Goal: Communication & Community: Answer question/provide support

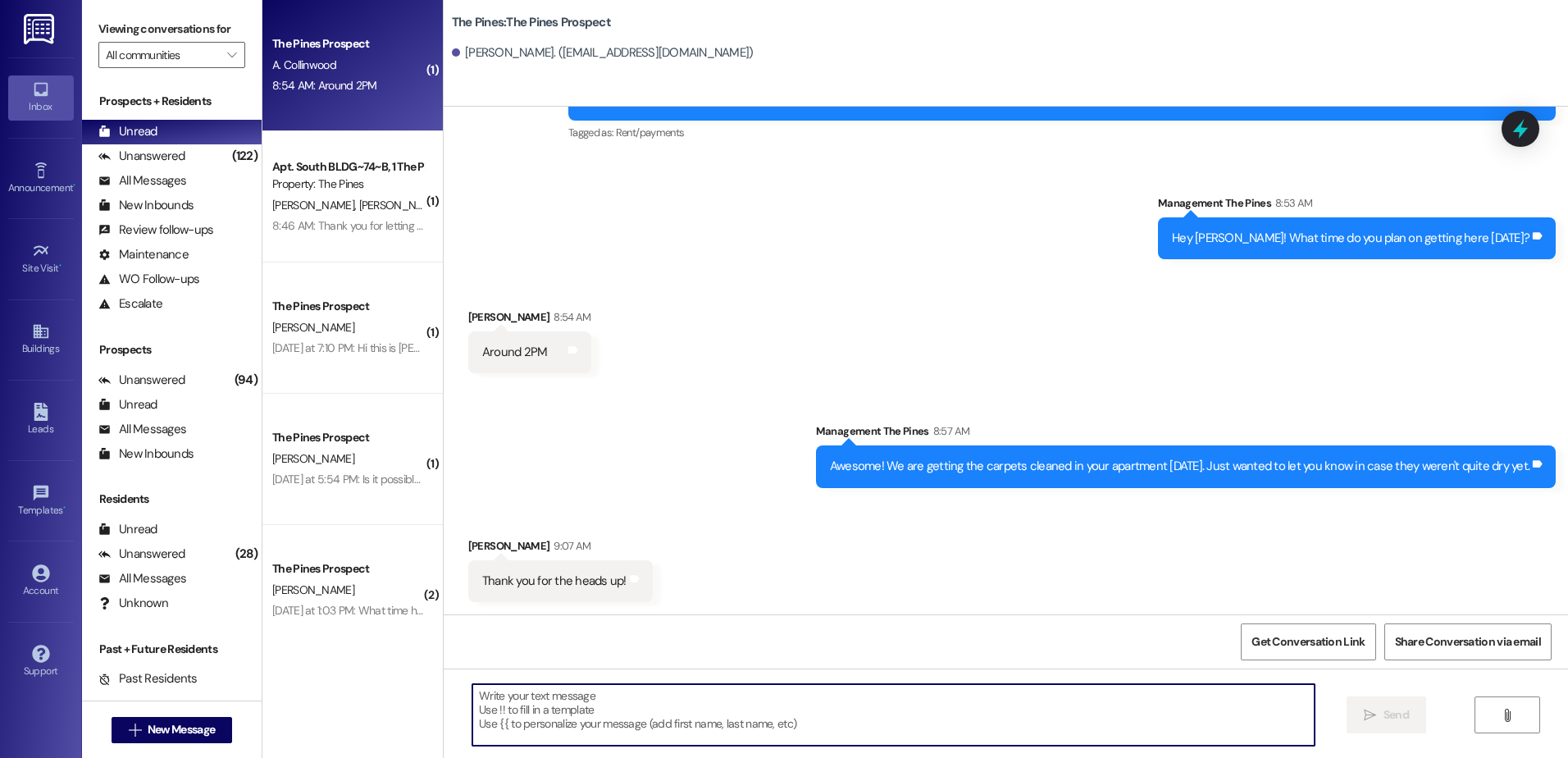
scroll to position [1356, 0]
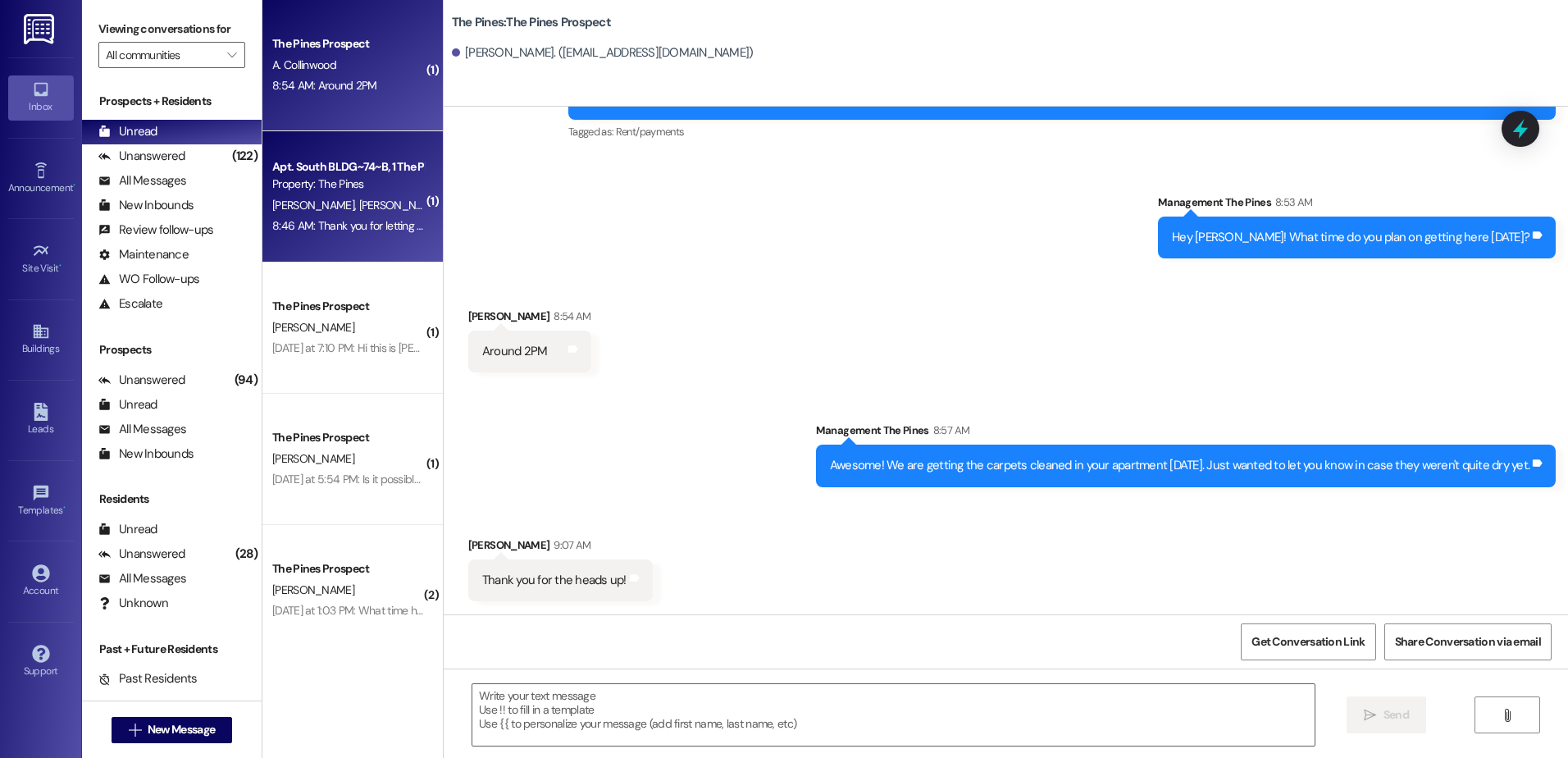
click at [322, 222] on div "8:46 AM: Thank you for letting us know. 8:46 AM: Thank you for letting us know." at bounding box center [365, 226] width 186 height 15
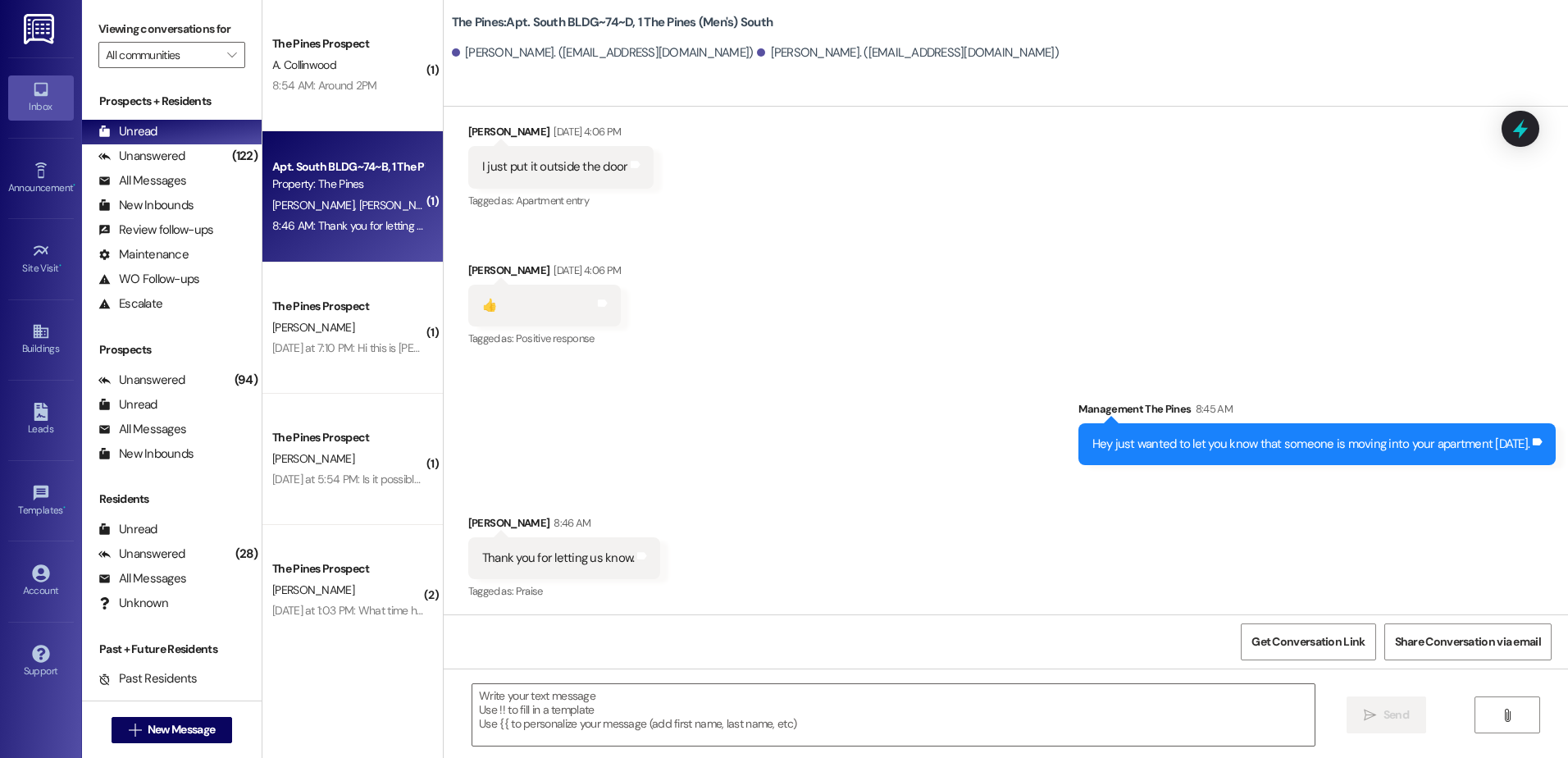
scroll to position [2062, 0]
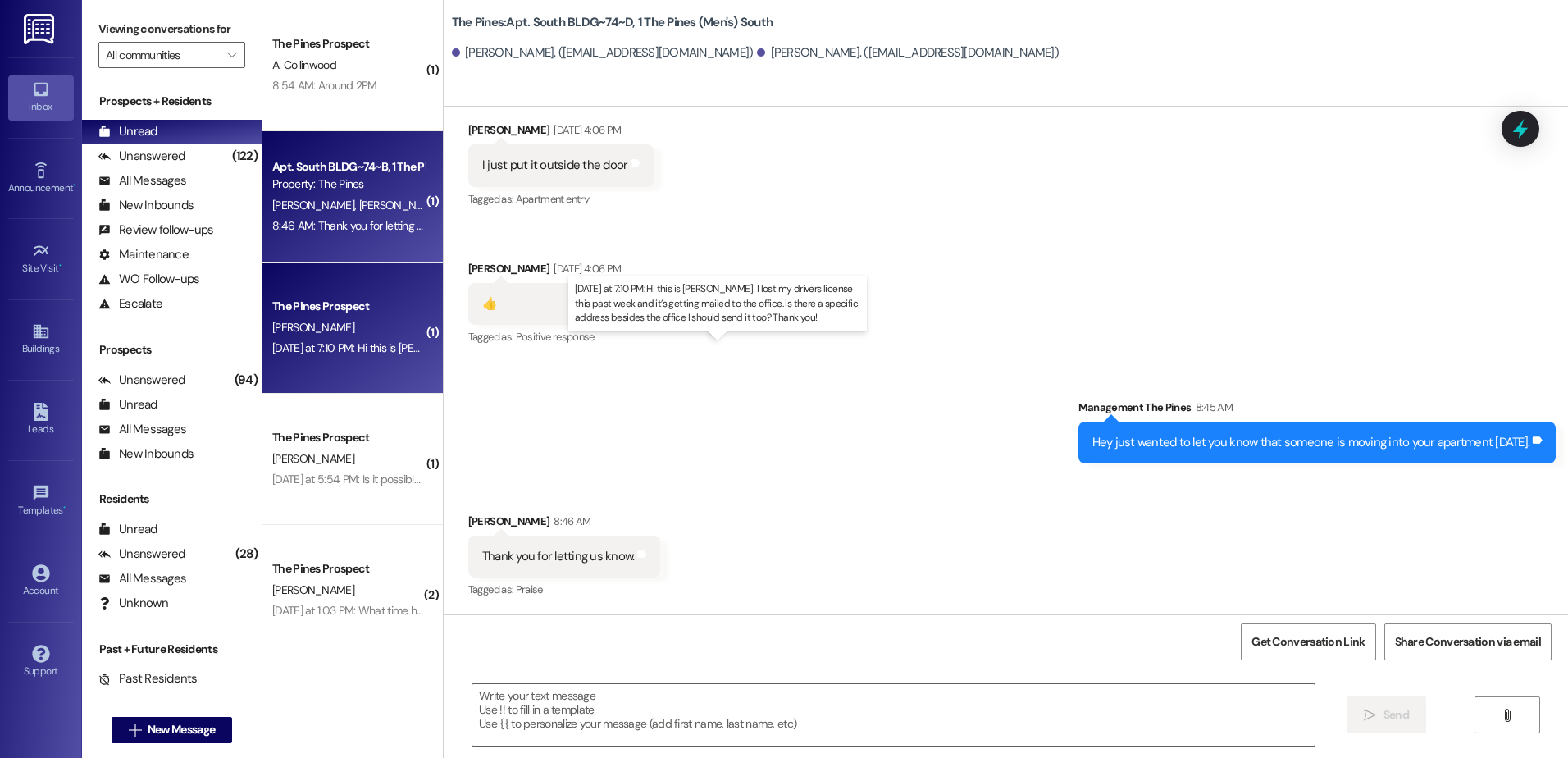
click at [335, 348] on div "[DATE] at 7:10 PM: Hi this is [PERSON_NAME]! I lost my drivers license this pas…" at bounding box center [738, 348] width 931 height 15
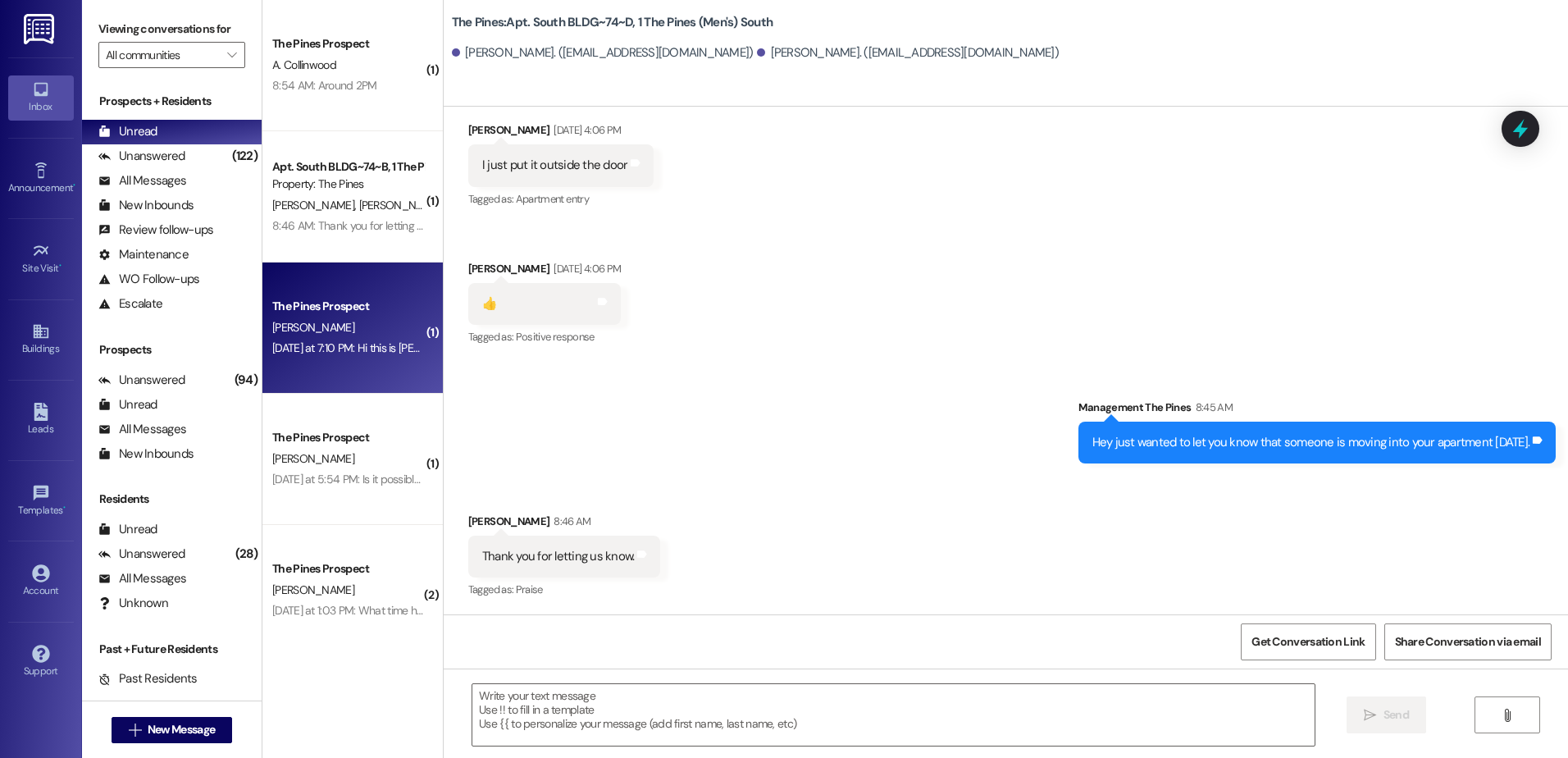
scroll to position [431, 0]
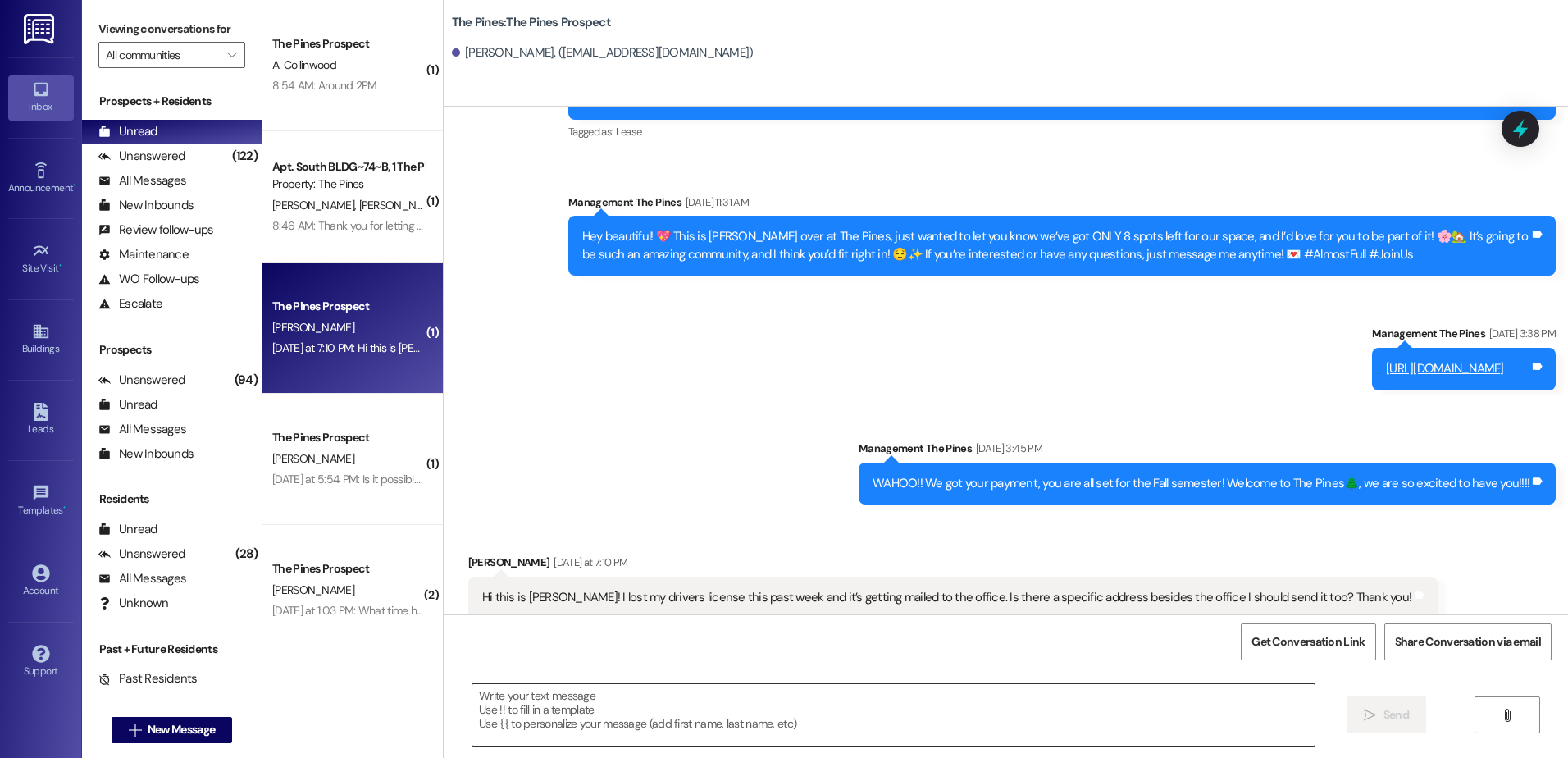
click at [574, 701] on textarea at bounding box center [893, 715] width 842 height 62
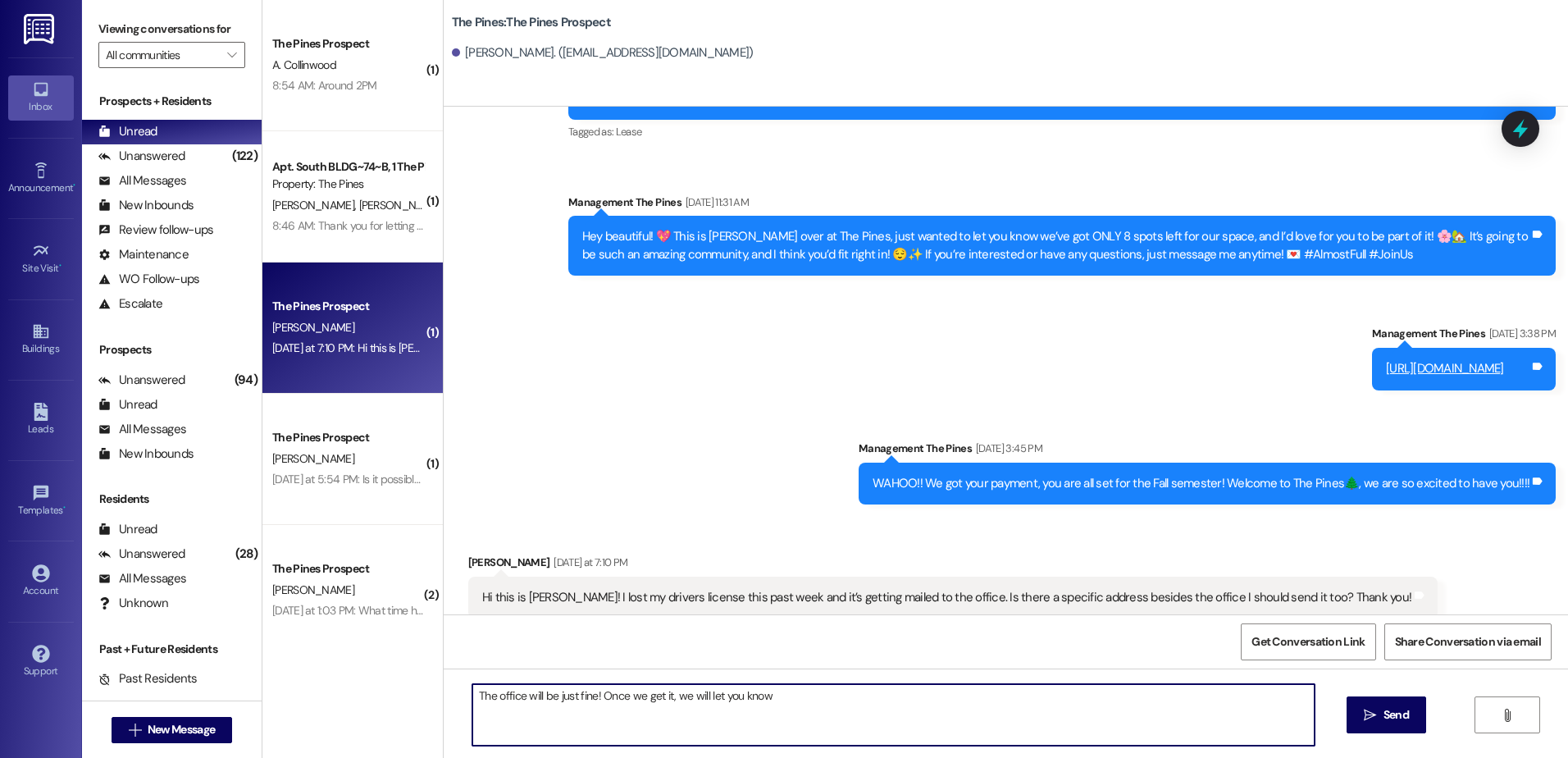
type textarea "The office will be just fine! Once we get it, we will let you know!"
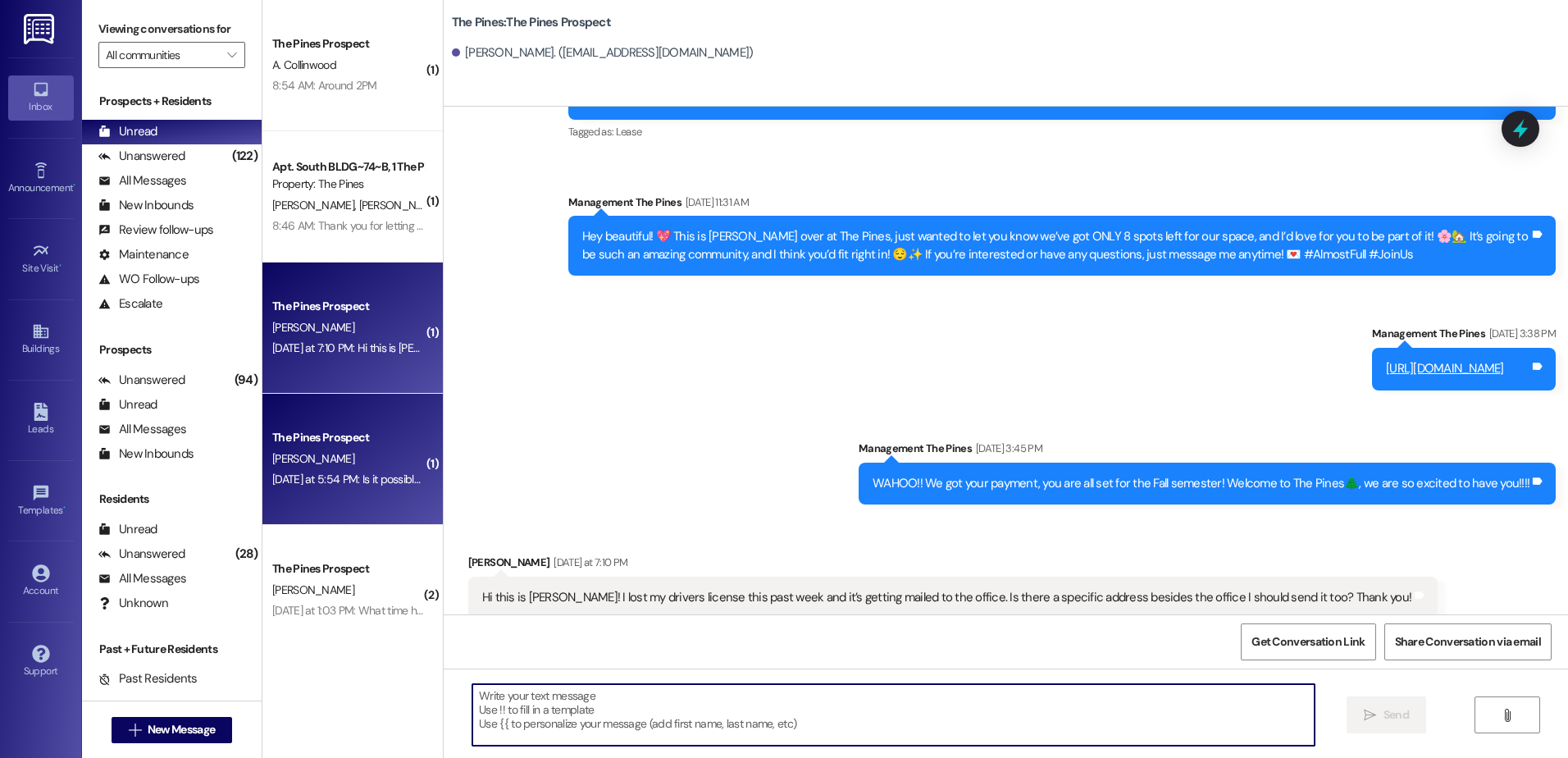
click at [368, 477] on div "[DATE] at 5:54 PM: Is it possible to just pay for a parking permit for this sem…" at bounding box center [462, 479] width 379 height 15
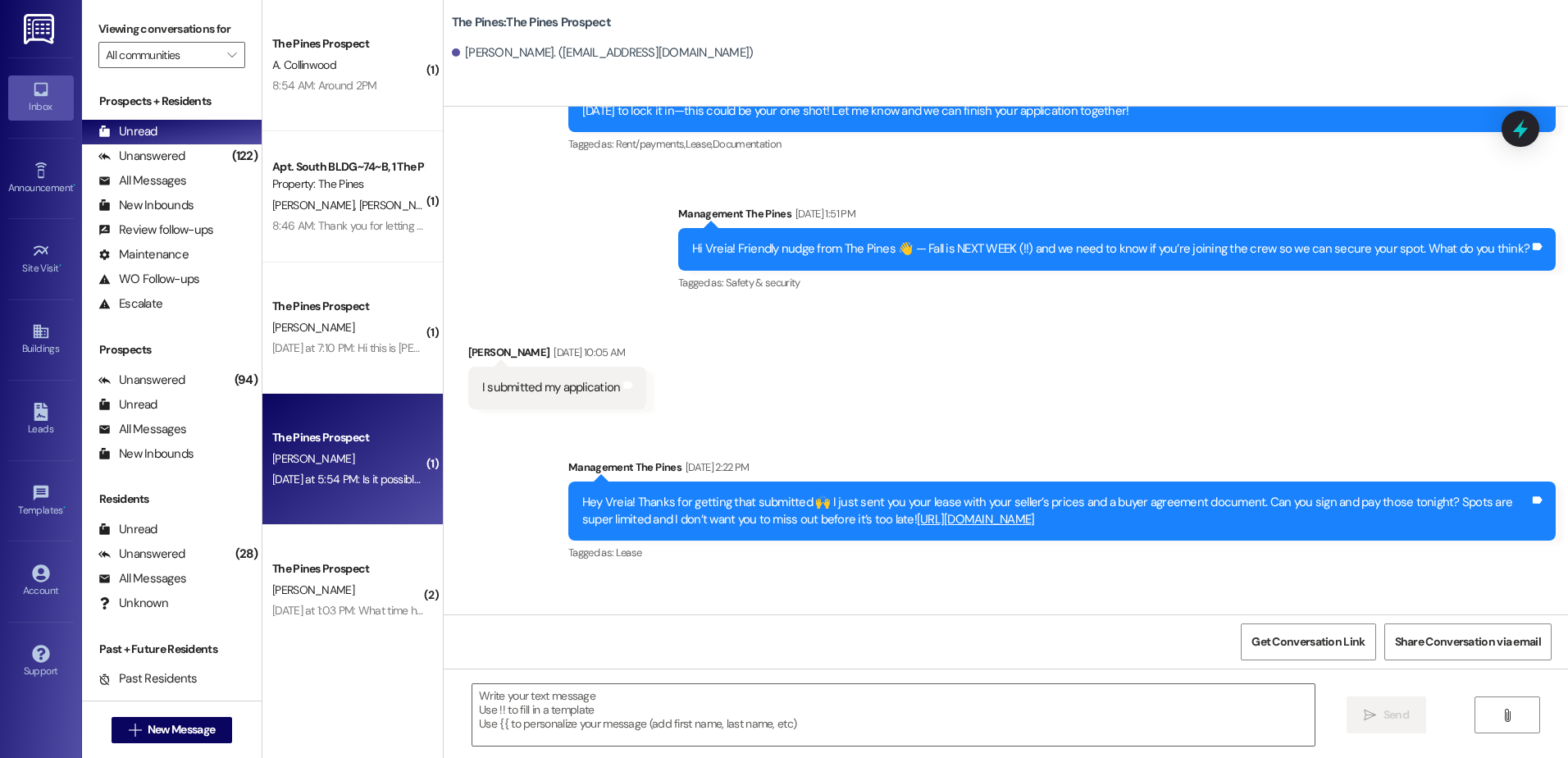
scroll to position [569, 0]
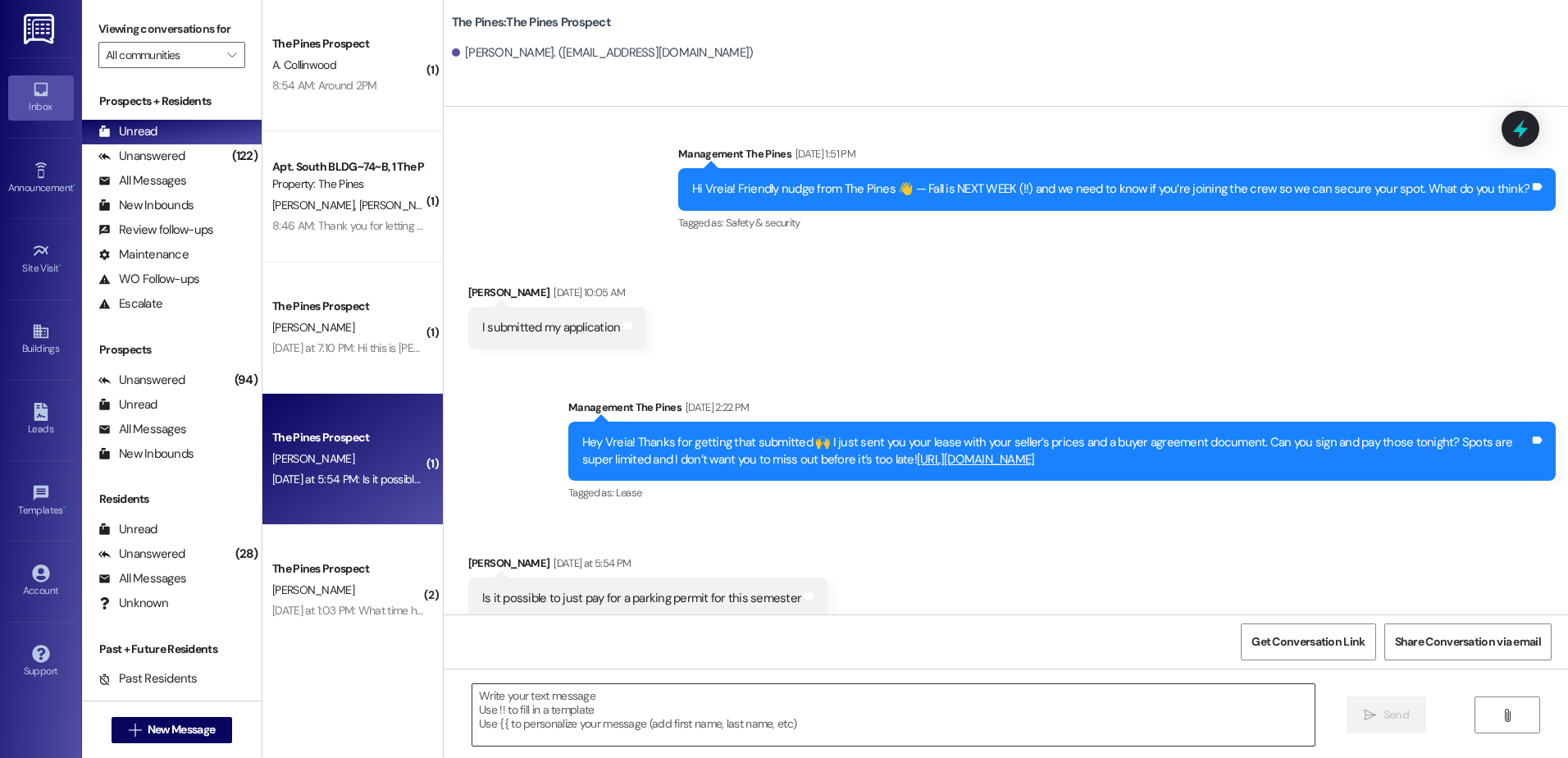
click at [615, 718] on textarea at bounding box center [893, 715] width 842 height 62
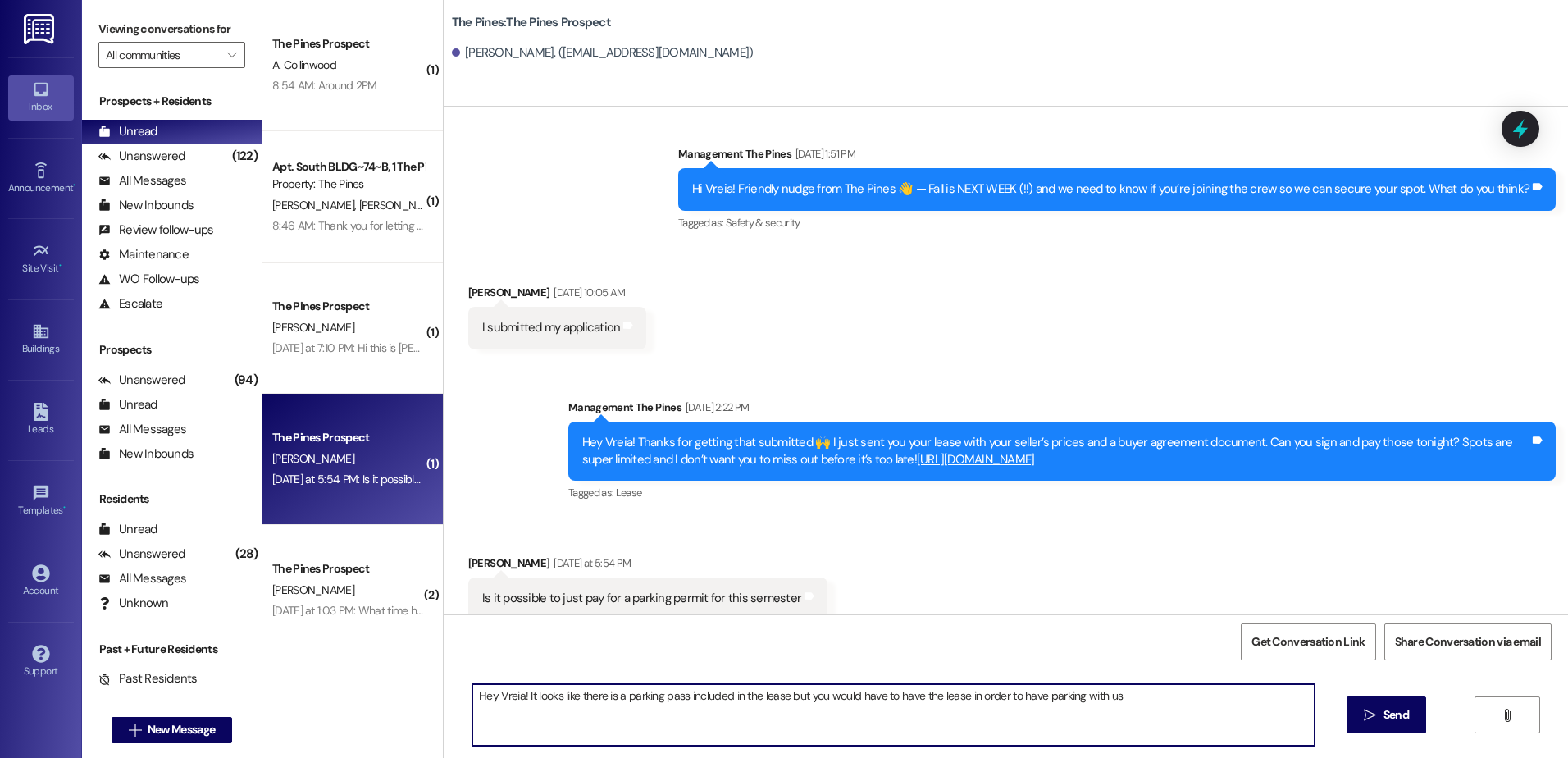
type textarea "Hey Vreia! It looks like there is a parking pass included in the lease but you …"
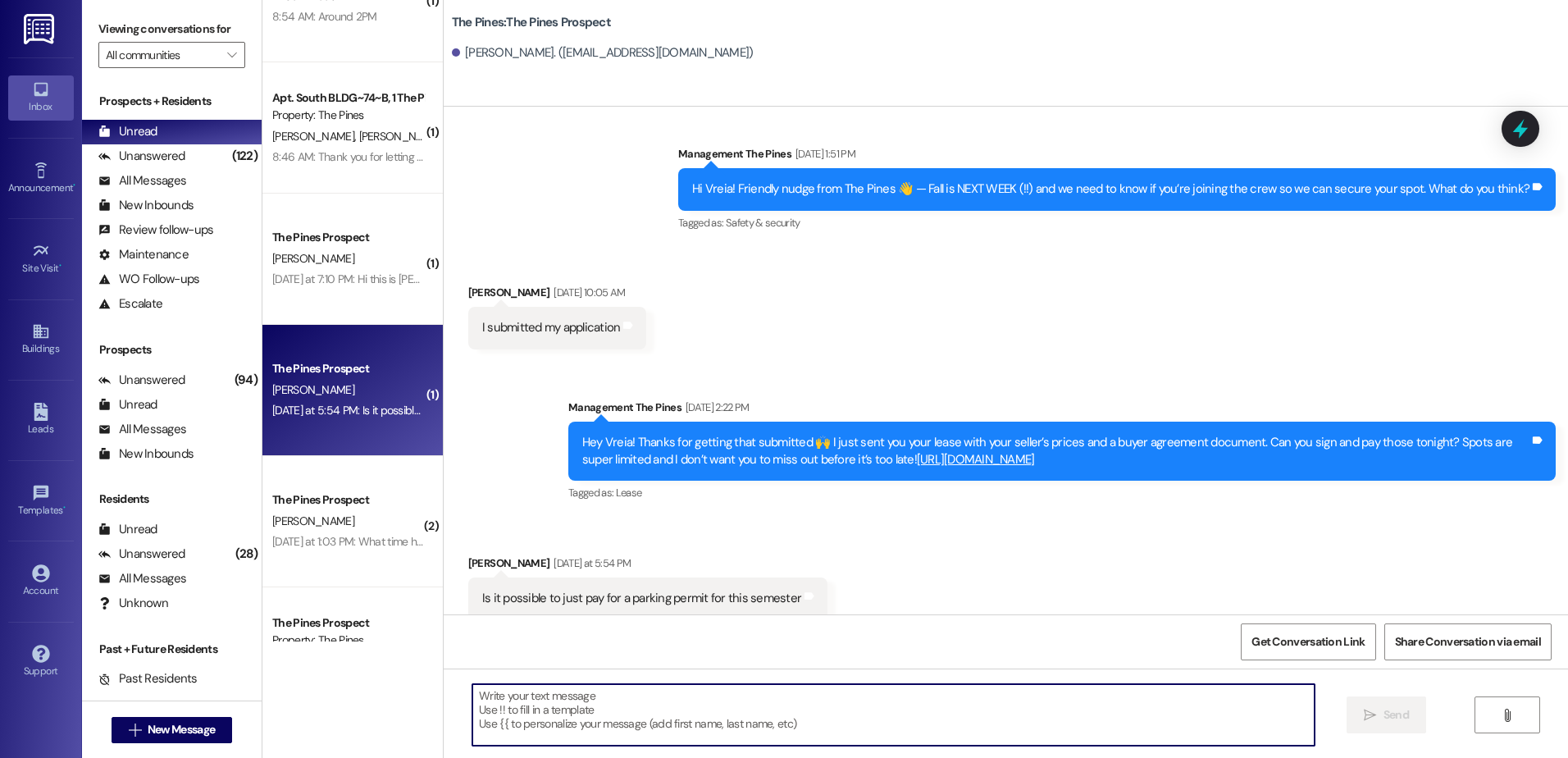
scroll to position [164, 0]
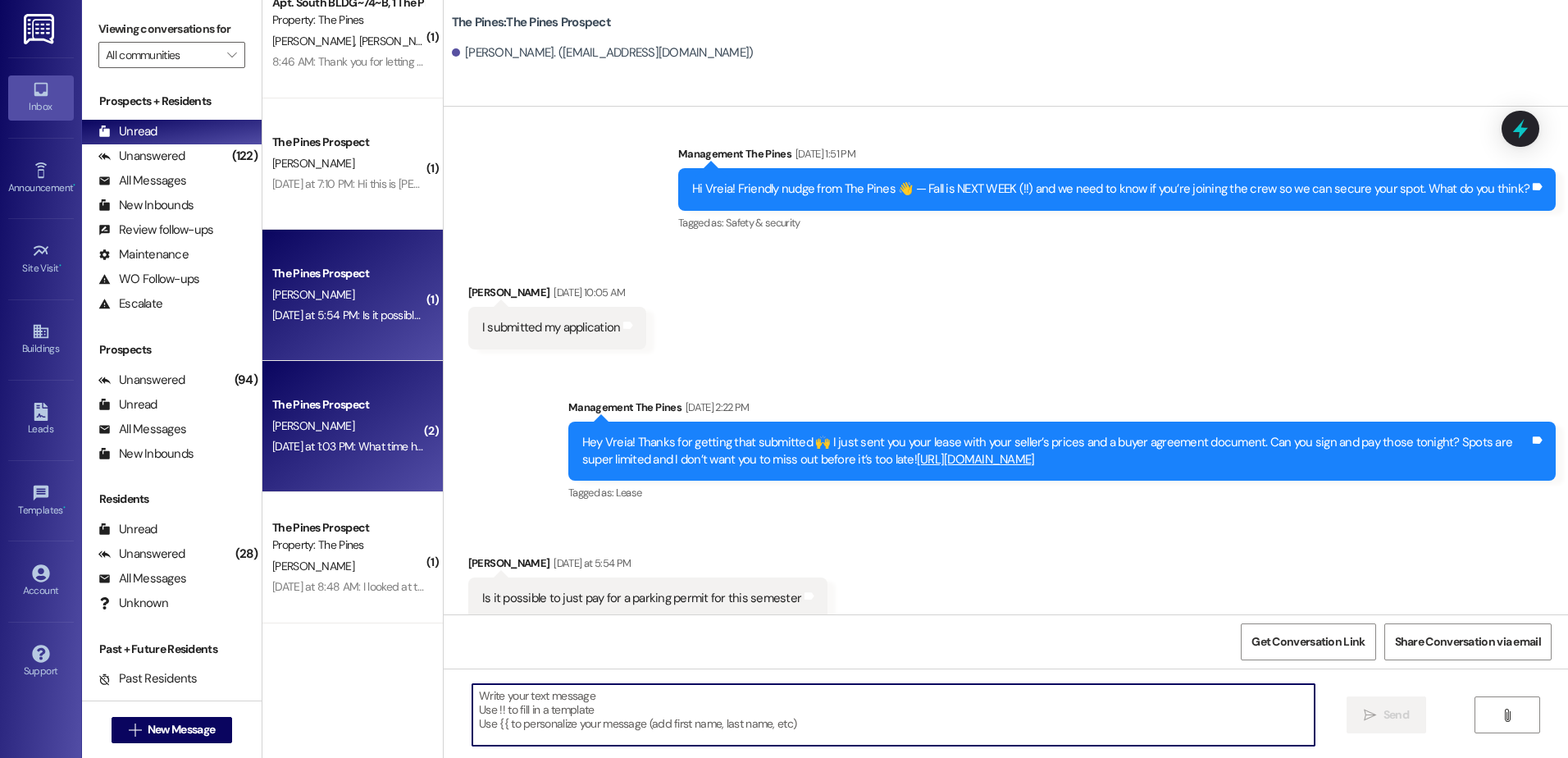
click at [307, 452] on div "Yesterday at 1:03 PM: What time had we agreed on for me to come pick up my key?…" at bounding box center [466, 446] width 388 height 15
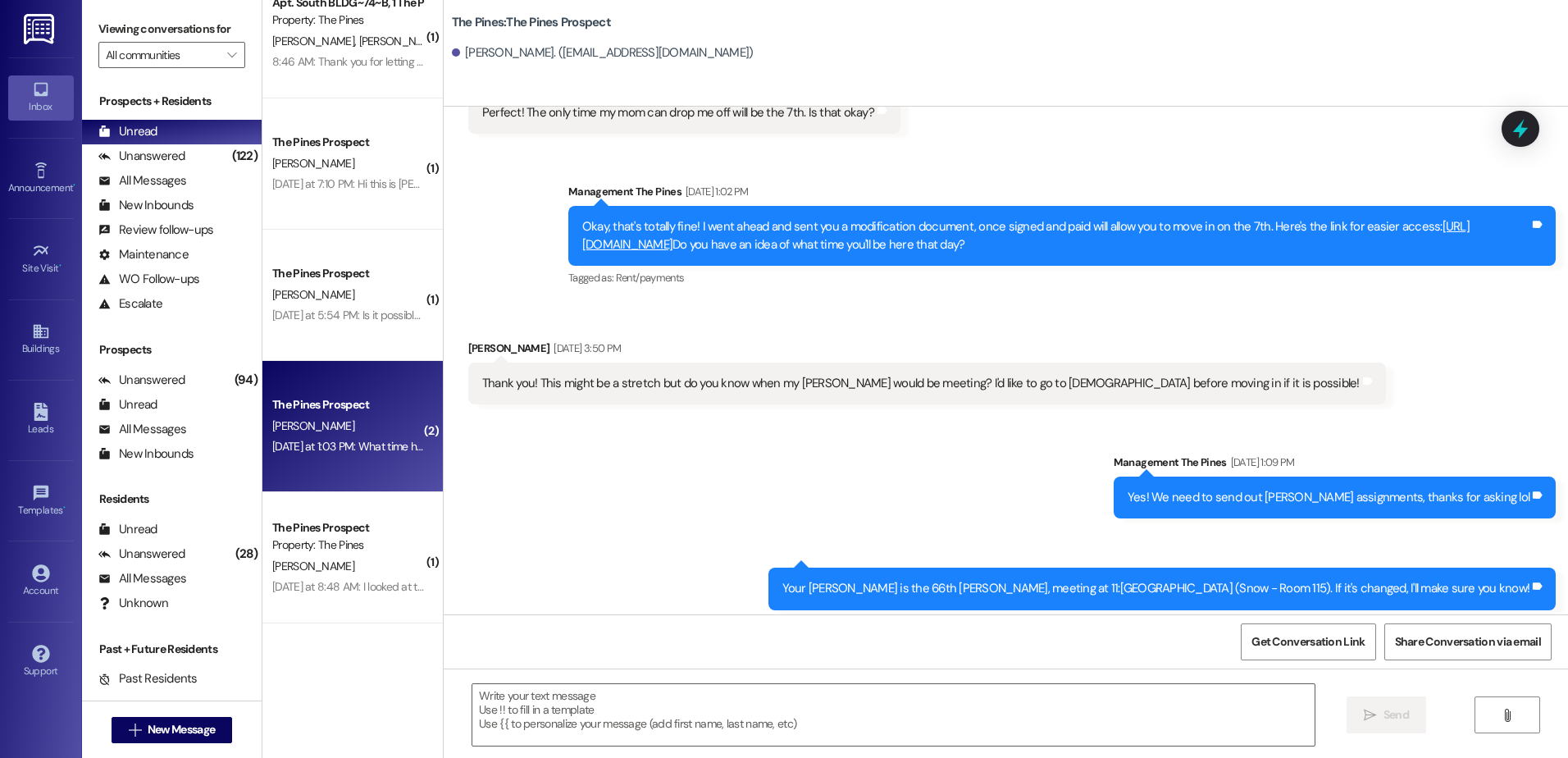
scroll to position [4175, 0]
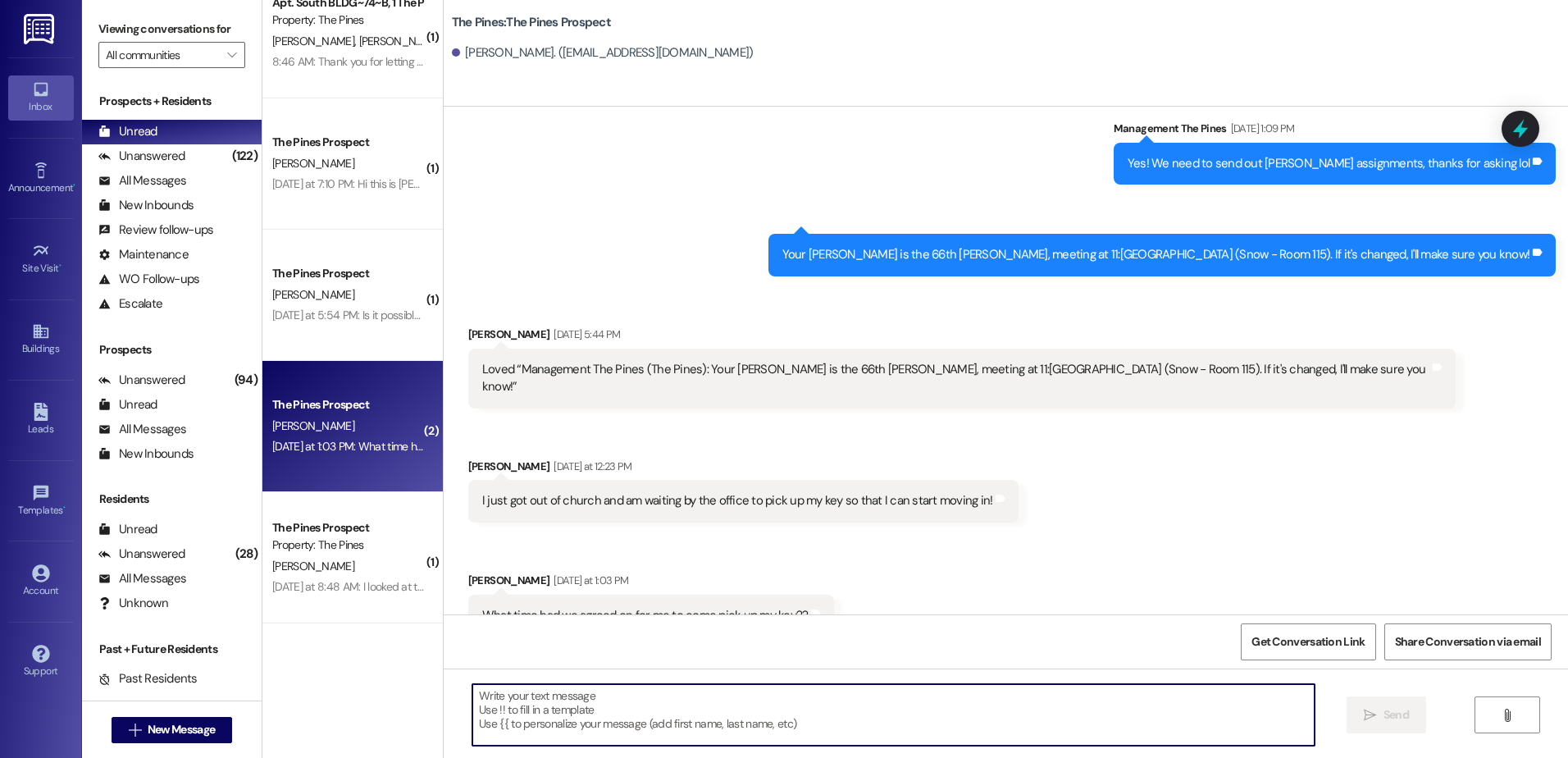
click at [653, 699] on textarea at bounding box center [893, 715] width 842 height 62
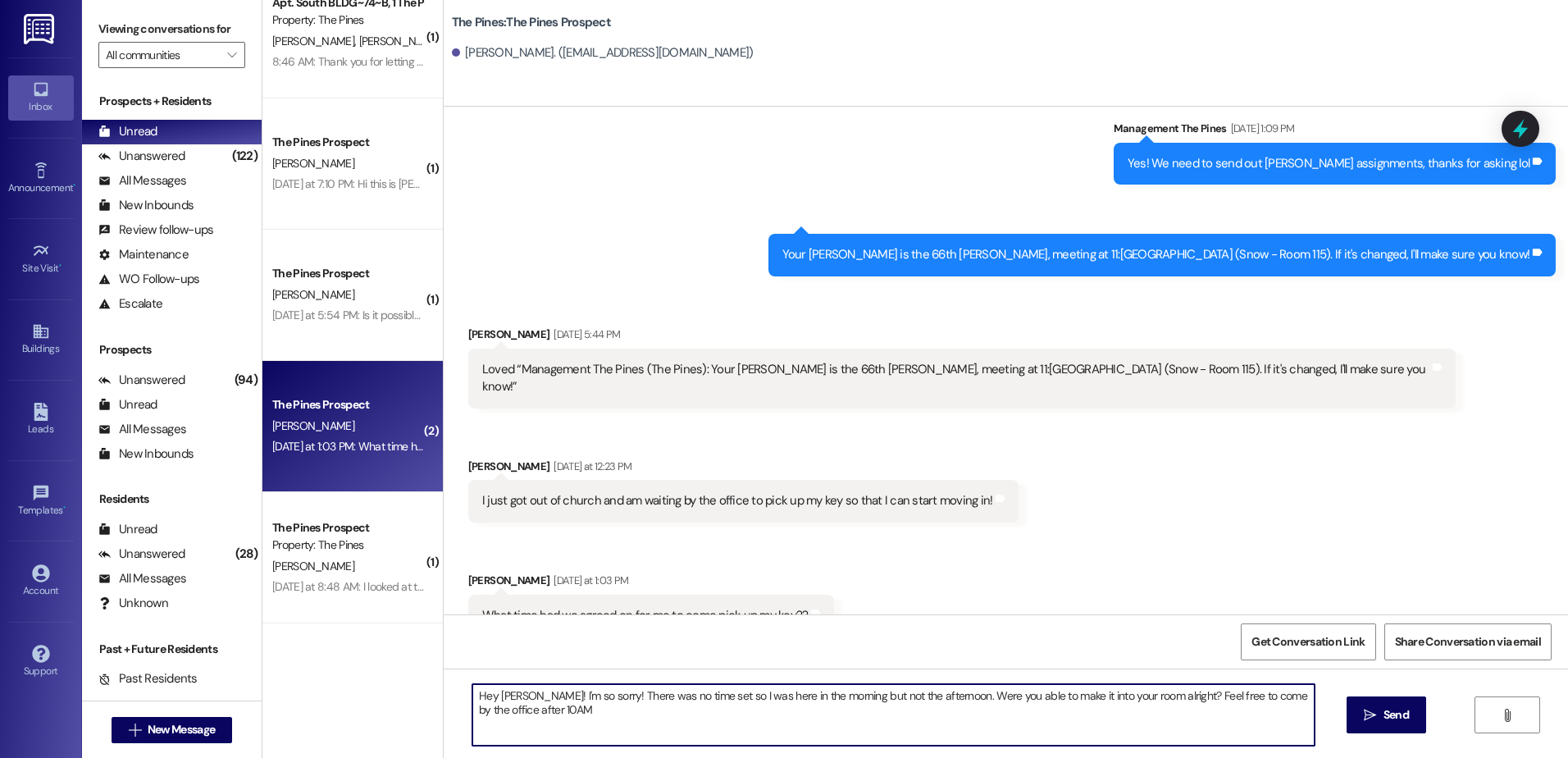
type textarea "Hey Bella! I'm so sorry! There was no time set so I was here in the morning but…"
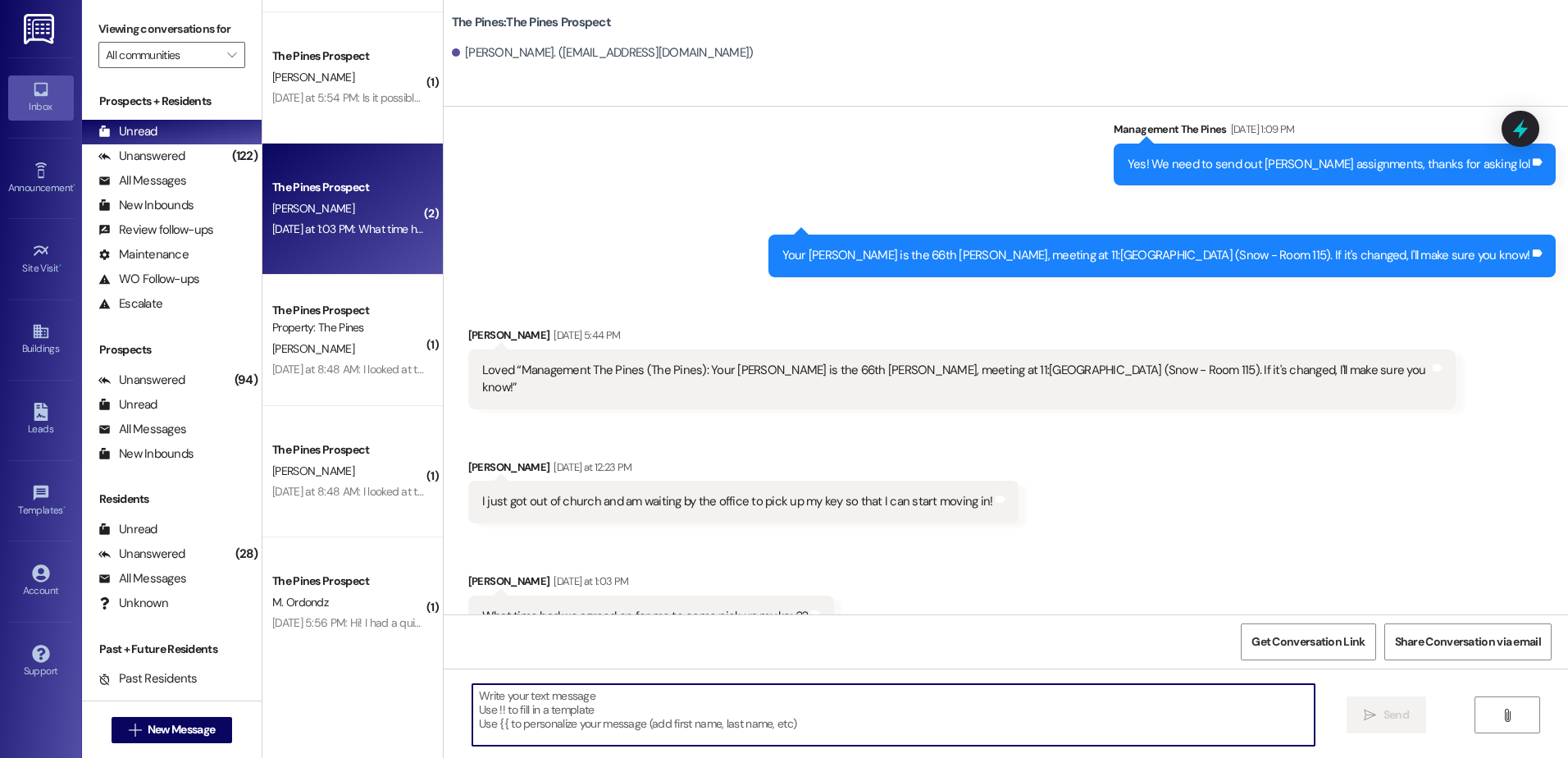
scroll to position [410, 0]
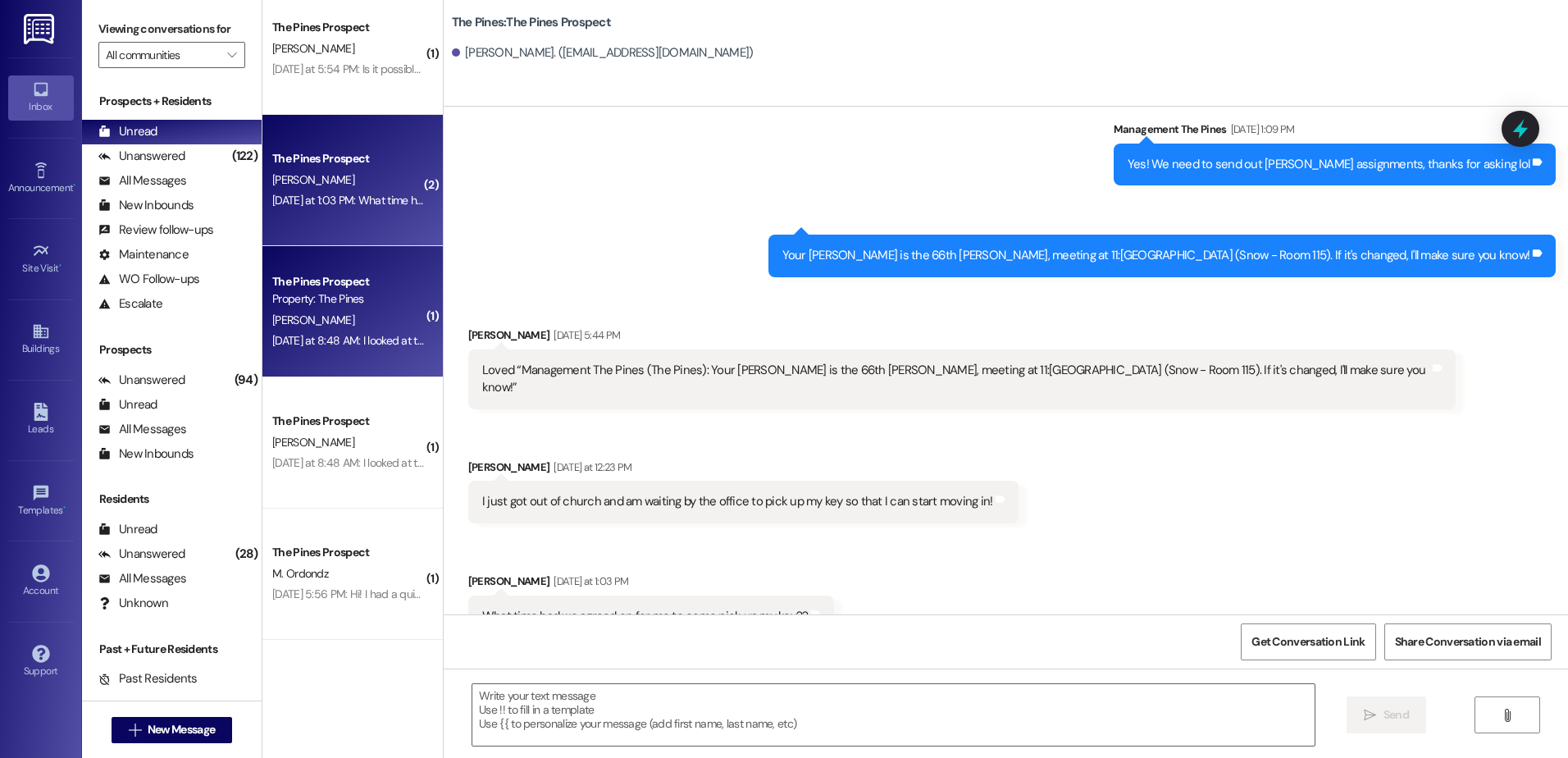
click at [369, 347] on div "Yesterday at 8:48 AM: I looked at the portal and saw no payment to pay? Yesterd…" at bounding box center [437, 341] width 330 height 15
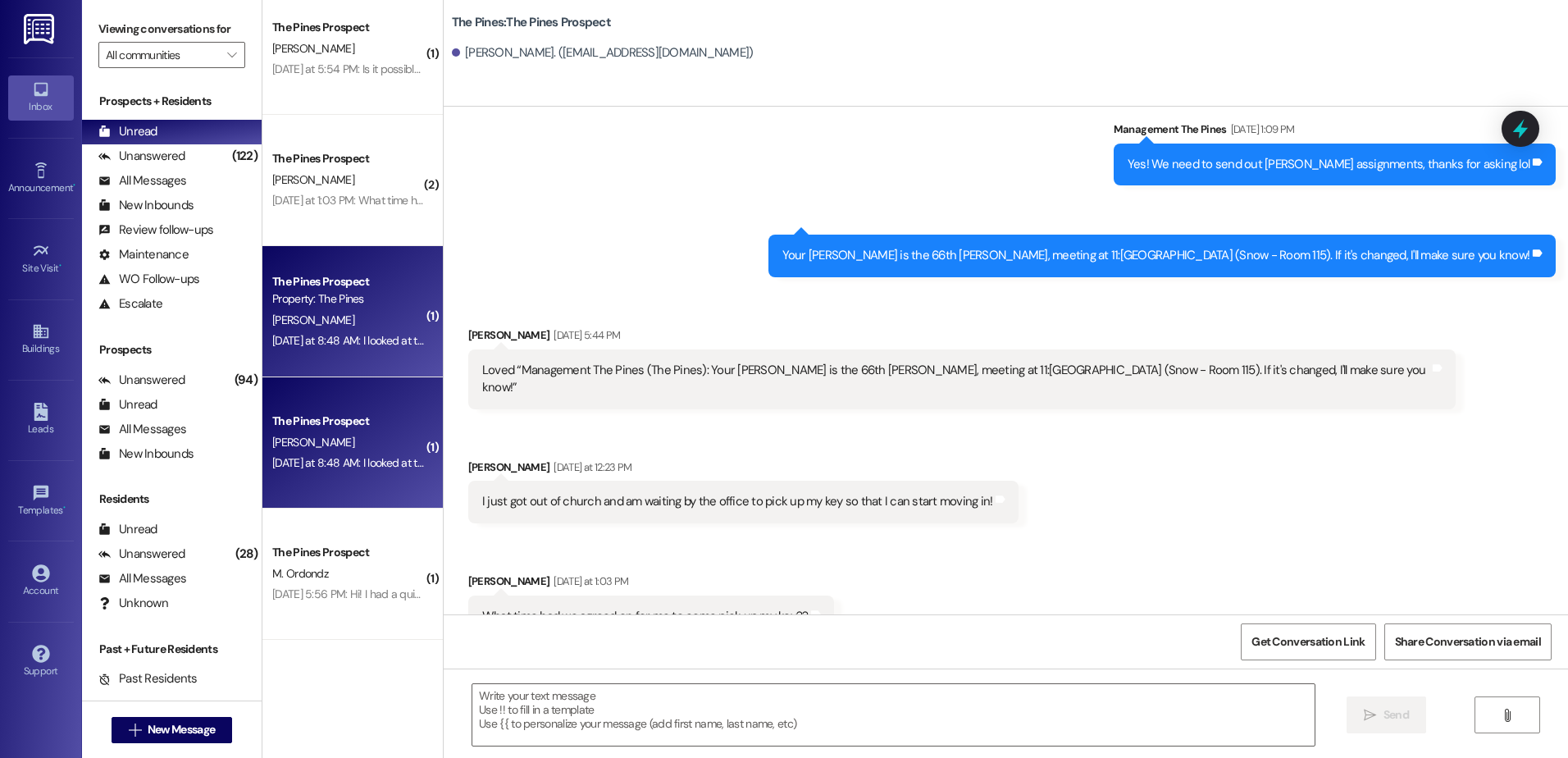
scroll to position [2357, 0]
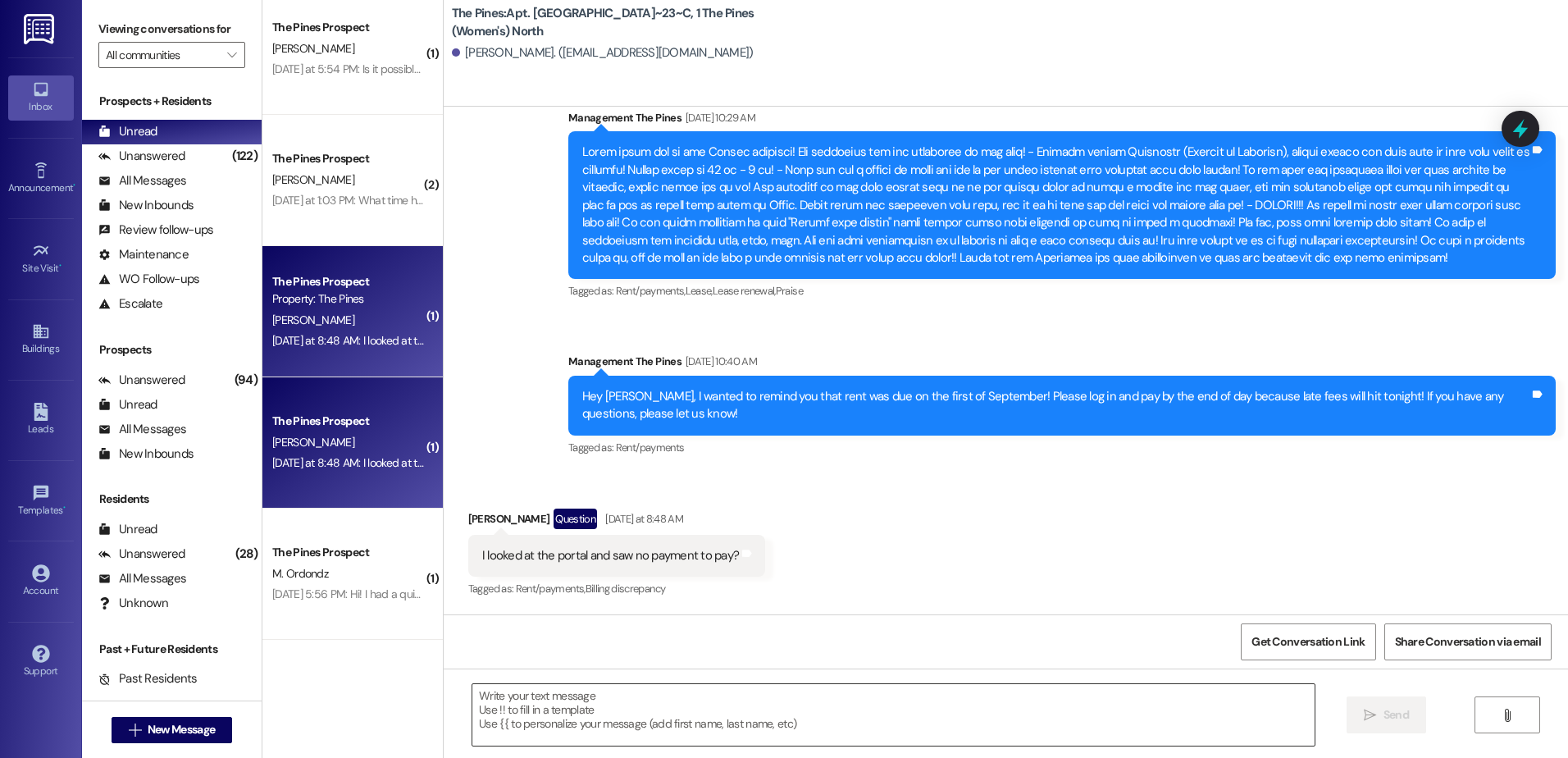
click at [623, 707] on textarea at bounding box center [893, 715] width 842 height 62
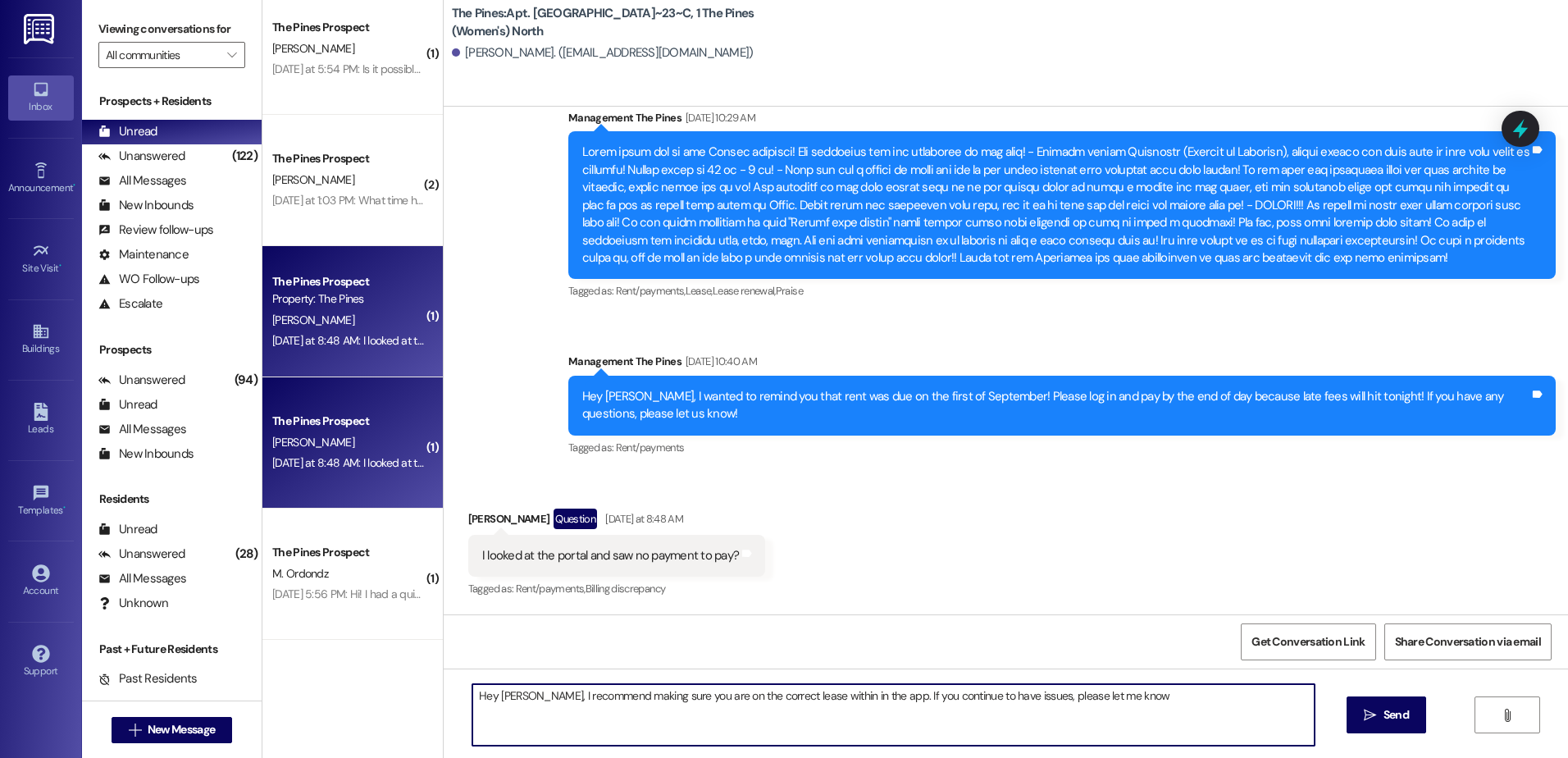
type textarea "Hey Jane, I recommend making sure you are on the correct lease within in the ap…"
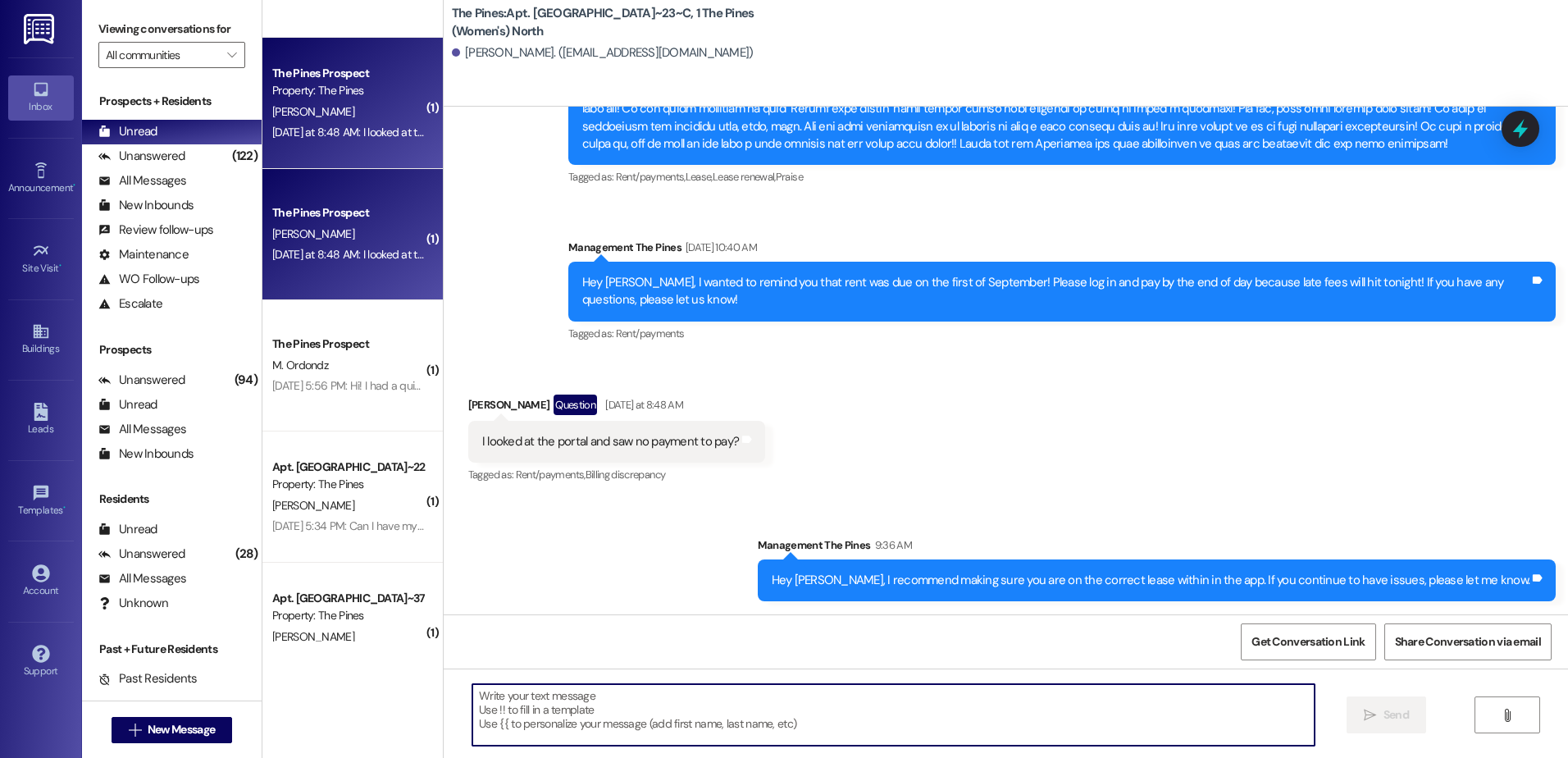
scroll to position [656, 0]
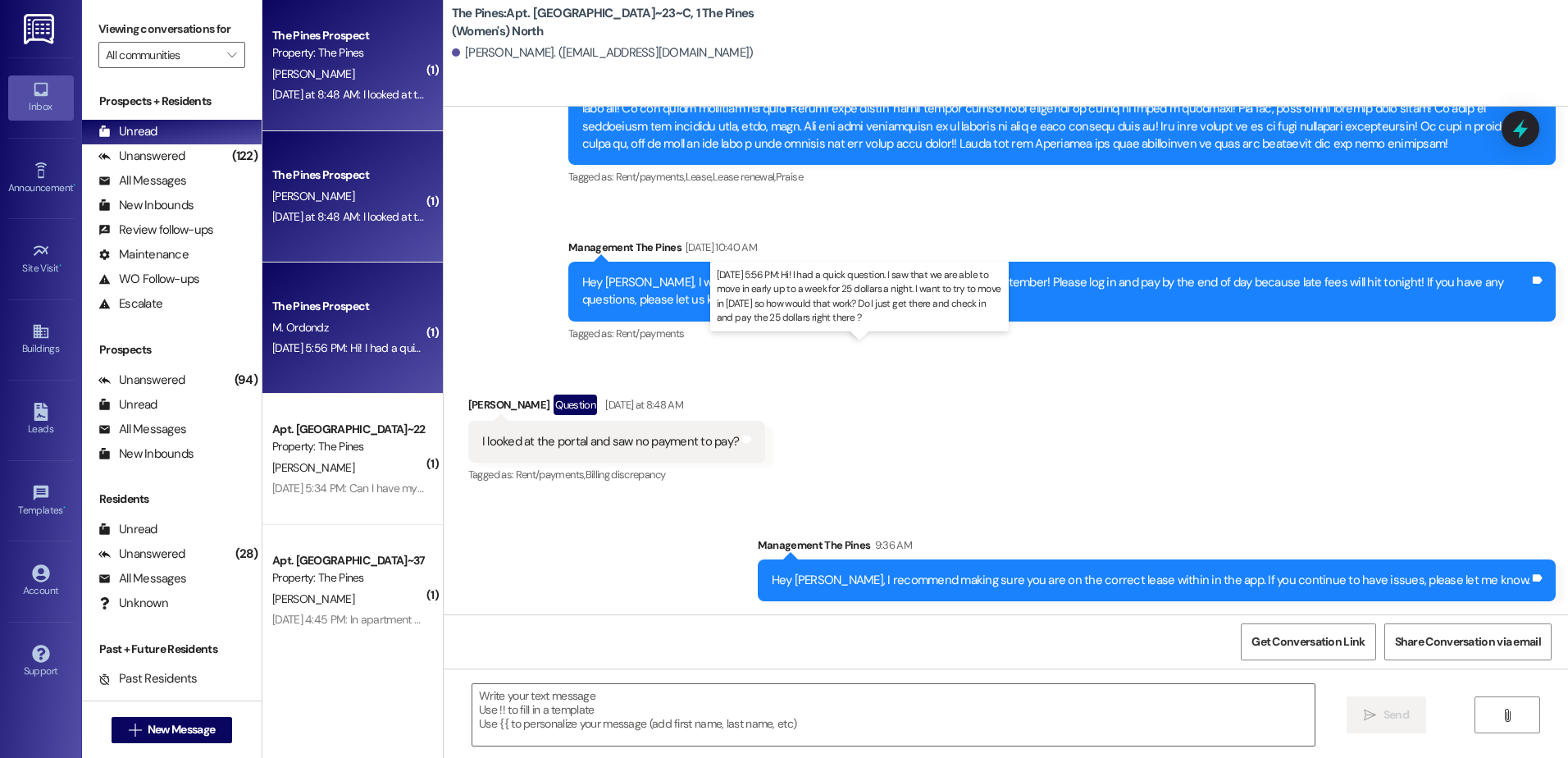
click at [367, 354] on div "Sep 06, 2025 at 5:56 PM: Hi! I had a quick question. I saw that we are able to …" at bounding box center [841, 348] width 1136 height 15
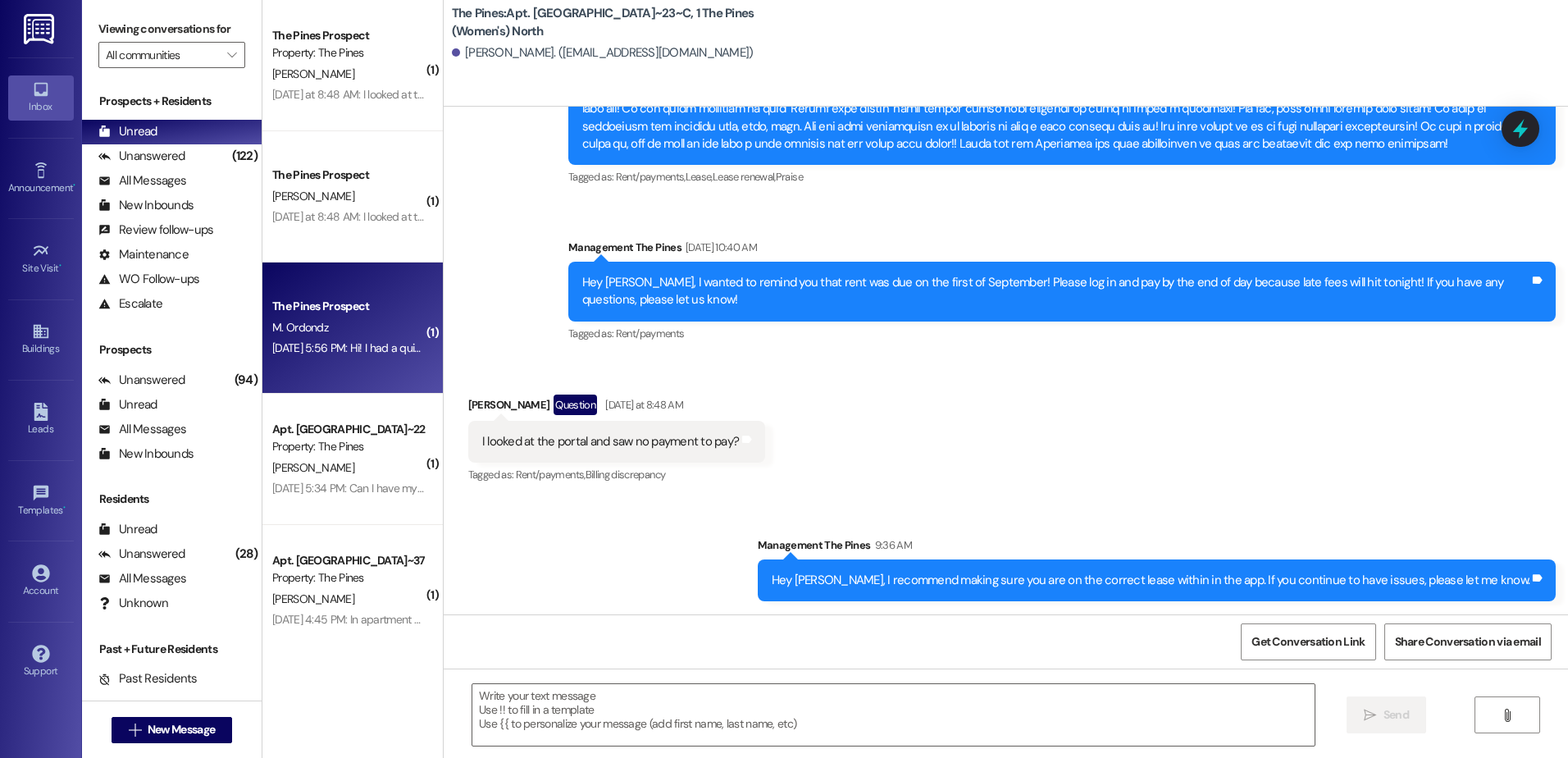
scroll to position [574, 0]
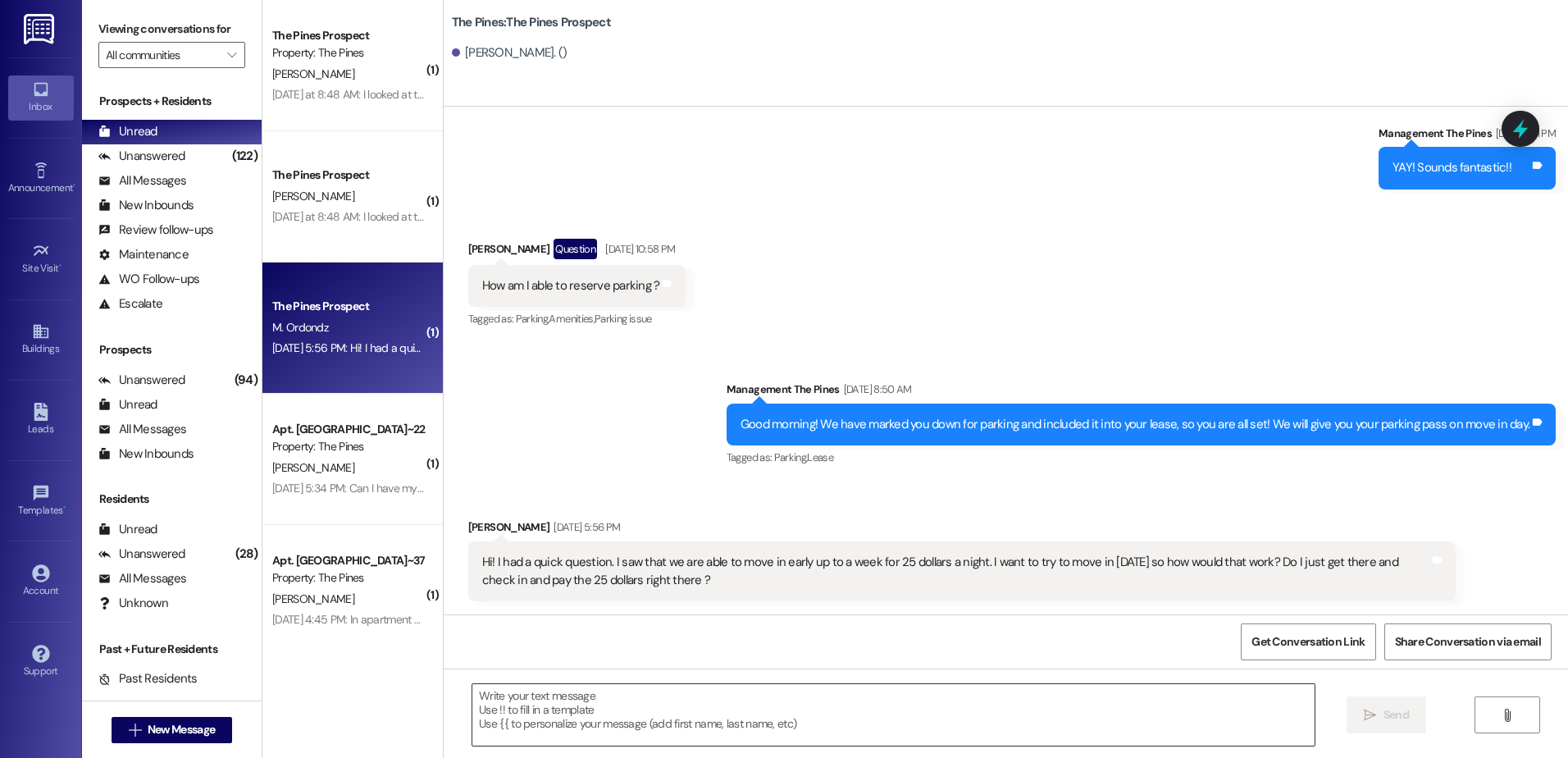
click at [583, 710] on textarea at bounding box center [893, 715] width 842 height 62
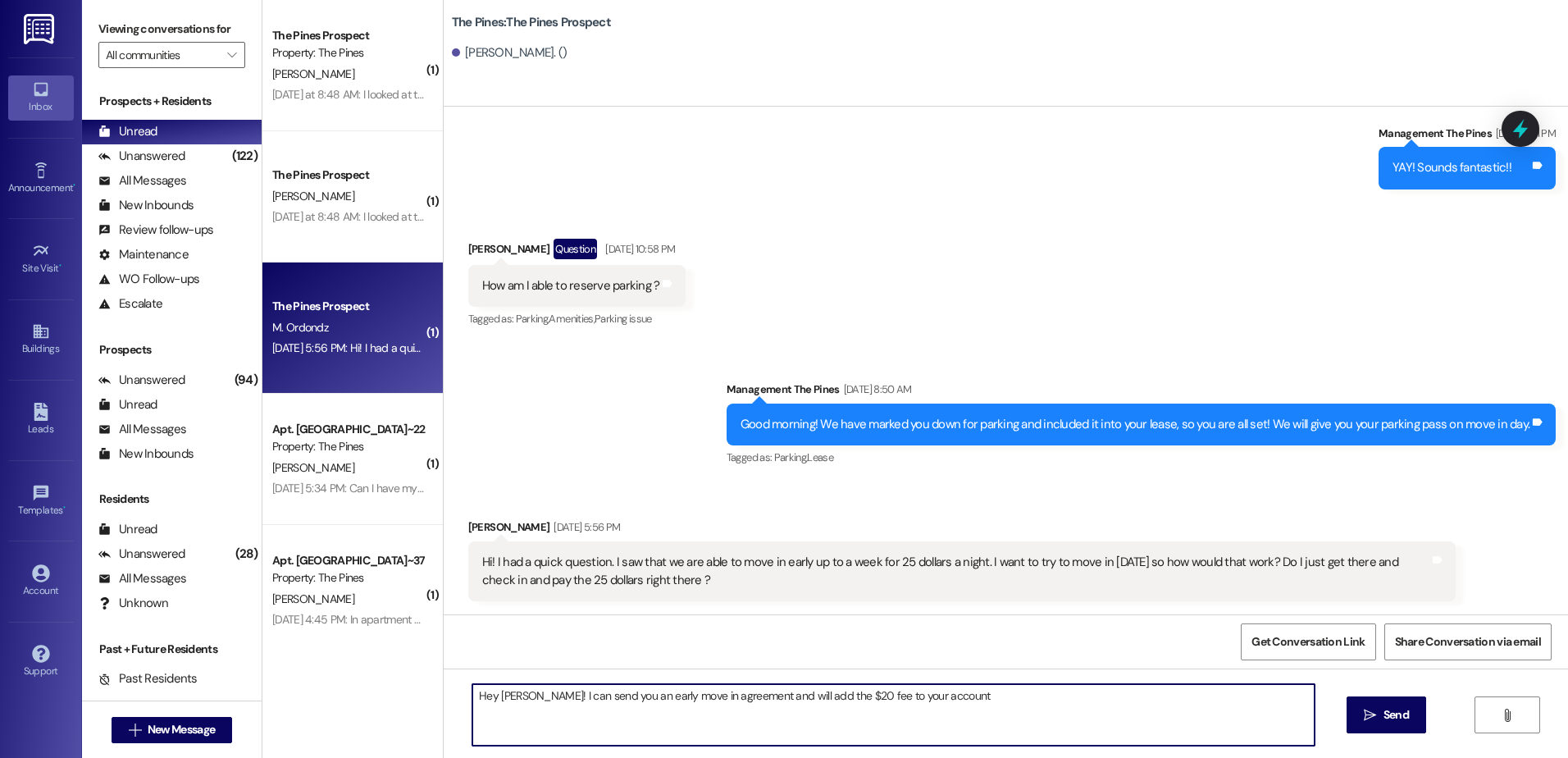
type textarea "Hey Miranda! I can send you an early move in agreement and will add the $20 fee…"
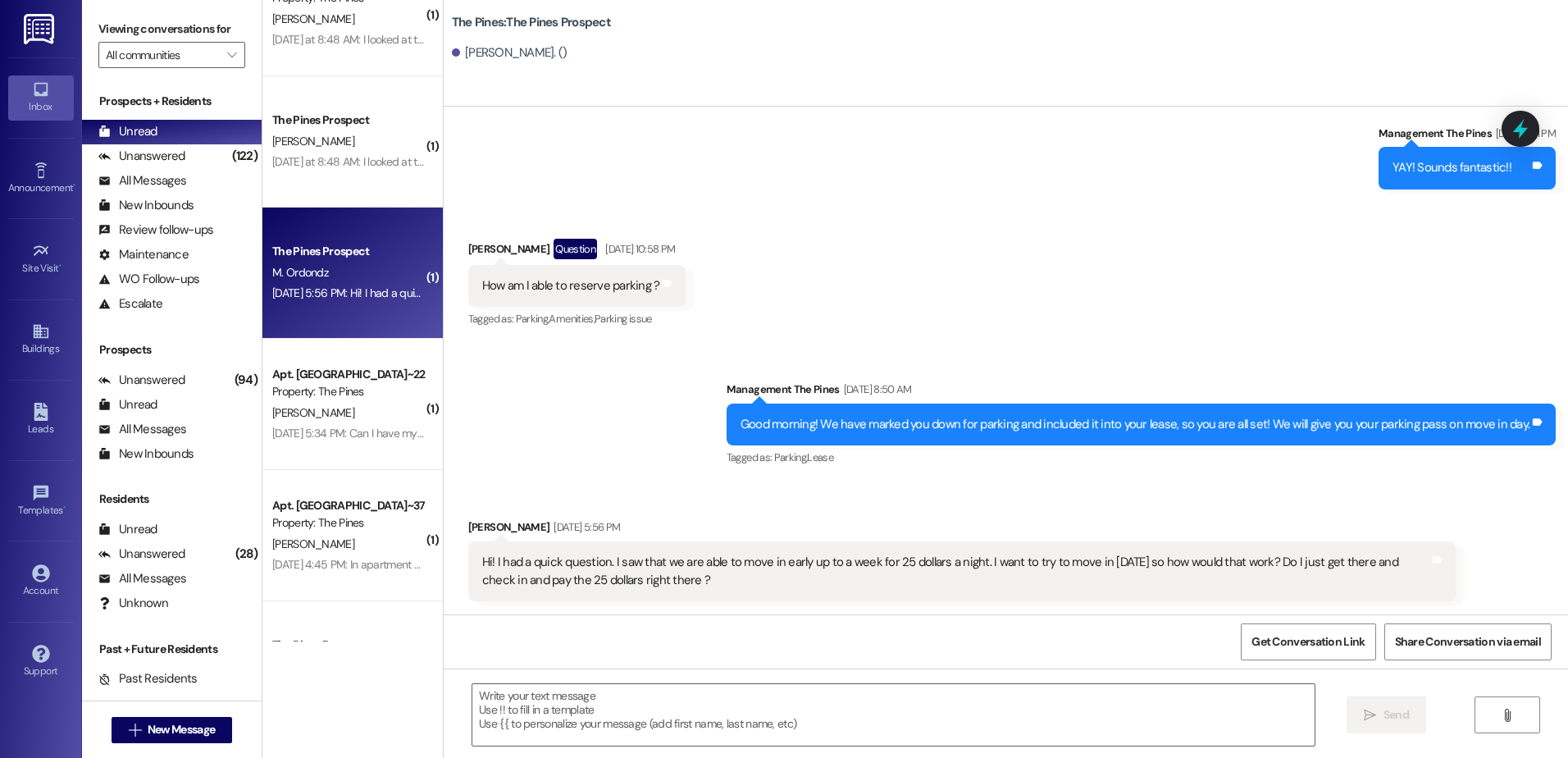
scroll to position [737, 0]
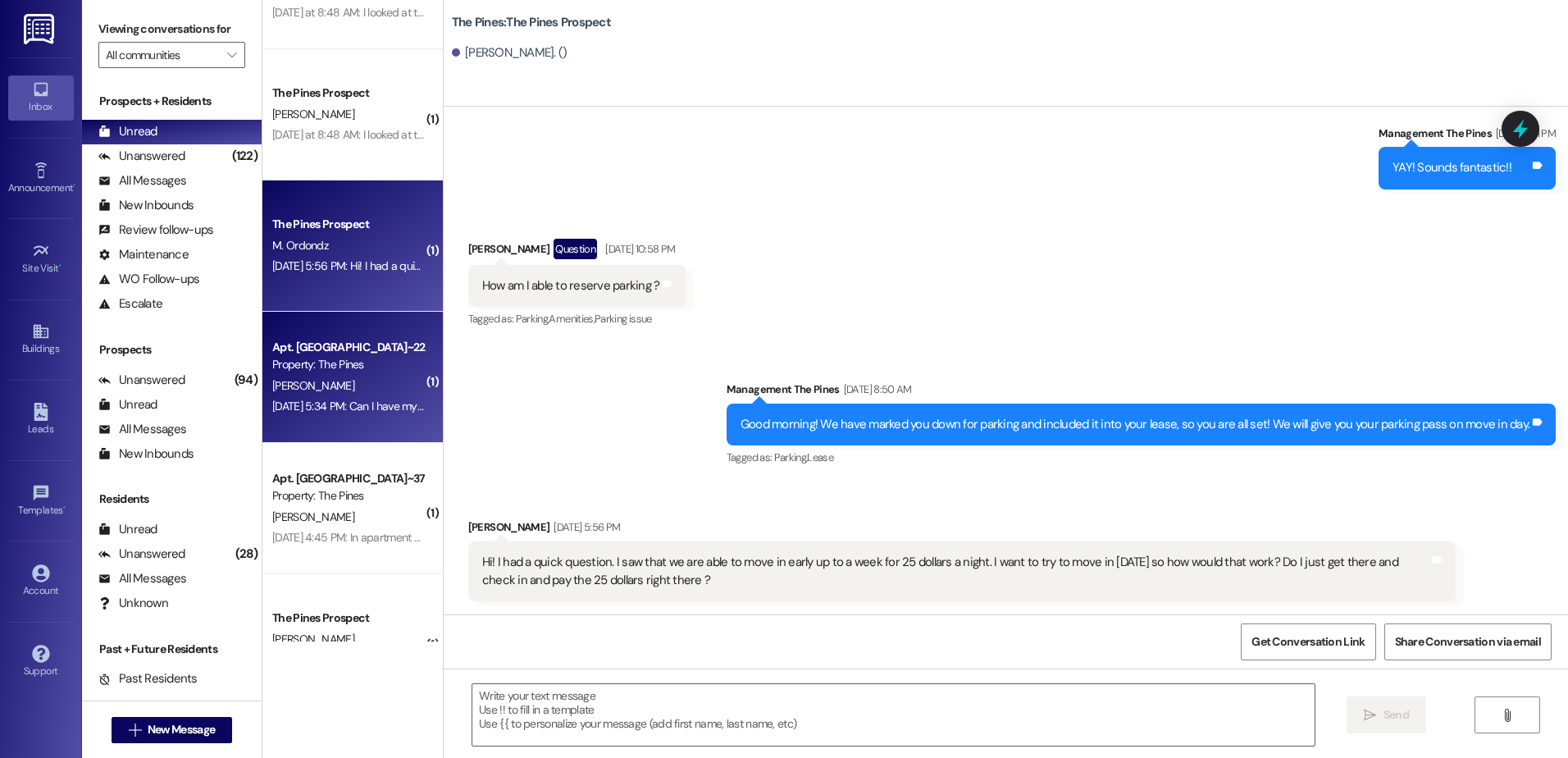
click at [347, 400] on div "Sep 06, 2025 at 5:34 PM: Can I have my roommate list I accidentally deleted the…" at bounding box center [454, 406] width 363 height 15
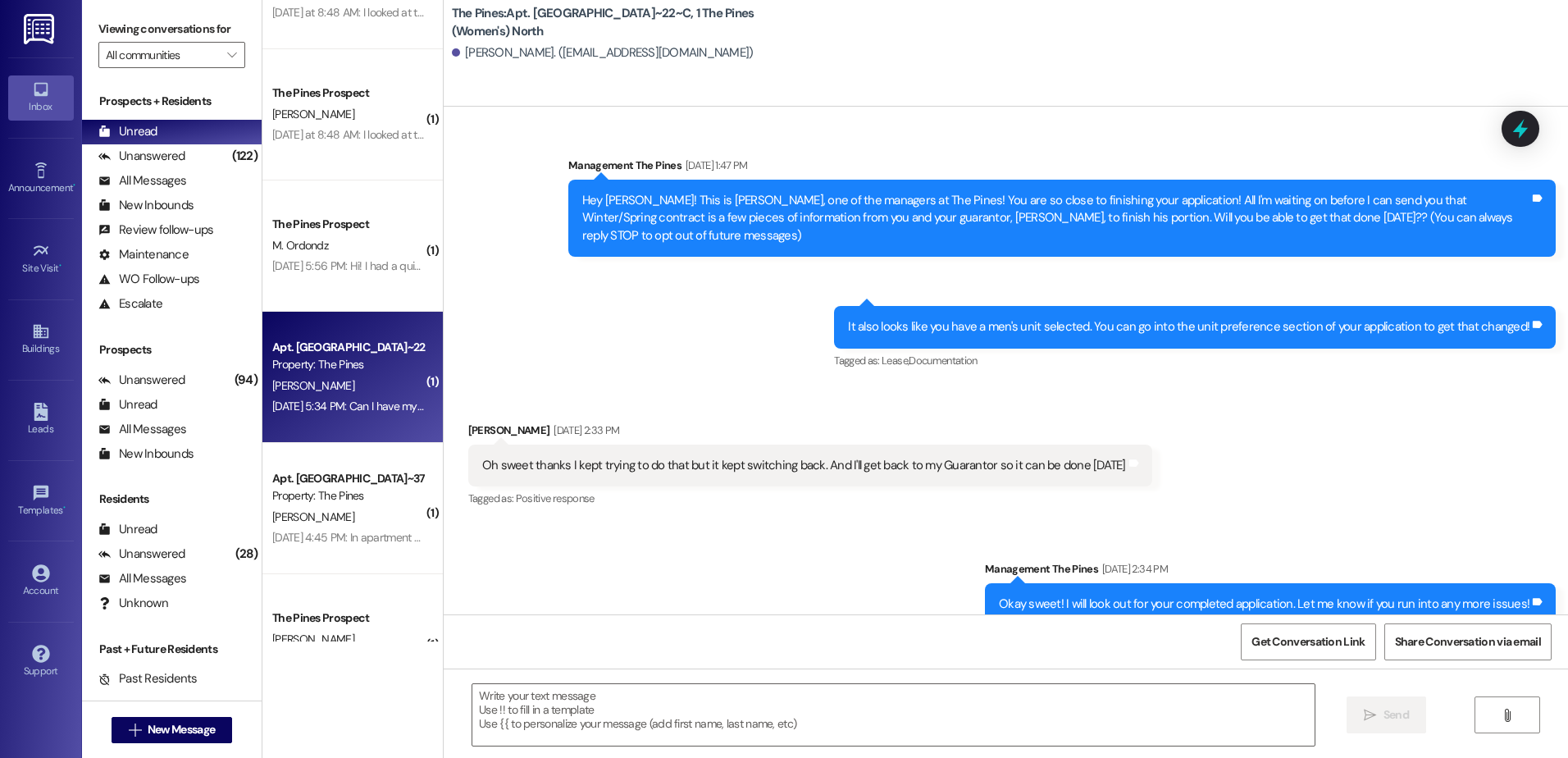
scroll to position [33255, 0]
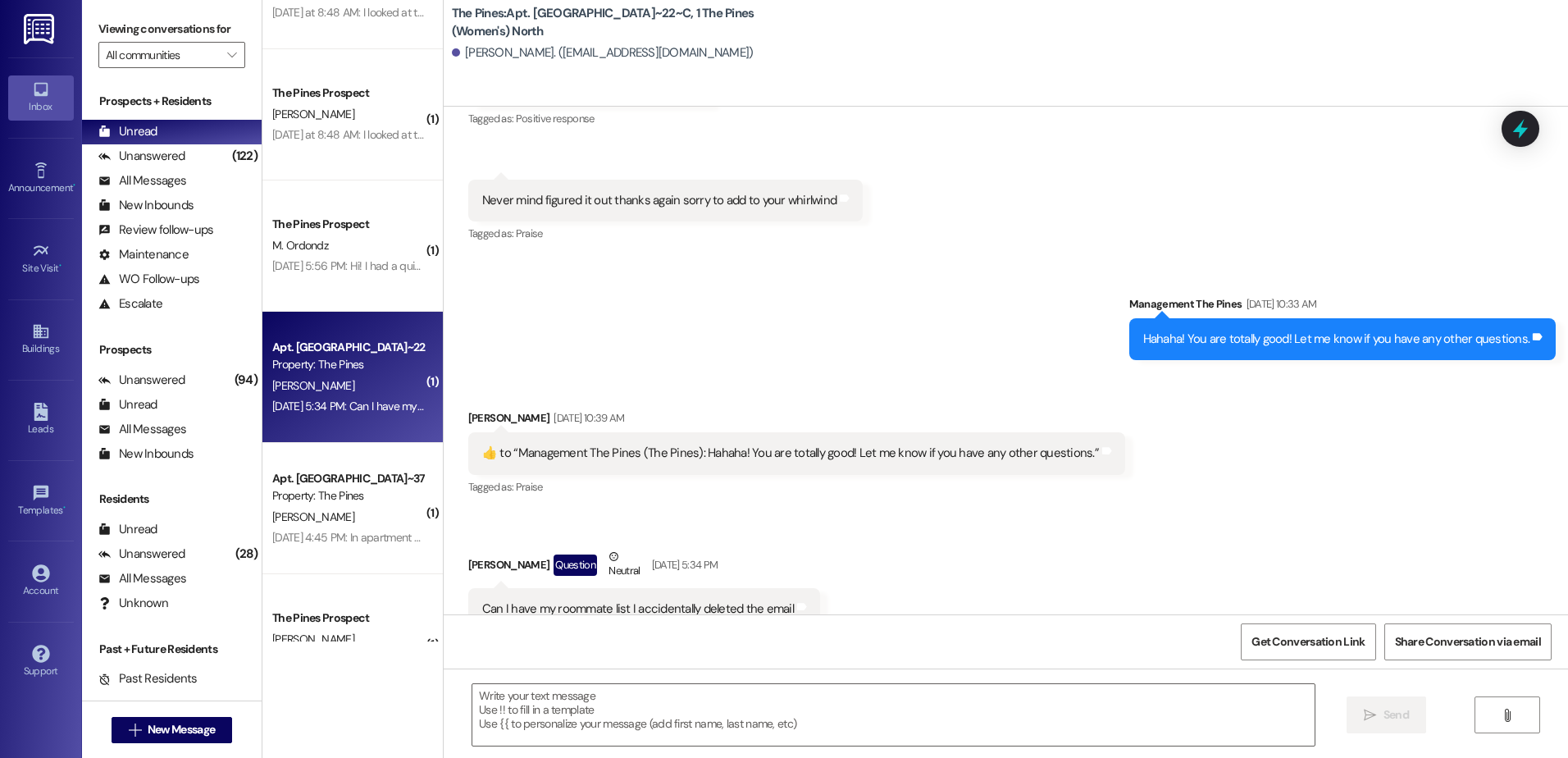
click at [567, 673] on div " Send " at bounding box center [1005, 729] width 1124 height 123
click at [566, 692] on textarea at bounding box center [893, 715] width 842 height 62
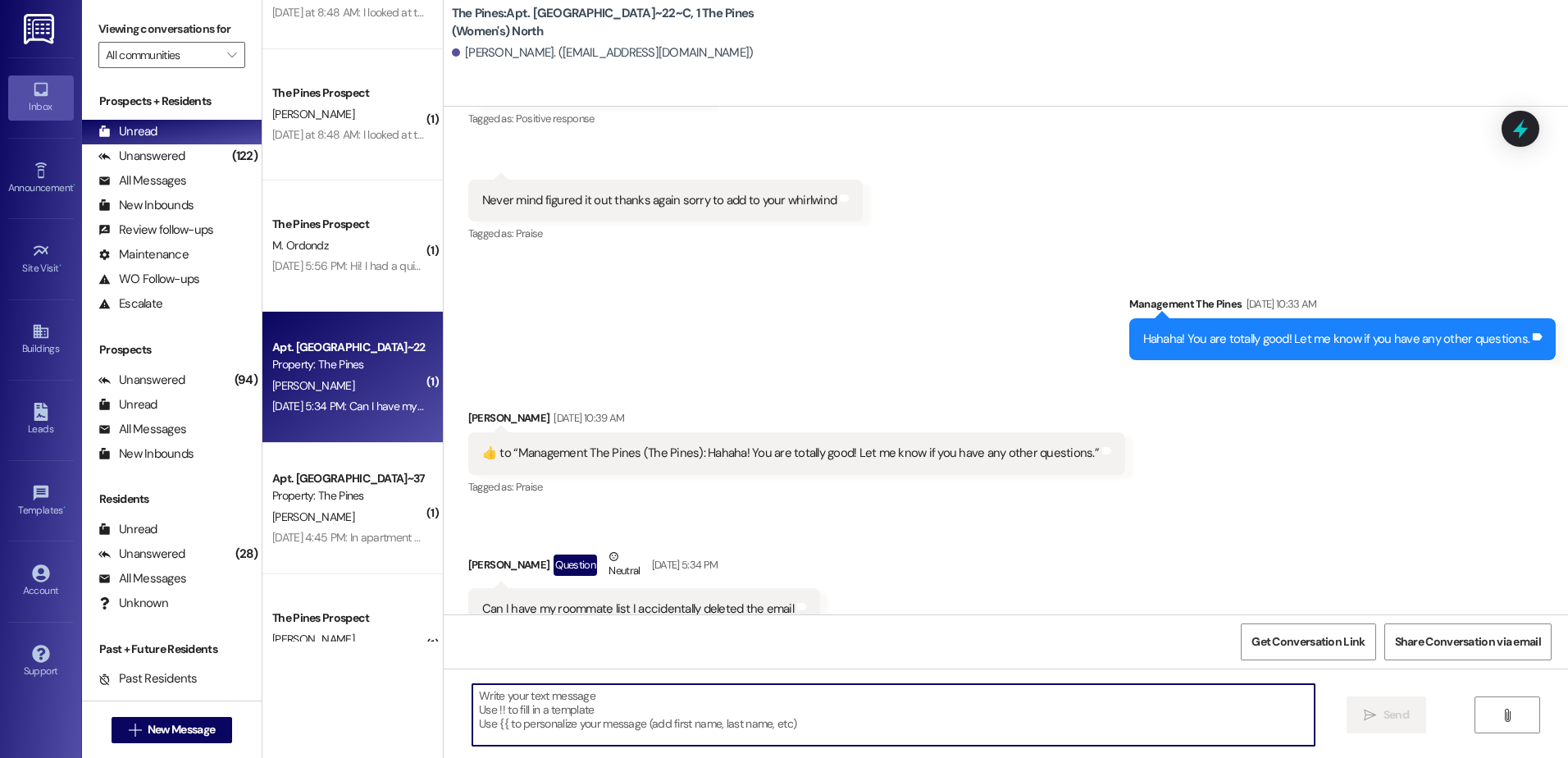
paste textarea "21-A 3x2 Mayne, Katelyn 21-B 3x2 Emhoff, Siena 21-C 3x2 Floyd, Emma 21-D 3x2 wa…"
type textarea "21-A 3x2 Mayne, Katelyn 21-B 3x2 Emhoff, Siena 21-C 3x2 Floyd, Emma 21-D 3x2 wa…"
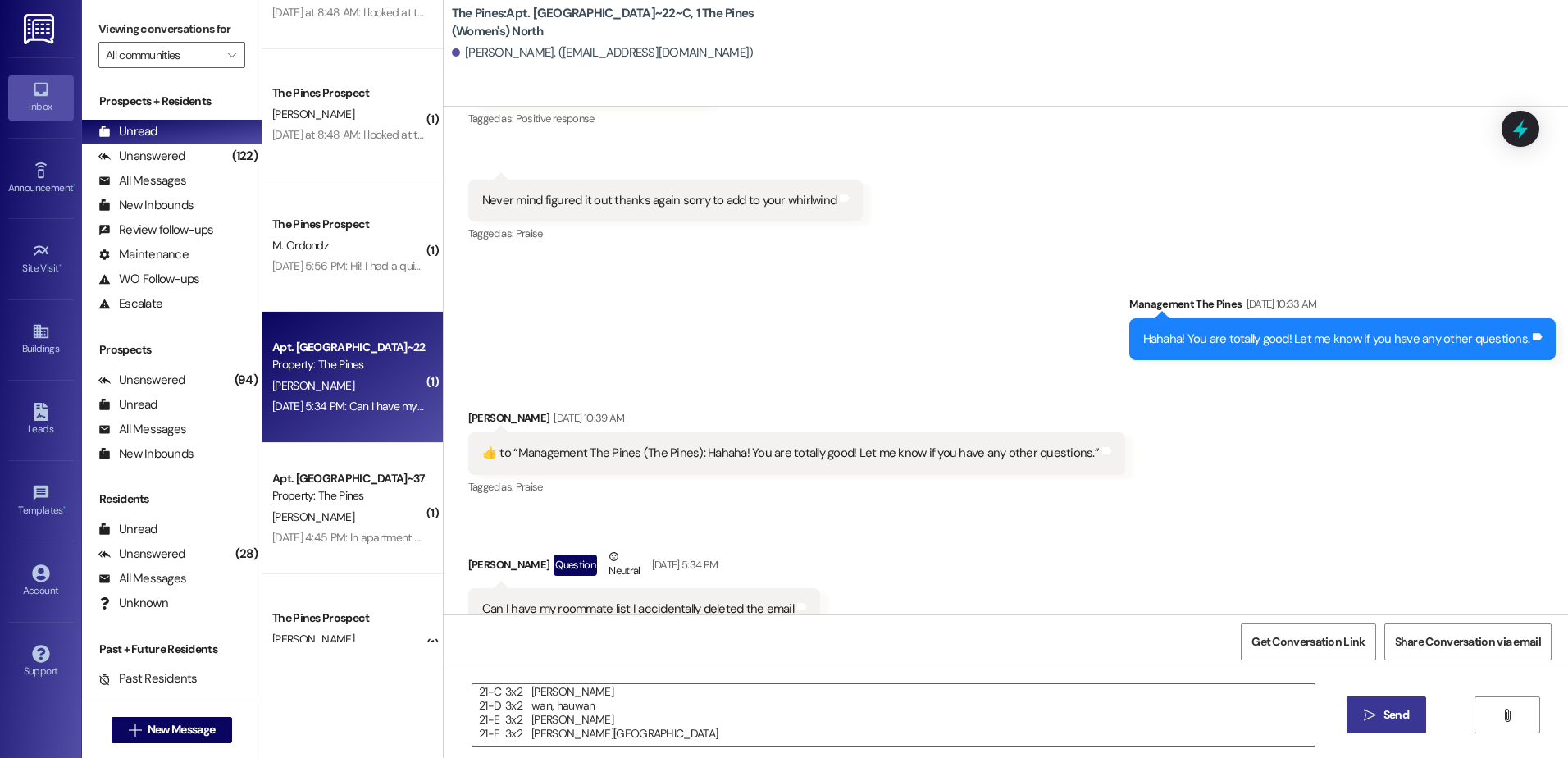
click at [1373, 720] on icon "" at bounding box center [1370, 715] width 12 height 13
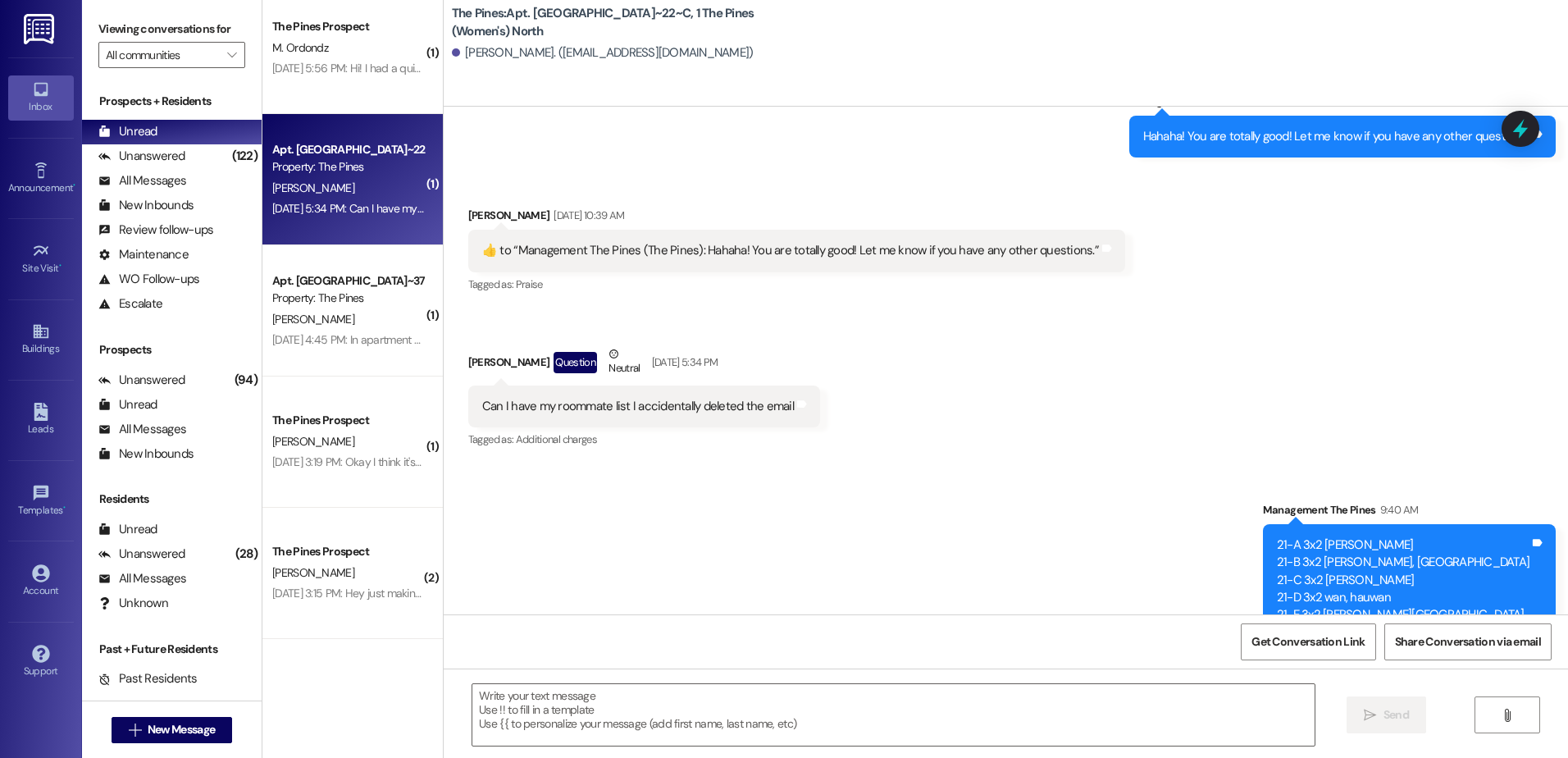
scroll to position [984, 0]
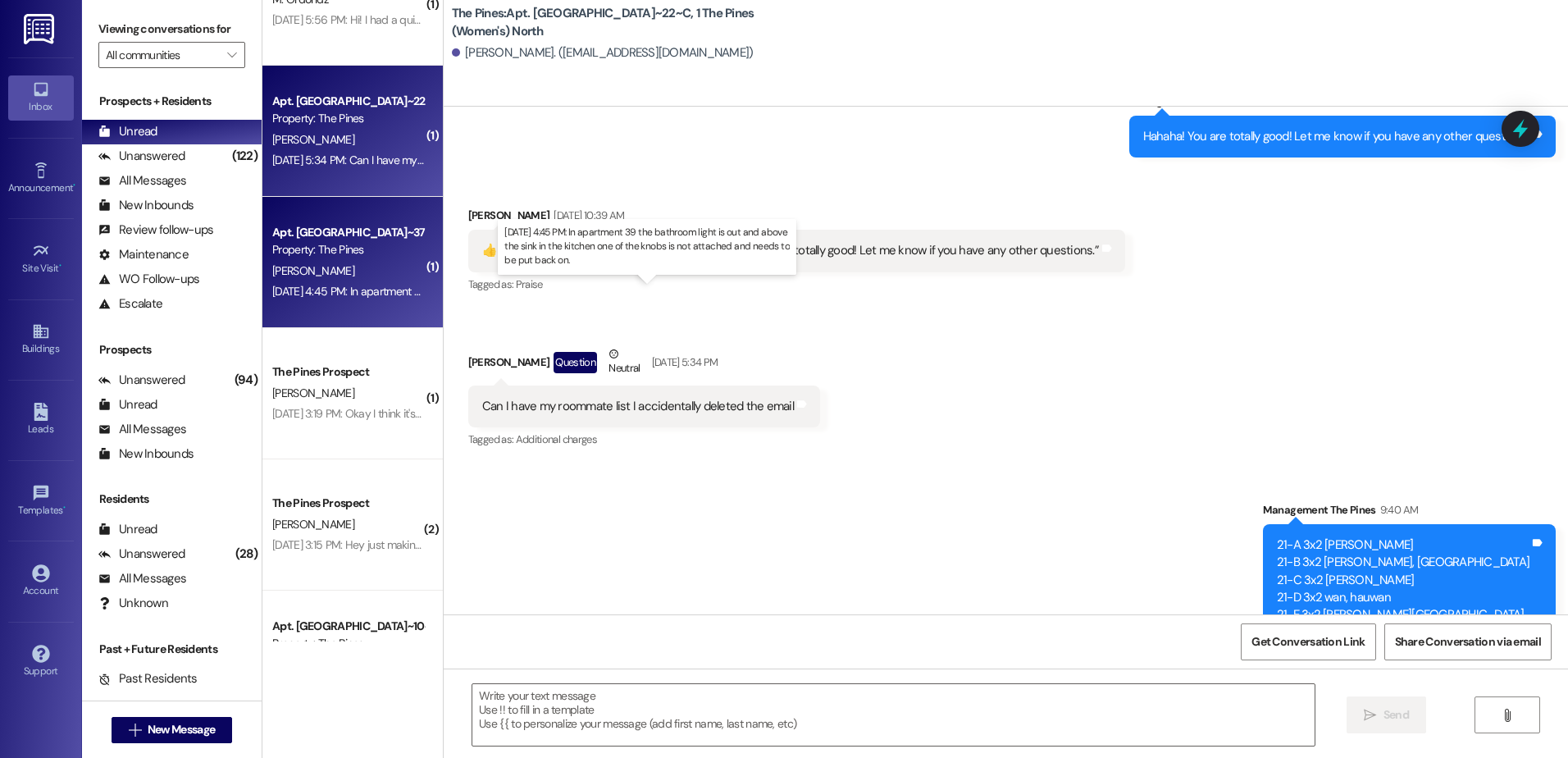
click at [357, 284] on div "Sep 06, 2025 at 4:45 PM: In apartment 39 the bathroom light is out and above th…" at bounding box center [638, 291] width 733 height 15
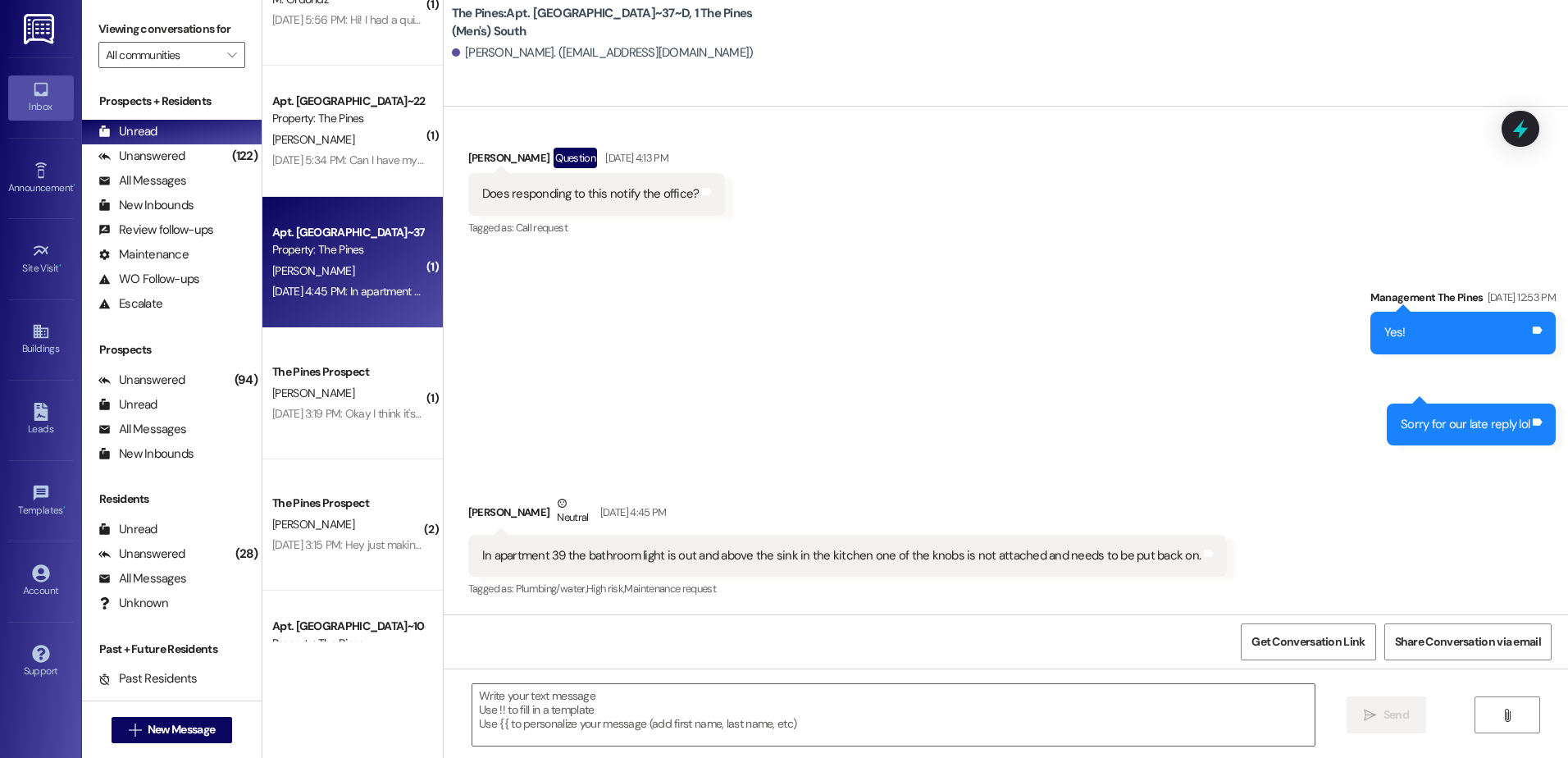
scroll to position [26902, 0]
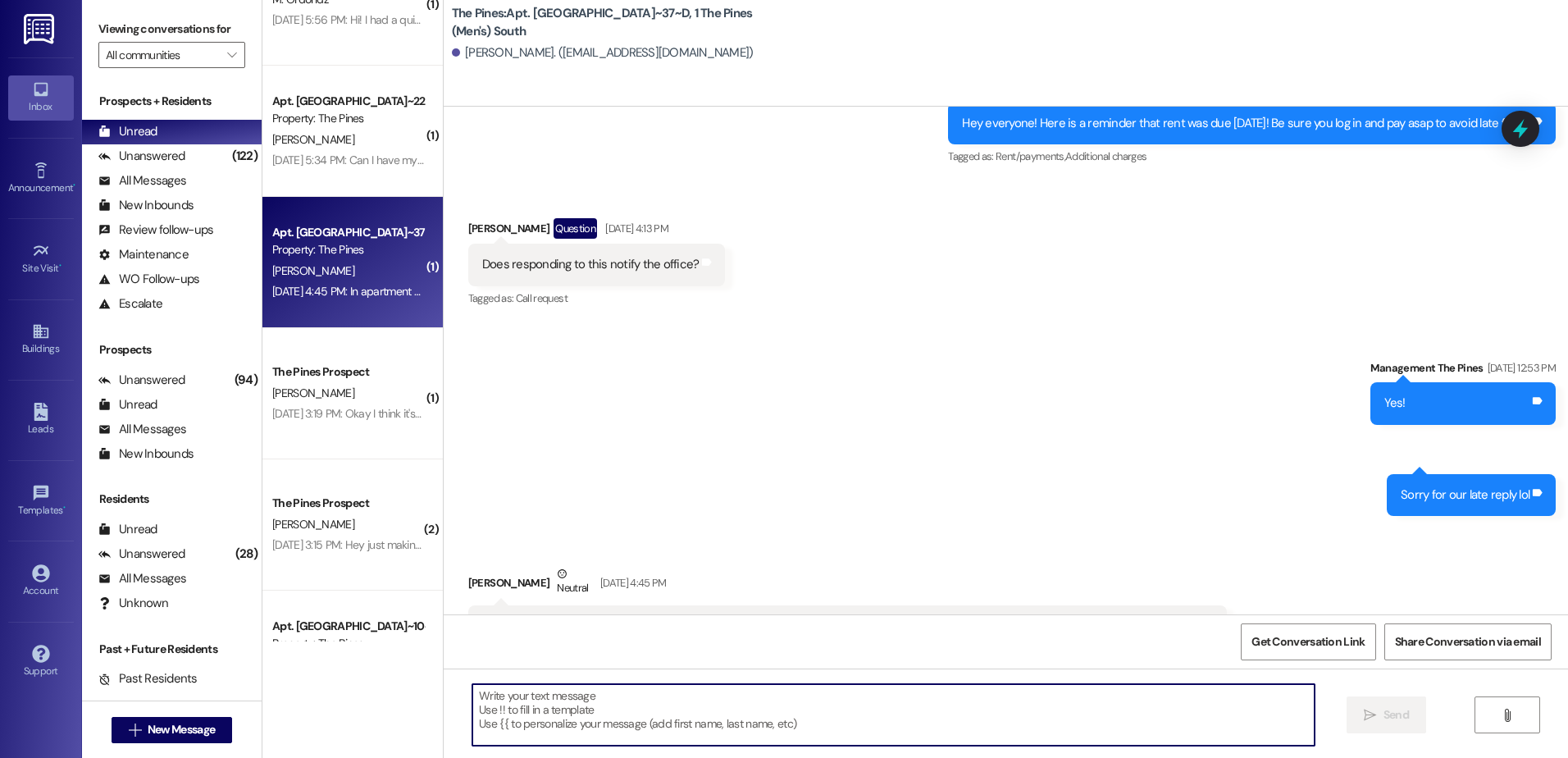
click at [752, 716] on textarea at bounding box center [893, 715] width 842 height 62
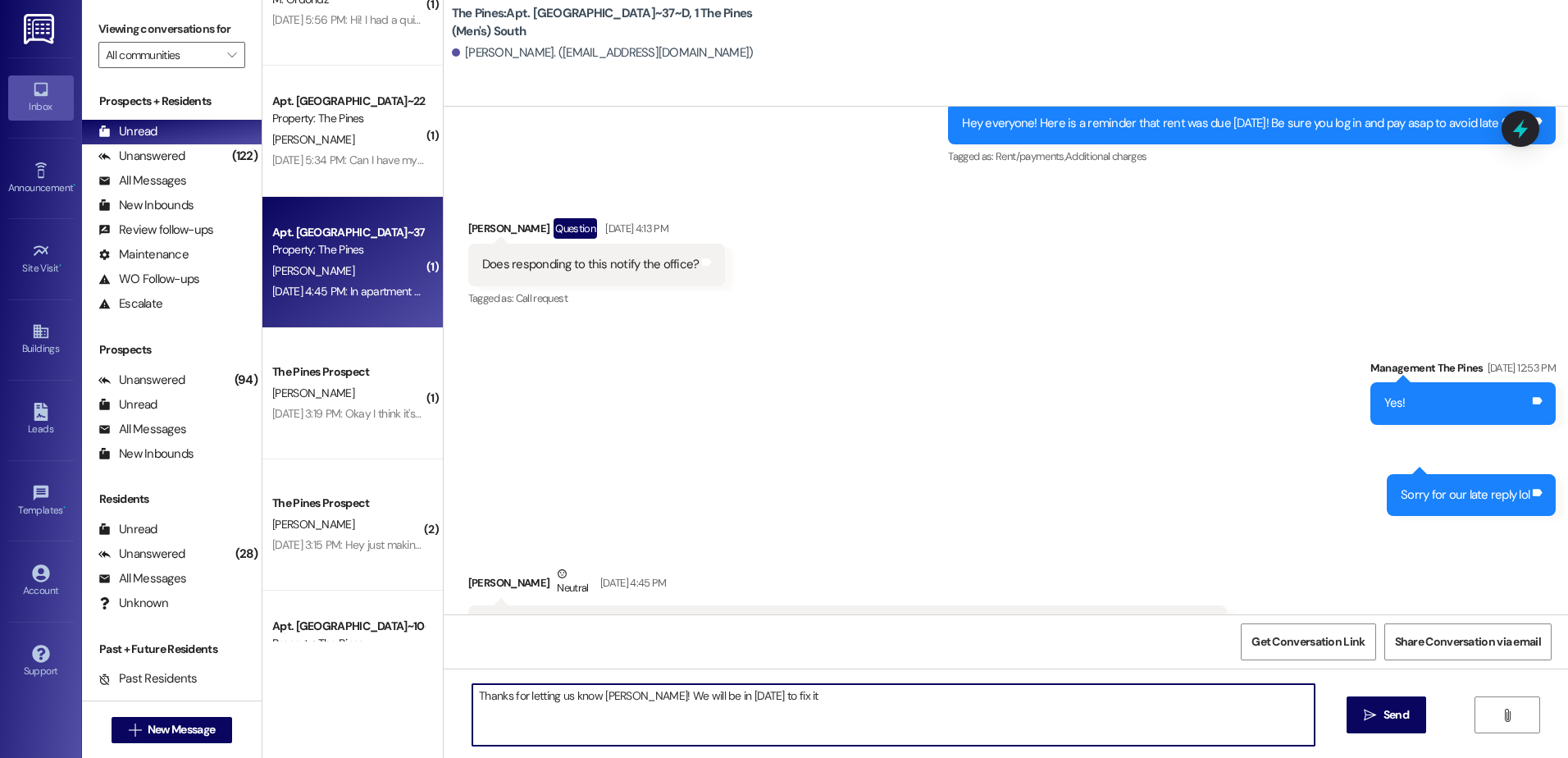
type textarea "Thanks for letting us know Luke! We will be in today to fix it."
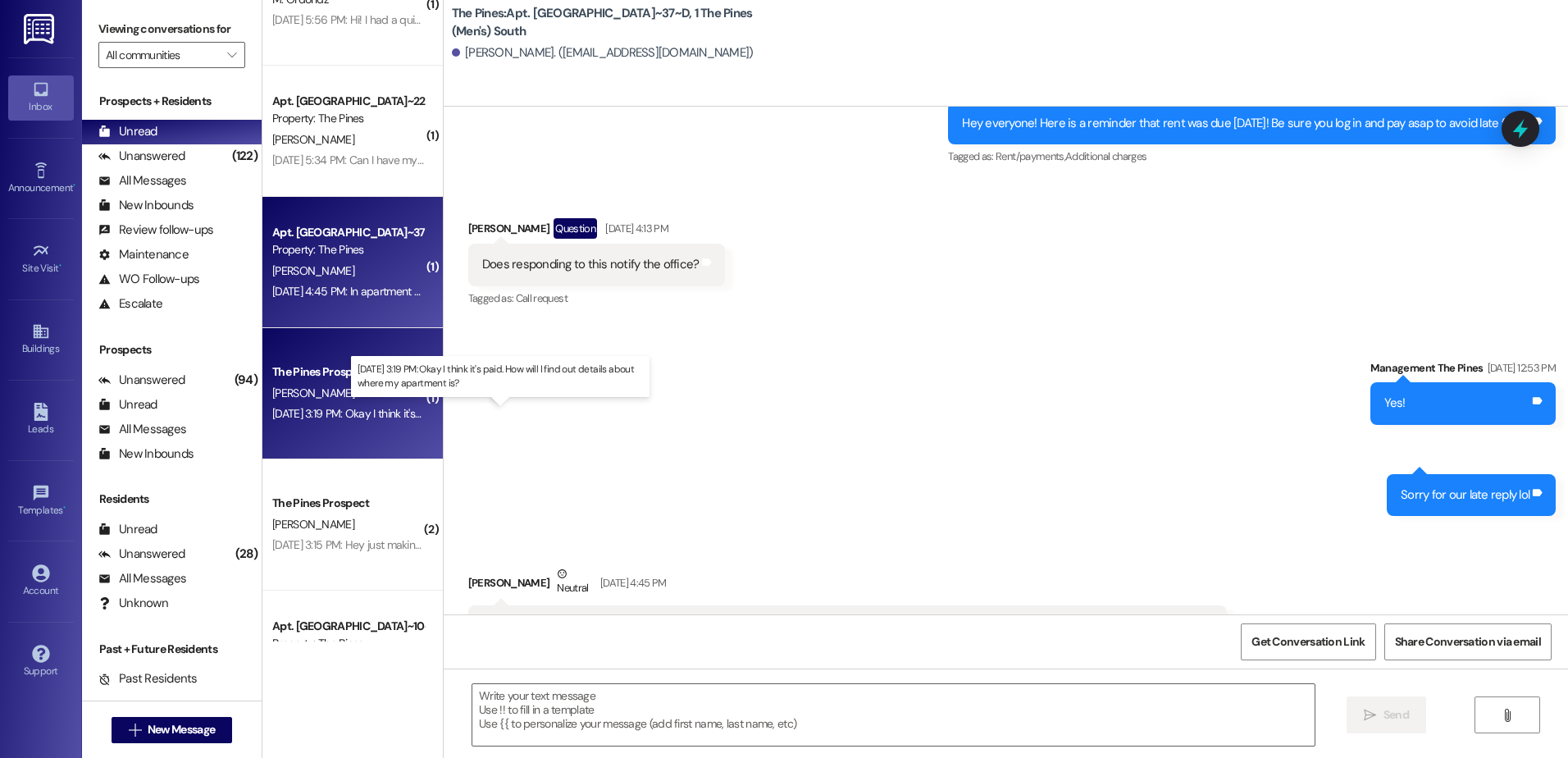
click at [350, 415] on div "Sep 06, 2025 at 3:19 PM: Okay I think it's paid. How will I find out details ab…" at bounding box center [491, 414] width 438 height 15
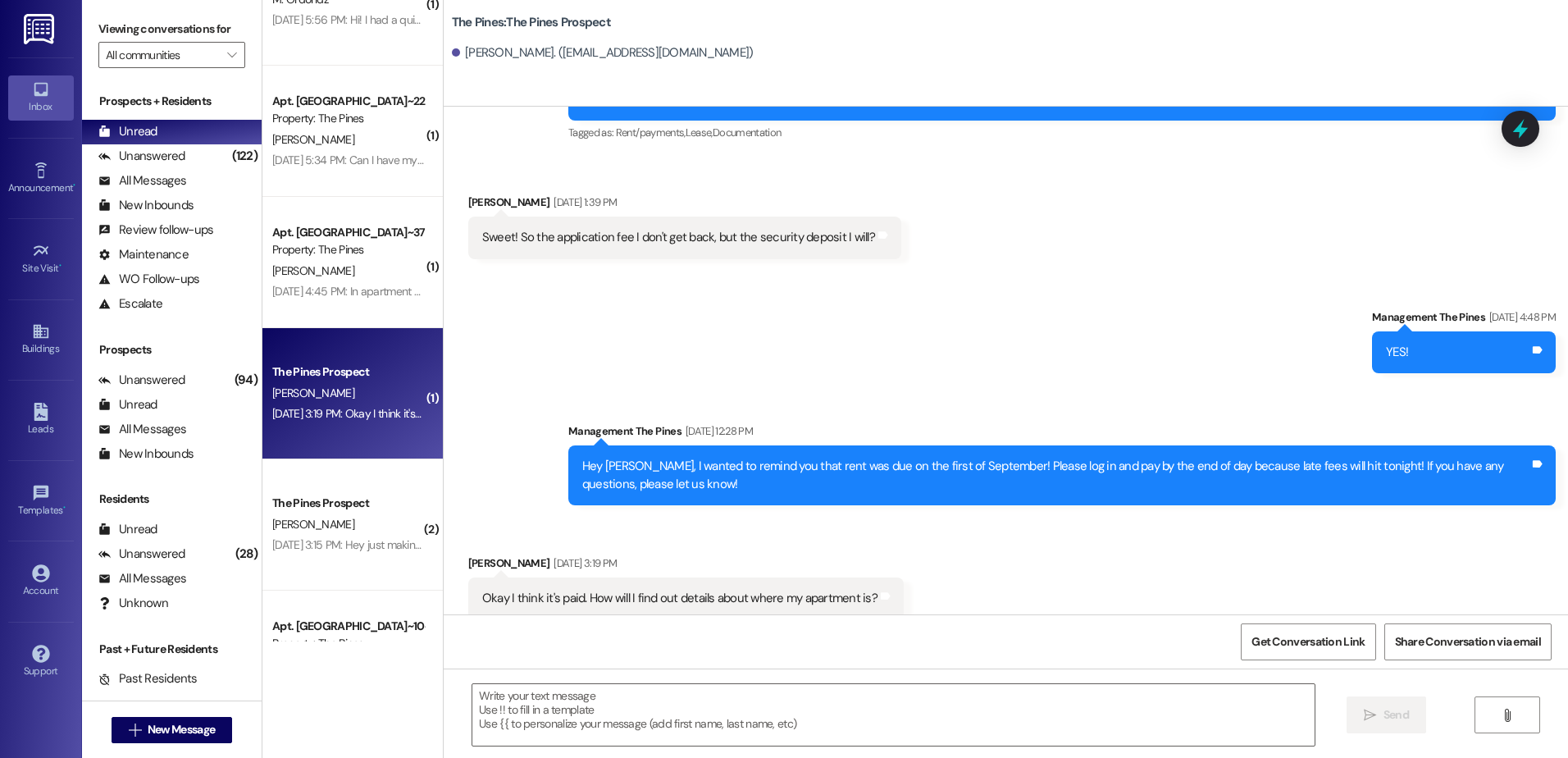
scroll to position [1916, 0]
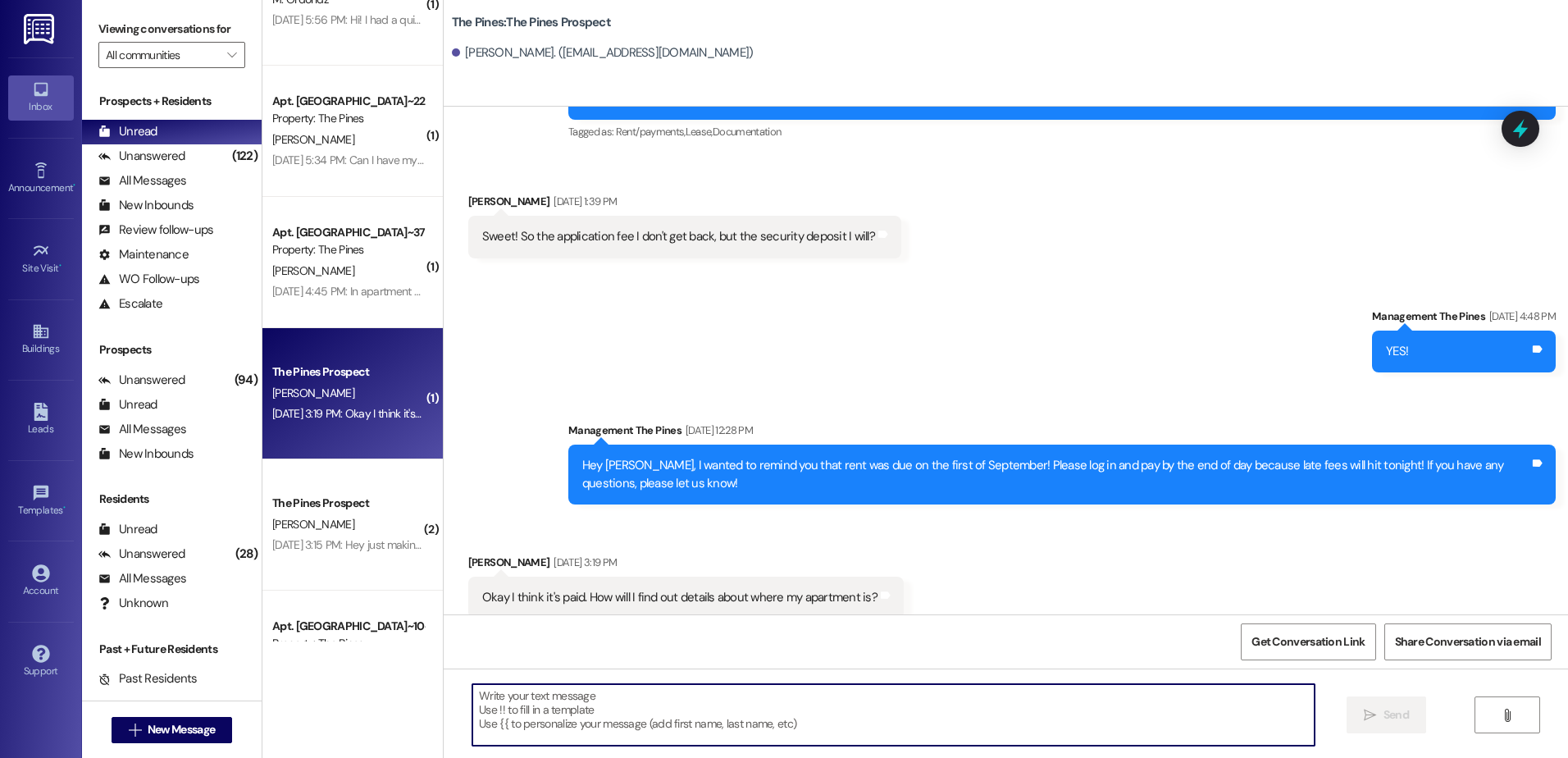
click at [517, 707] on textarea at bounding box center [893, 715] width 842 height 62
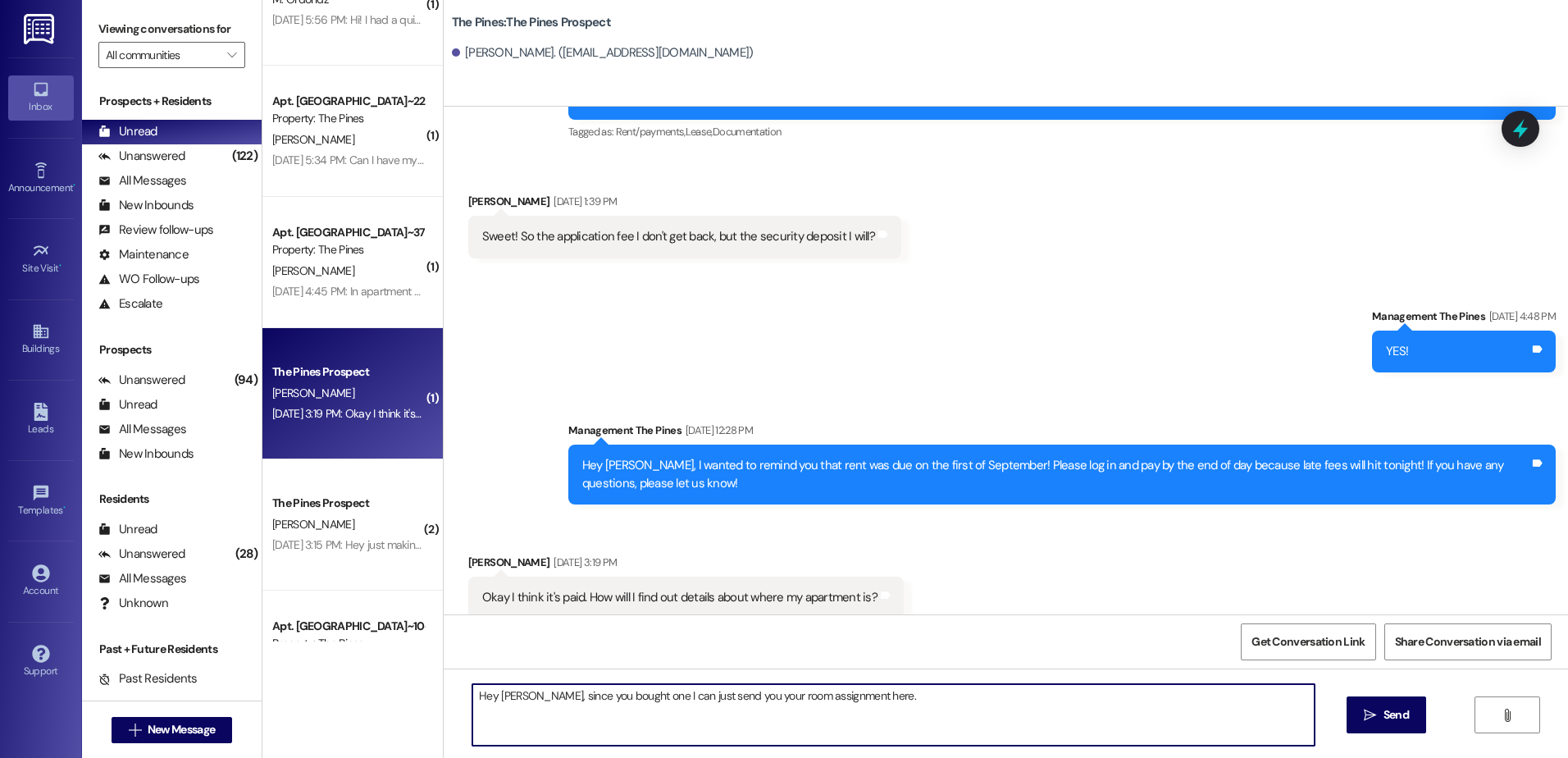
paste textarea "54-A 2x1 Premium Shaffer, Tevan 54-B 2x1 Premium Carr, Porter 54-C 2x1 Premium …"
click at [850, 696] on textarea "Hey Tevan, since you bought one I can just send you your room assignment here. …" at bounding box center [893, 715] width 842 height 62
type textarea "Hey Tevan, since you bought one I can just send you your room assignment here. …"
click at [887, 703] on textarea "Hey Tevan, since you bought one I can just send you your room assignment here. …" at bounding box center [893, 715] width 842 height 62
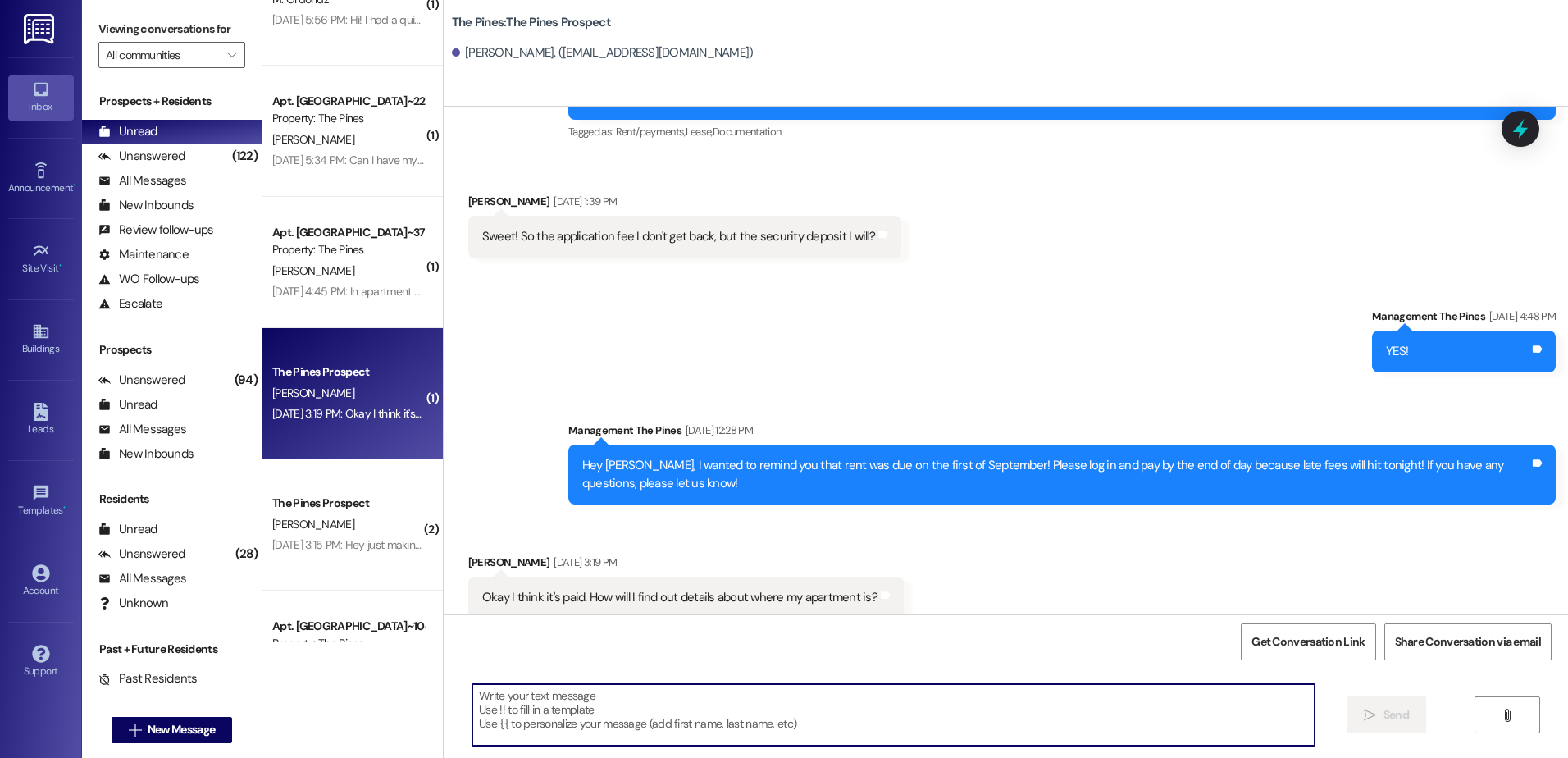
scroll to position [1915, 0]
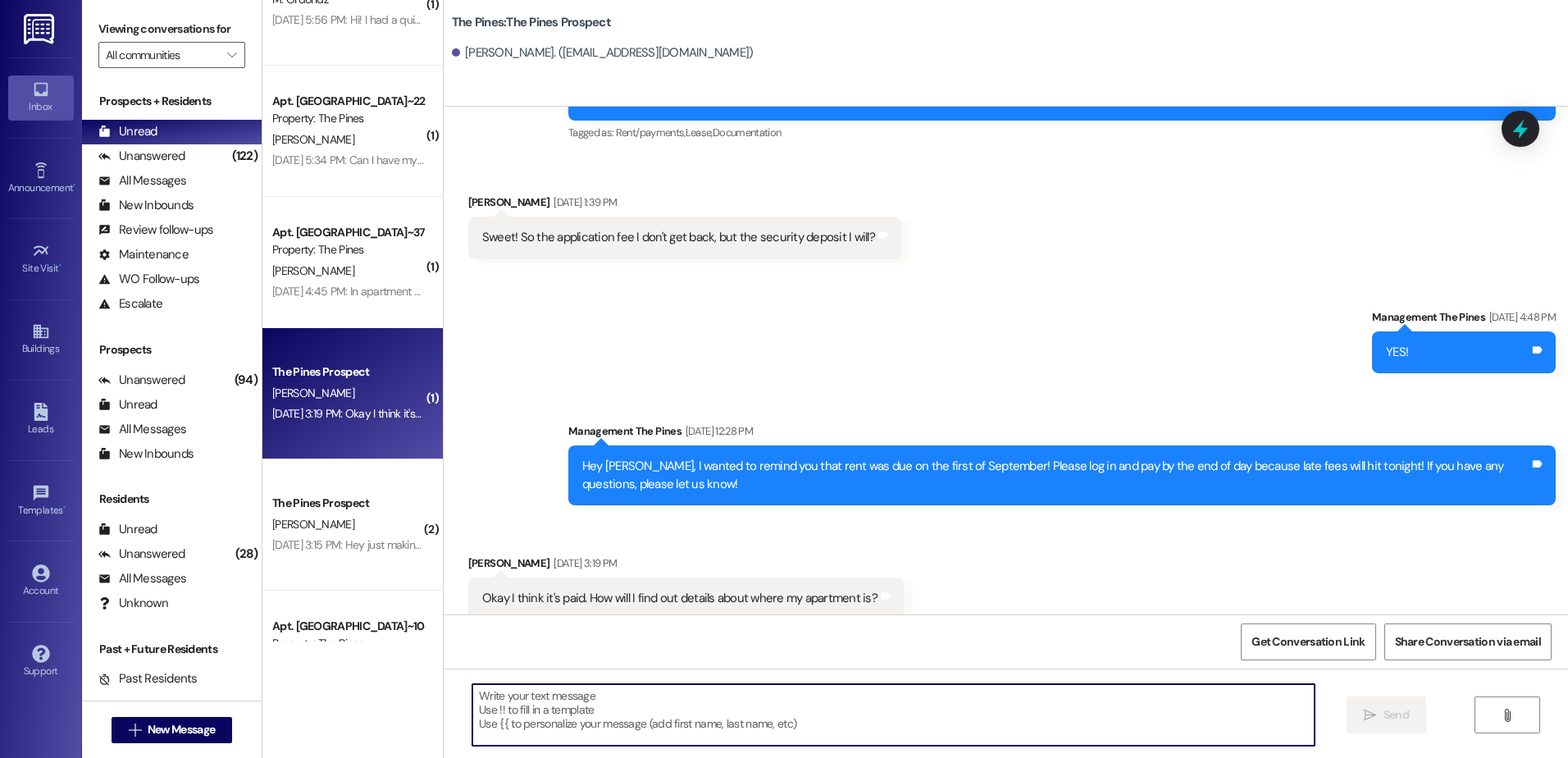
click at [651, 710] on textarea at bounding box center [893, 715] width 842 height 62
type textarea "If you have any questions, please let me know."
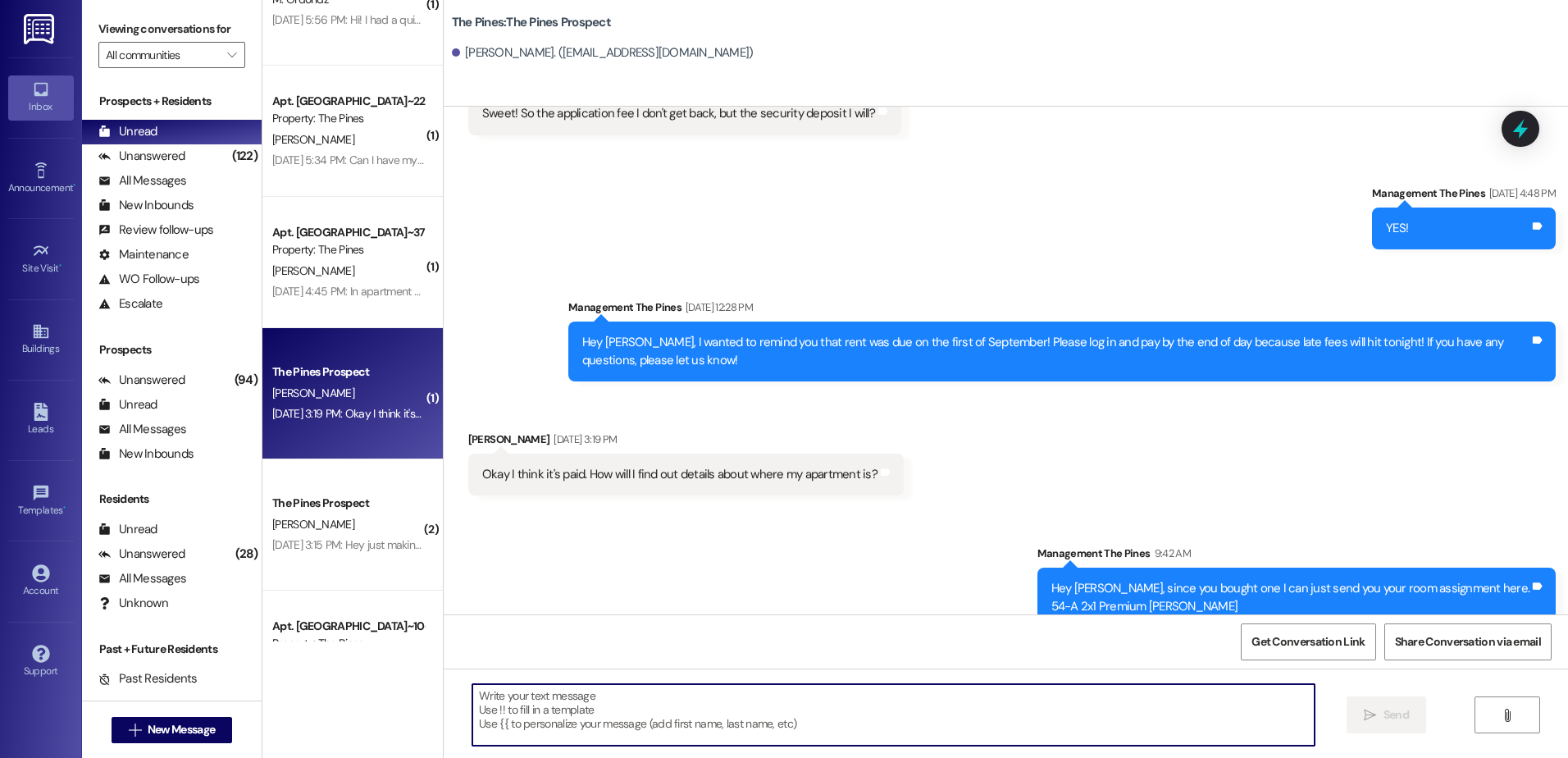
scroll to position [2213, 0]
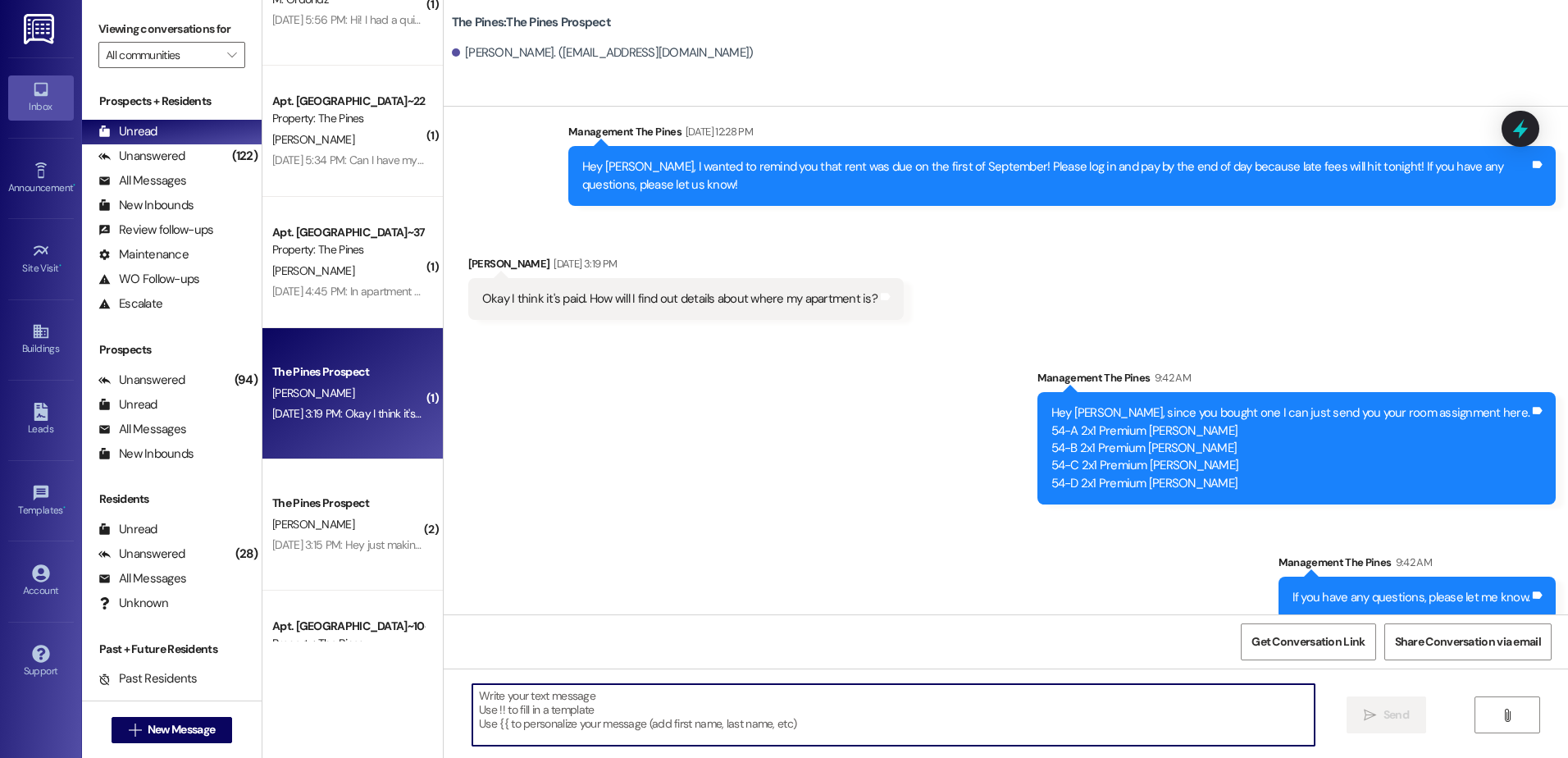
click at [619, 711] on textarea at bounding box center [893, 715] width 842 height 62
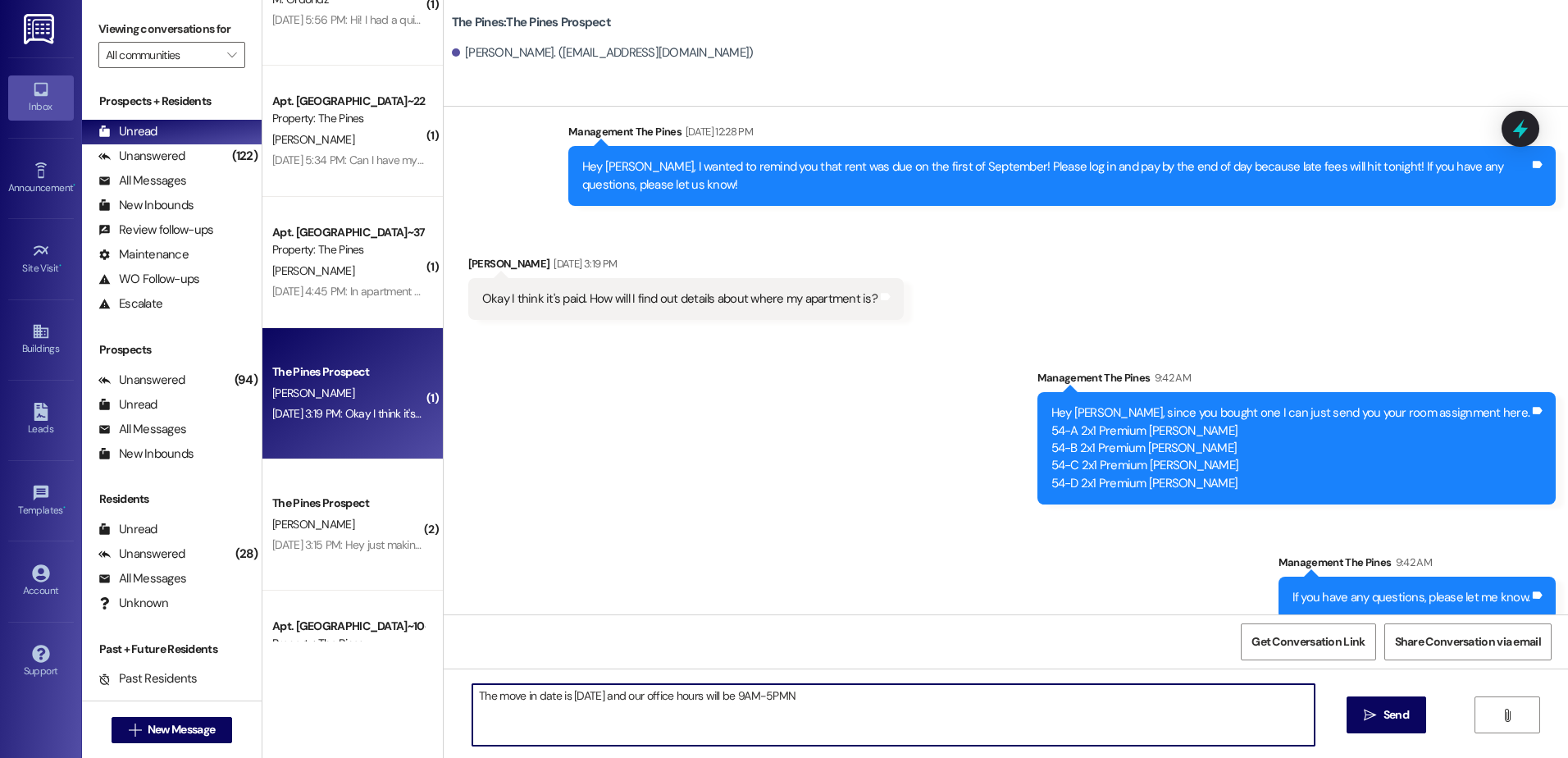
type textarea "The move in date is 09/12/2025 and our office hours will be 9AM-5PM"
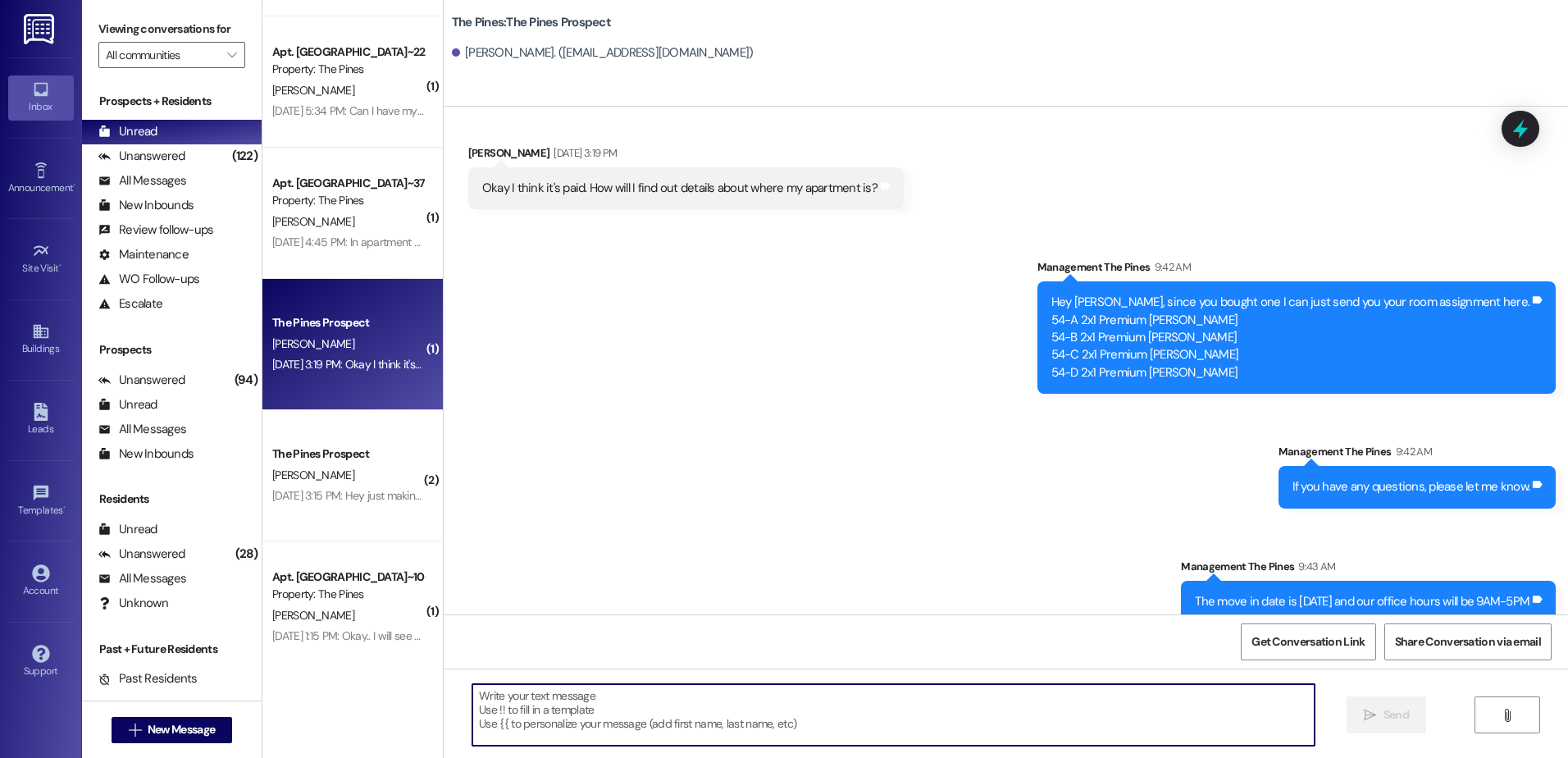
scroll to position [1230, 0]
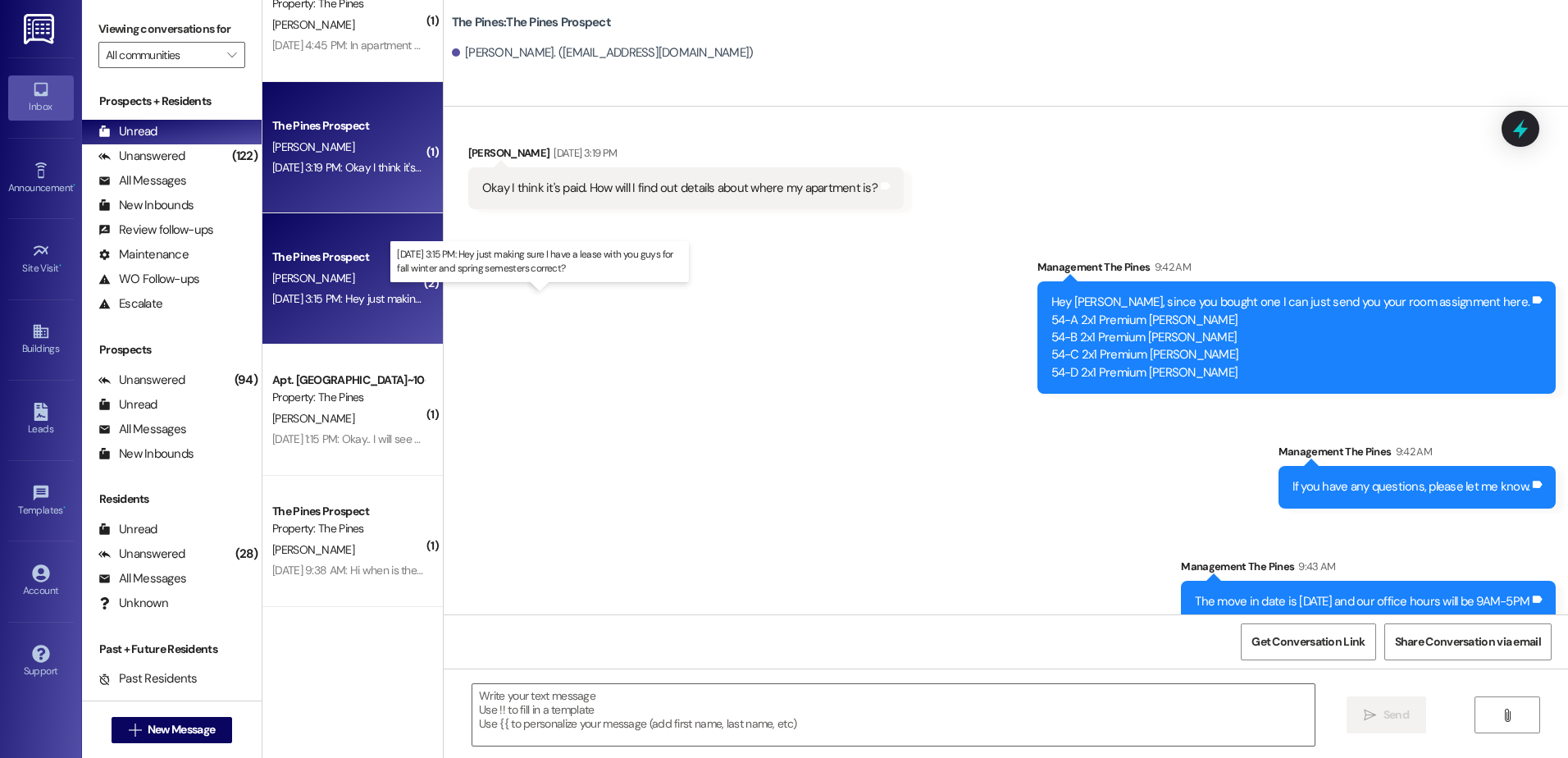
click at [315, 297] on div "Sep 06, 2025 at 3:15 PM: Hey just making sure I have a lease with you guys for …" at bounding box center [532, 299] width 520 height 15
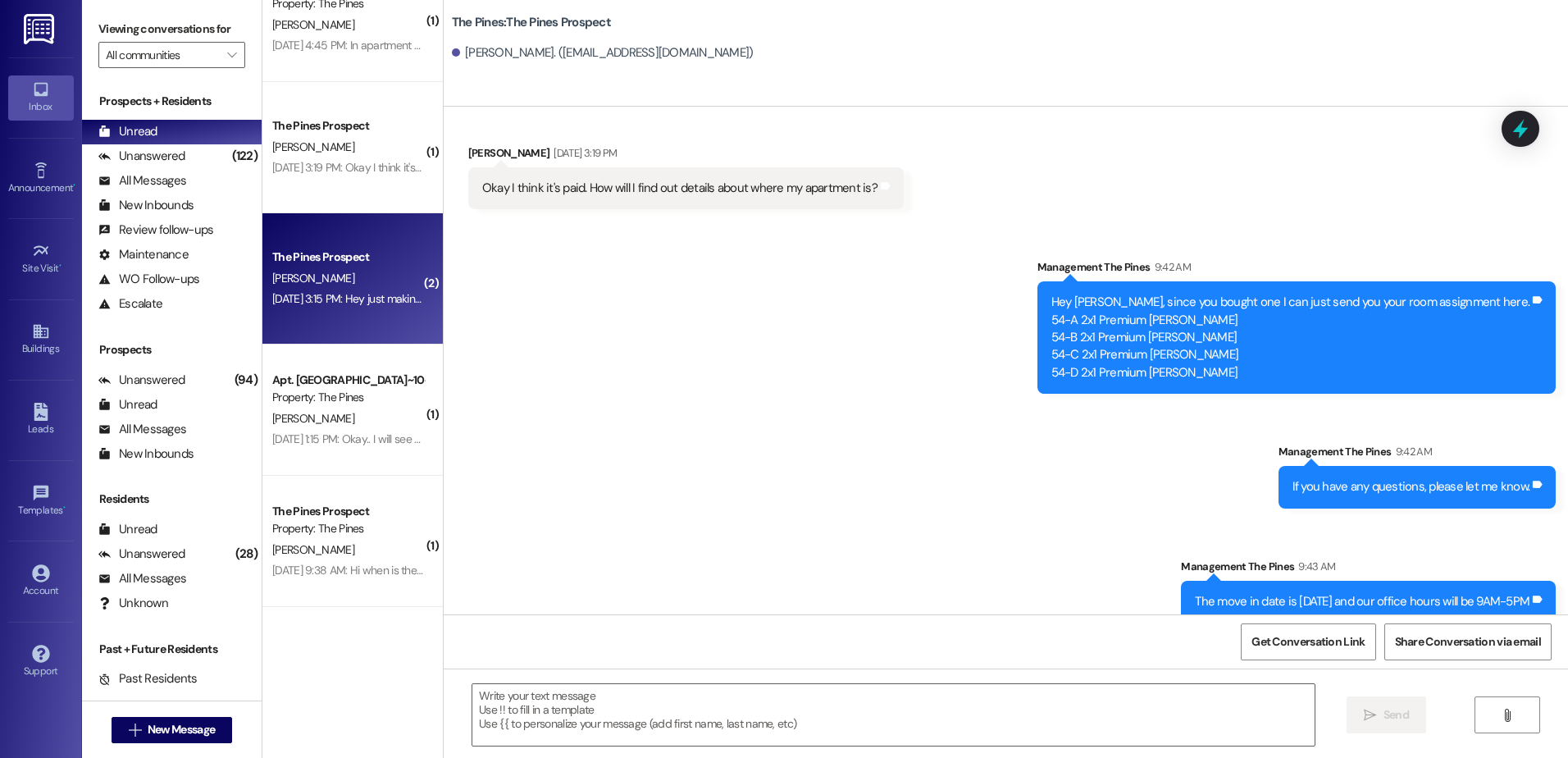
scroll to position [822, 0]
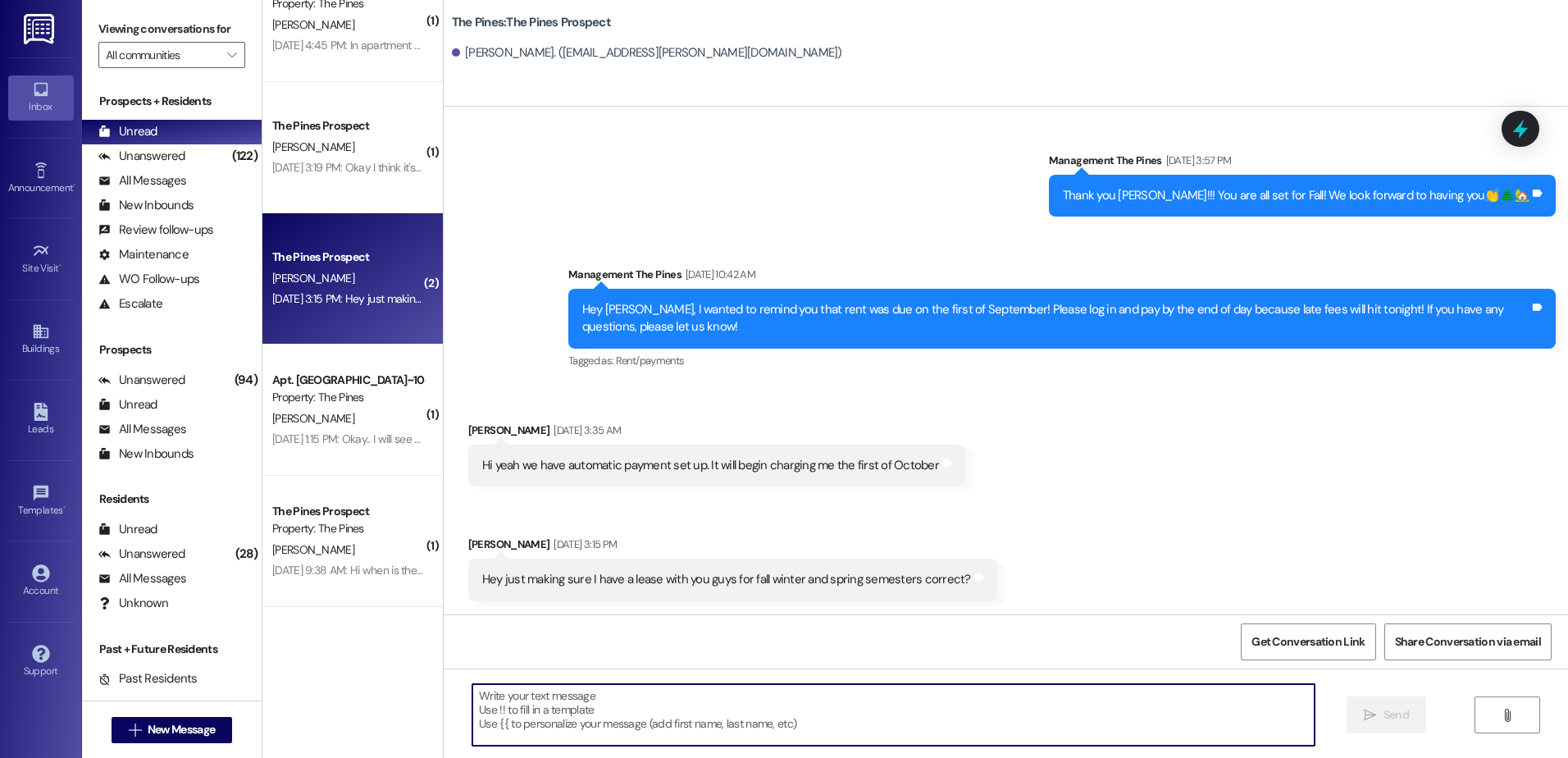
click at [831, 698] on textarea at bounding box center [893, 715] width 842 height 62
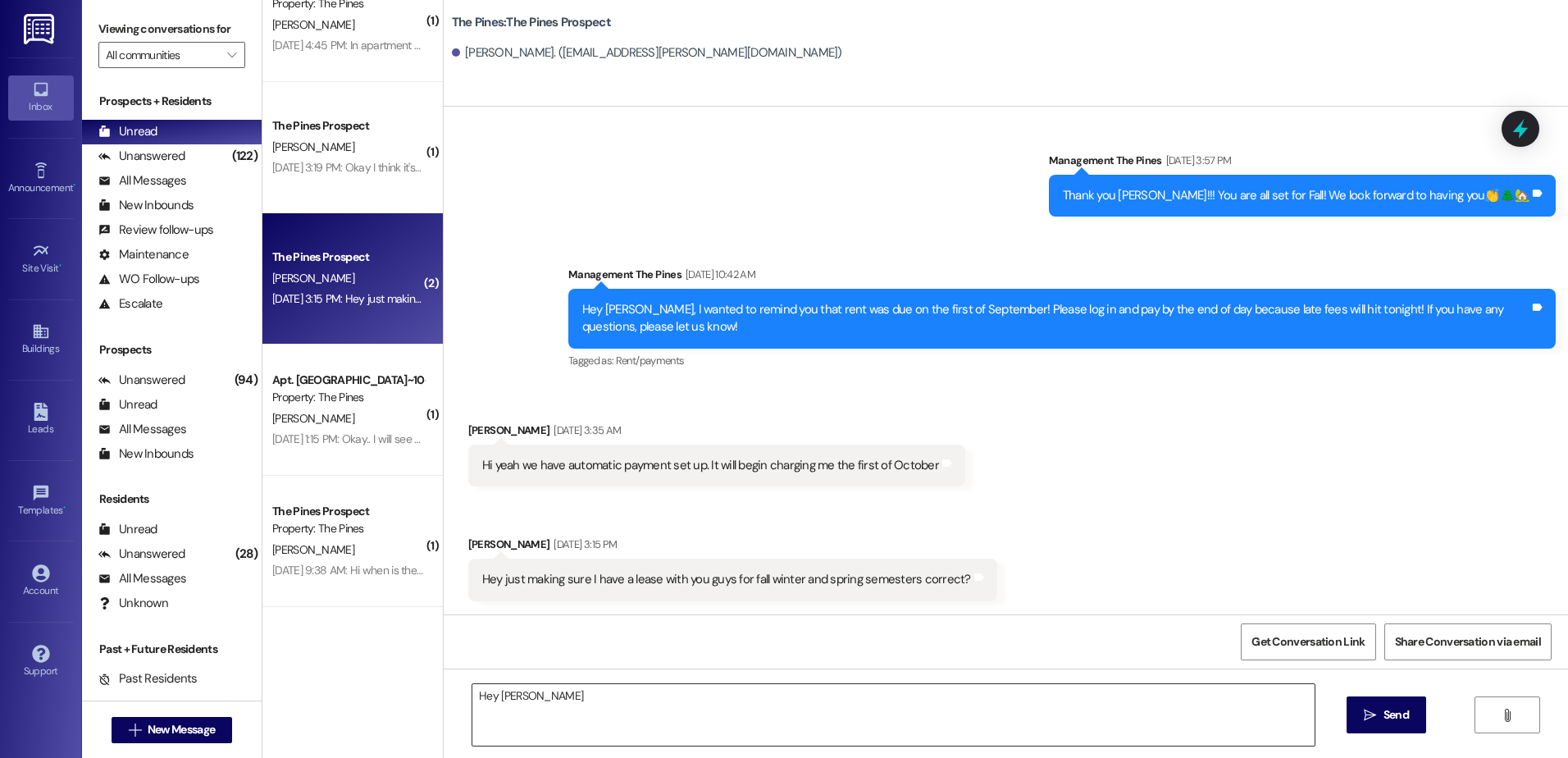
click at [573, 690] on textarea "Hey Luke" at bounding box center [893, 715] width 842 height 62
click at [758, 704] on textarea "Hey Luke, we only have a Fall/Winter lease for you." at bounding box center [893, 715] width 842 height 62
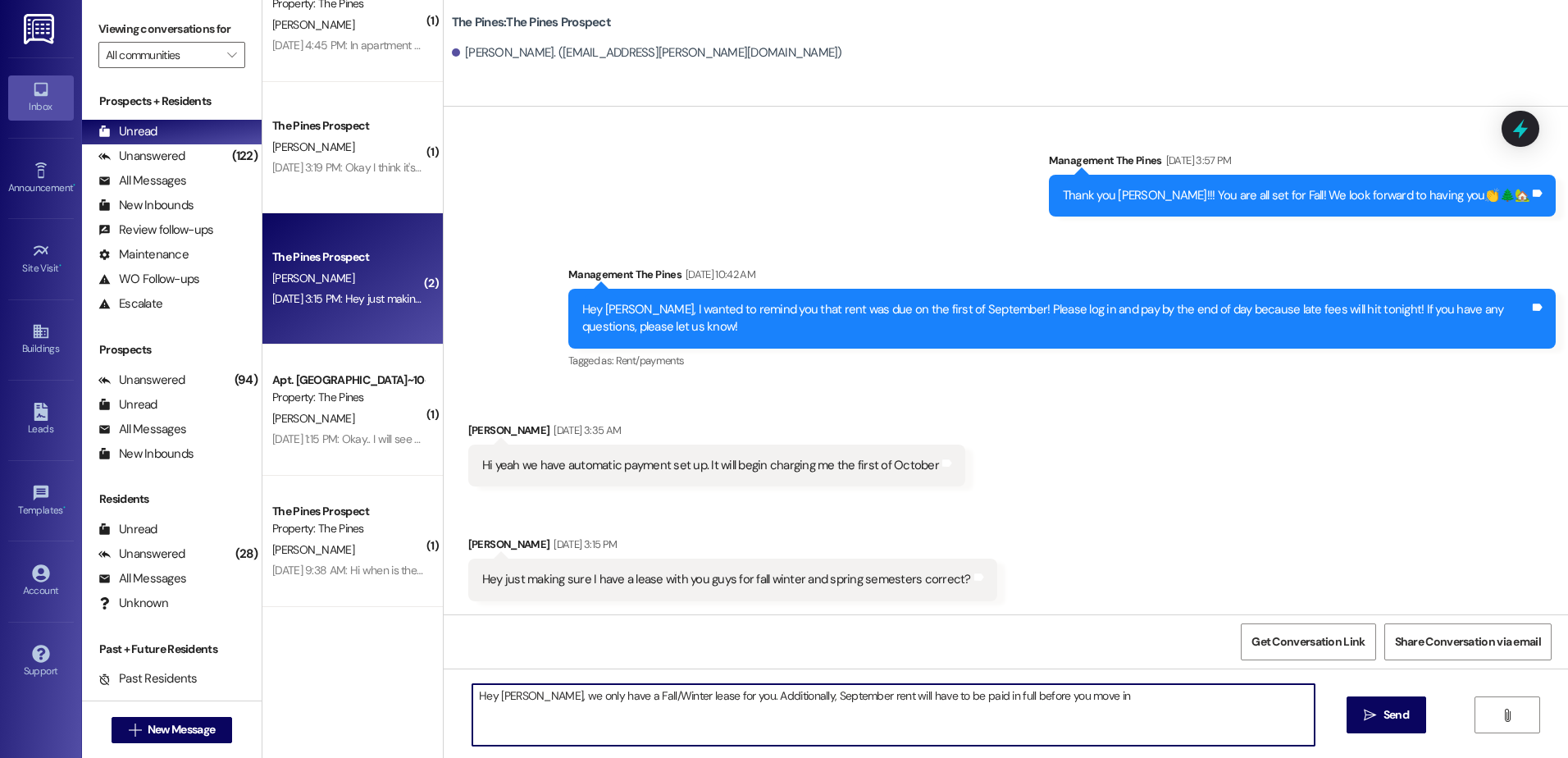
type textarea "Hey Luke, we only have a Fall/Winter lease for you. Additionally, September ren…"
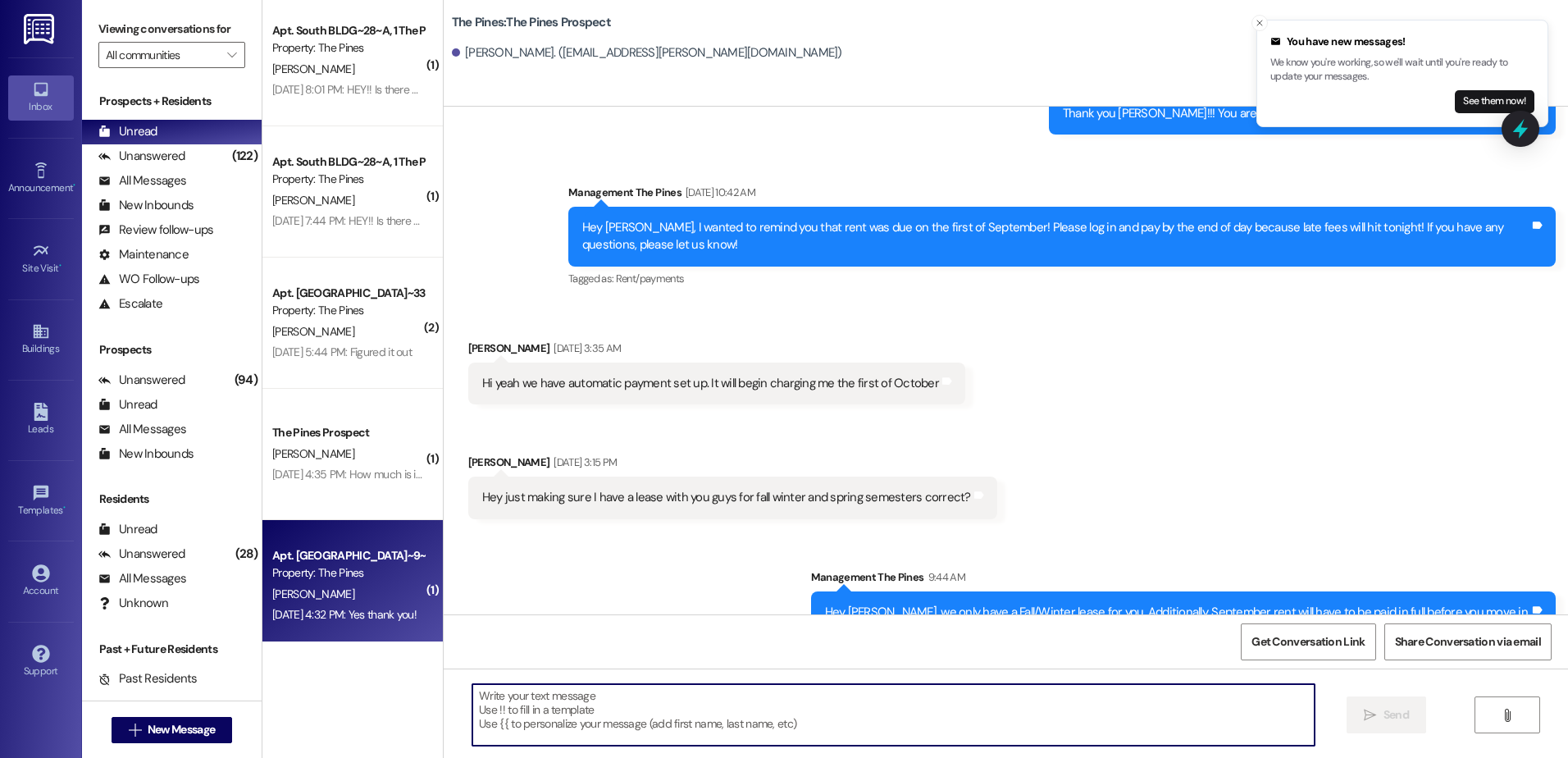
scroll to position [2114, 0]
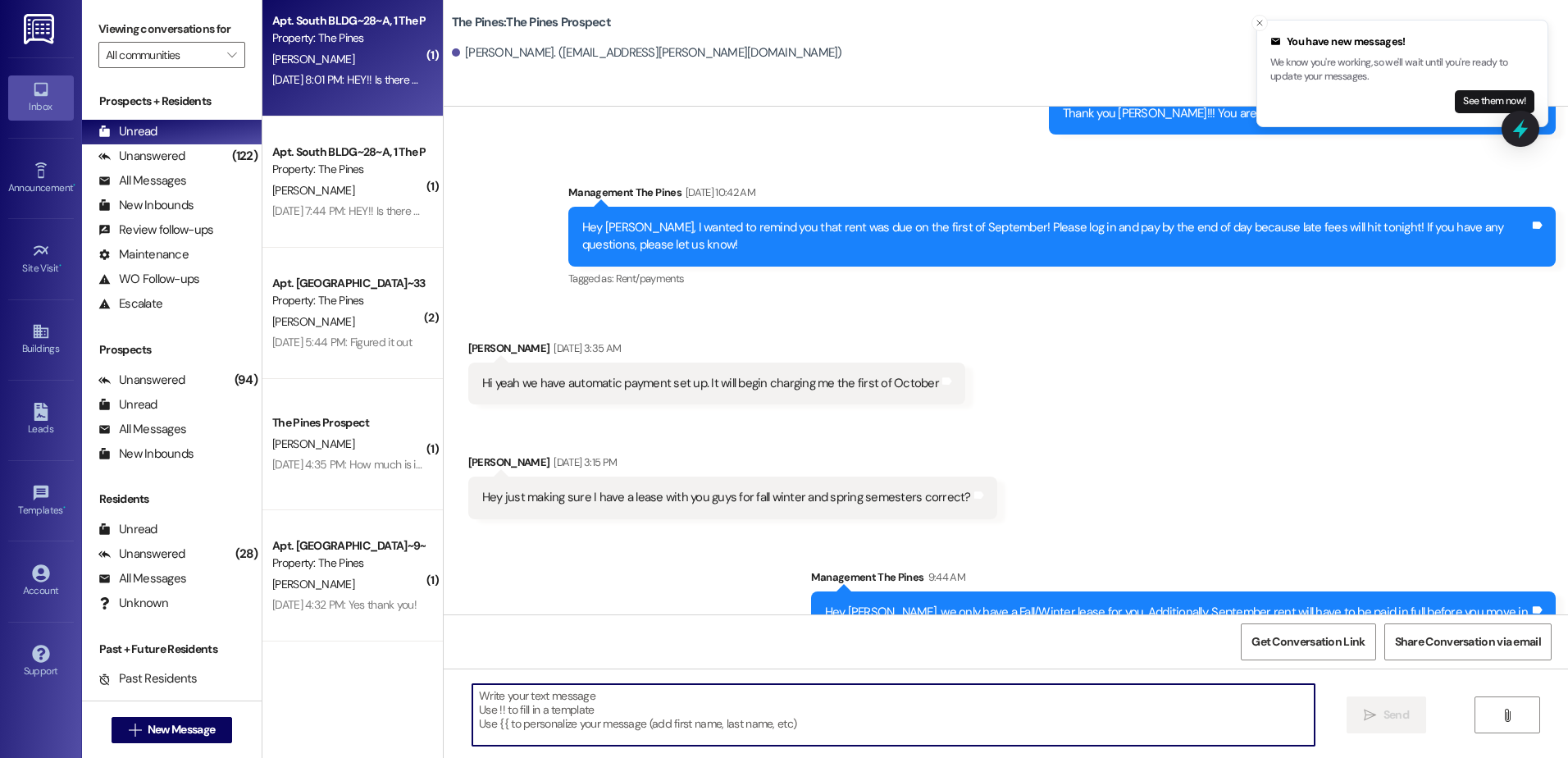
click at [347, 84] on div "Sep 05, 2025 at 8:01 PM: HEY!! Is there anyway possible I'd be able to get a pa…" at bounding box center [887, 80] width 1228 height 15
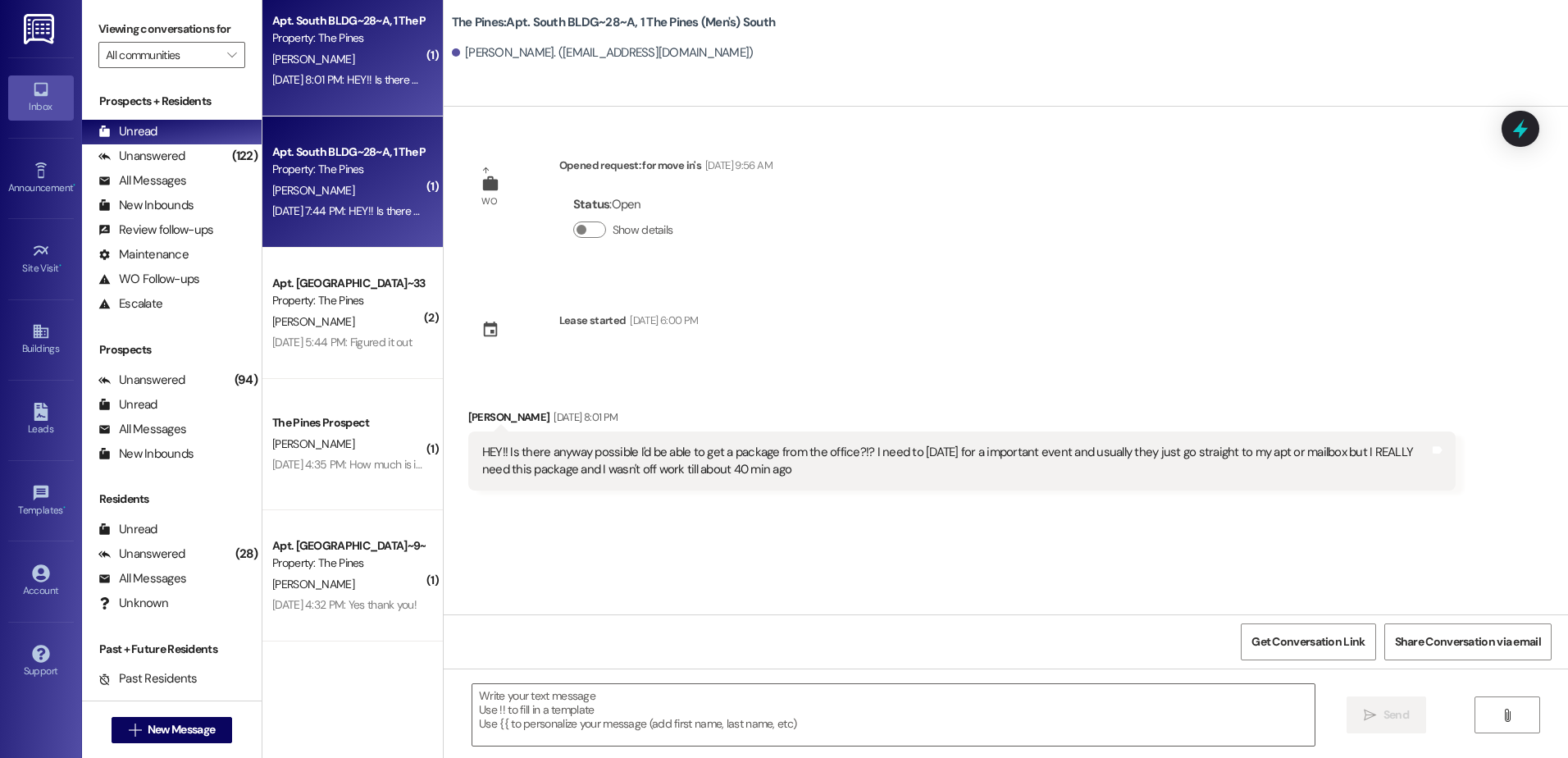
scroll to position [0, 0]
click at [341, 175] on div "Property: The Pines" at bounding box center [348, 169] width 152 height 17
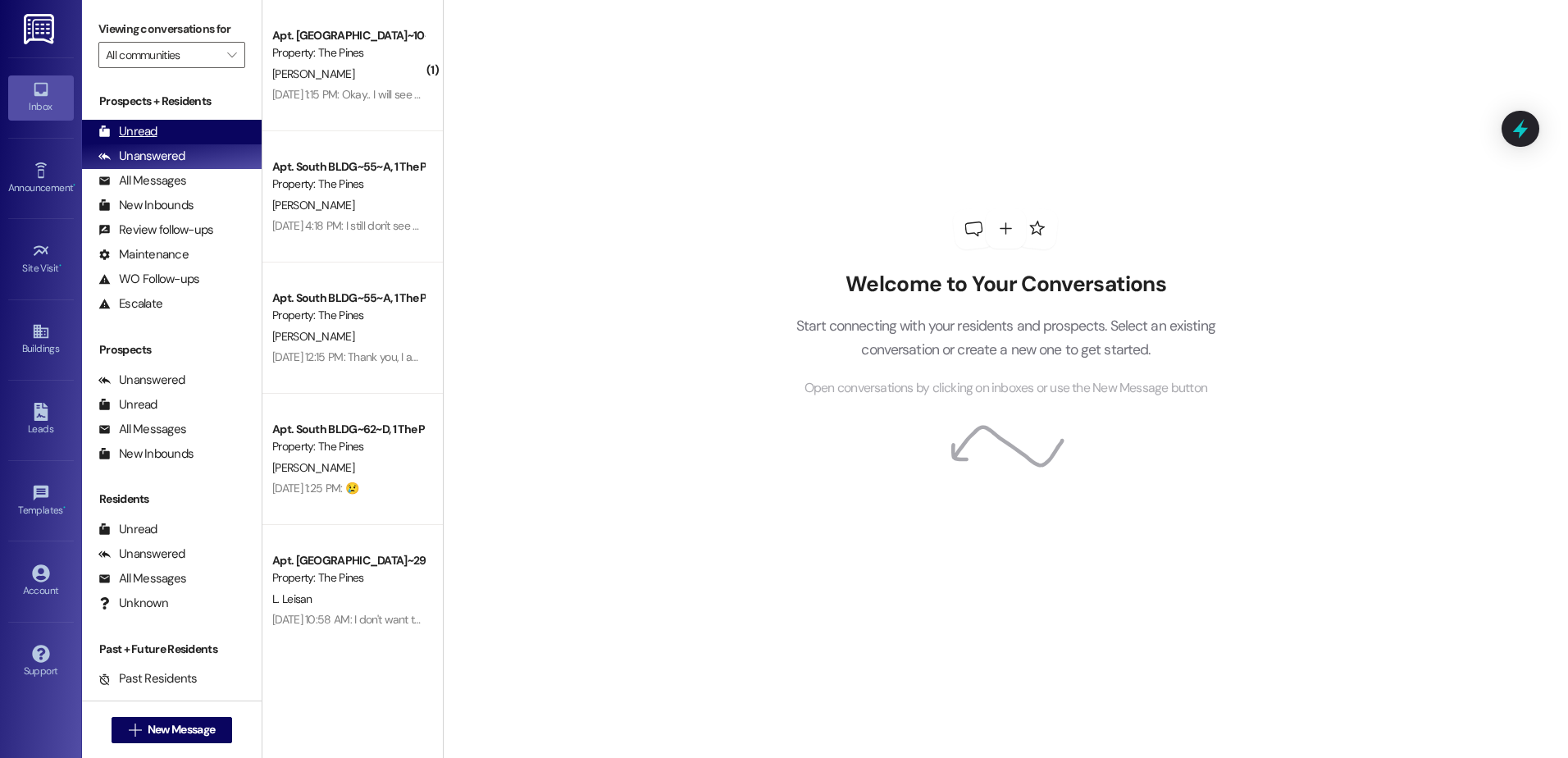
click at [138, 128] on div "Unread" at bounding box center [127, 131] width 59 height 17
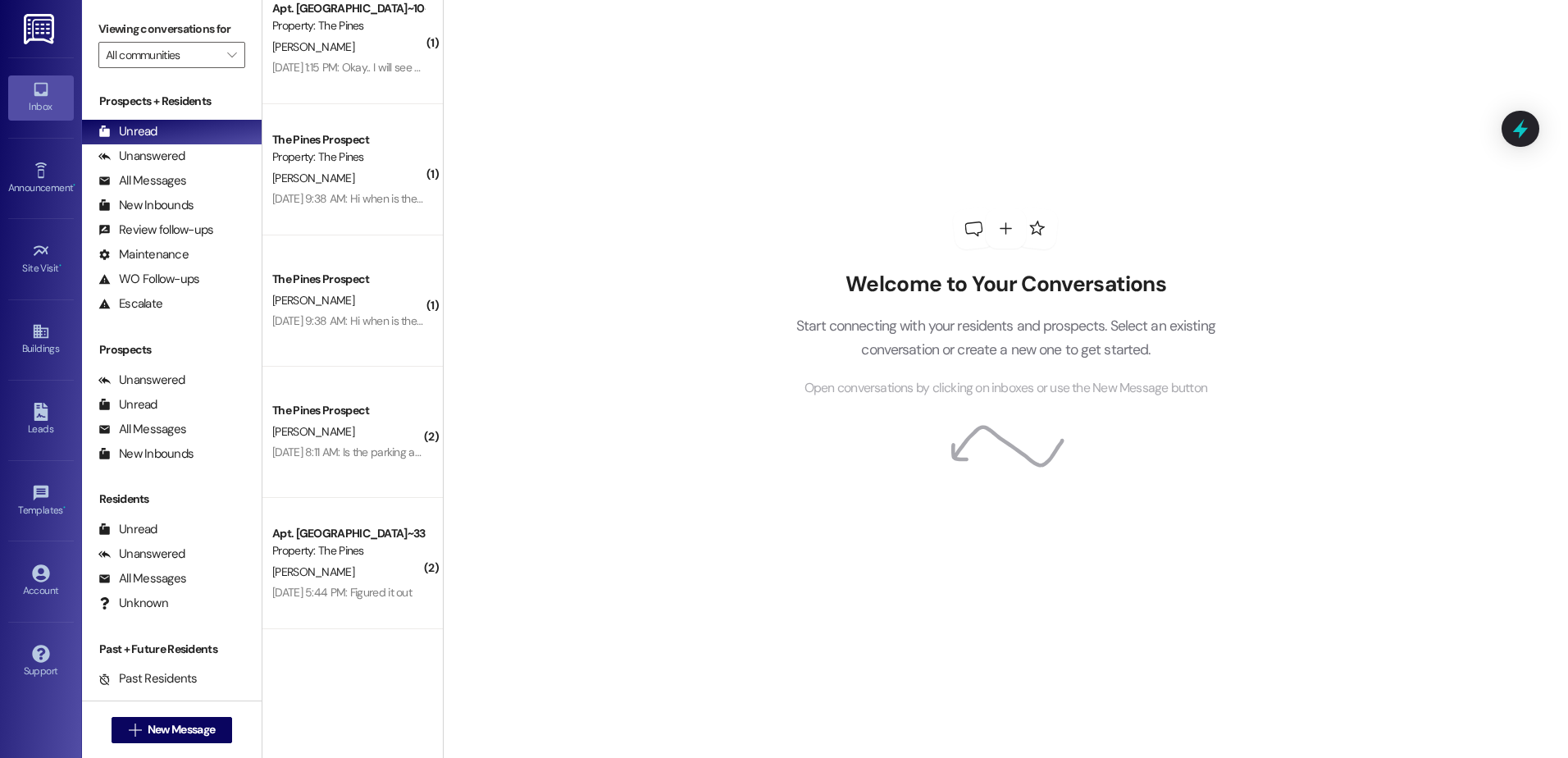
scroll to position [539, 0]
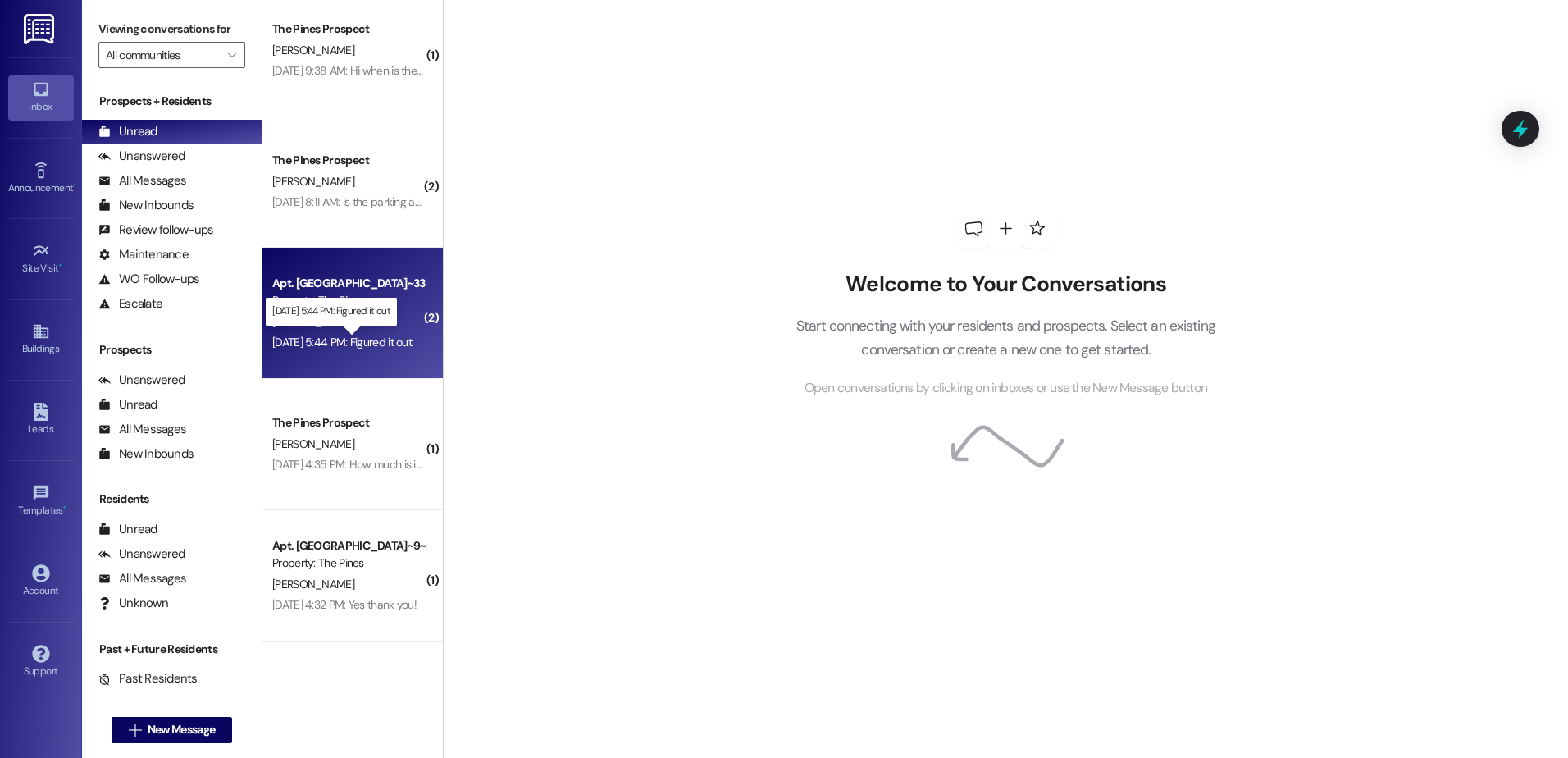
click at [352, 340] on div "Sep 05, 2025 at 5:44 PM: Figured it out Sep 05, 2025 at 5:44 PM: Figured it out" at bounding box center [342, 342] width 139 height 15
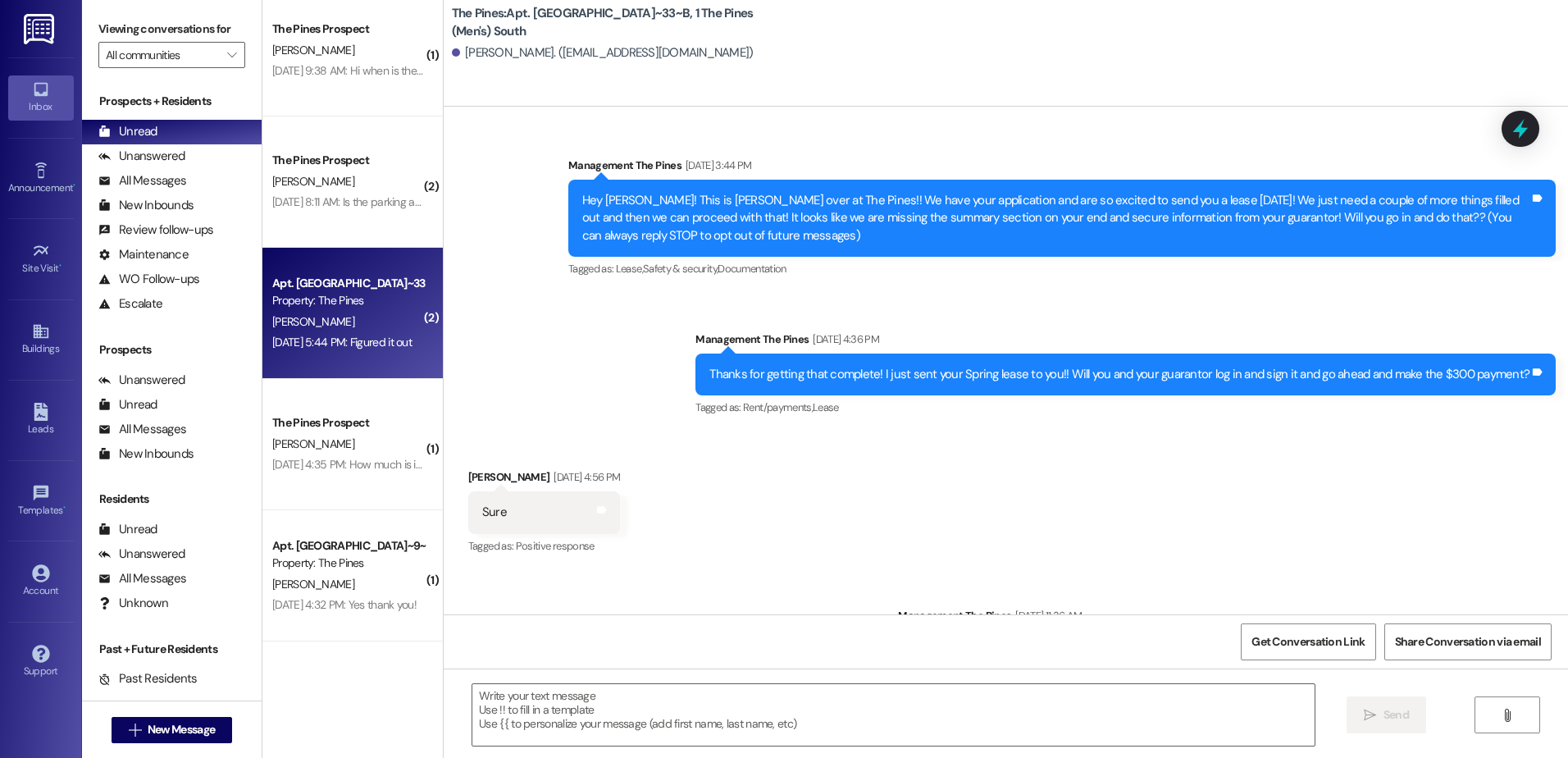
scroll to position [14330, 0]
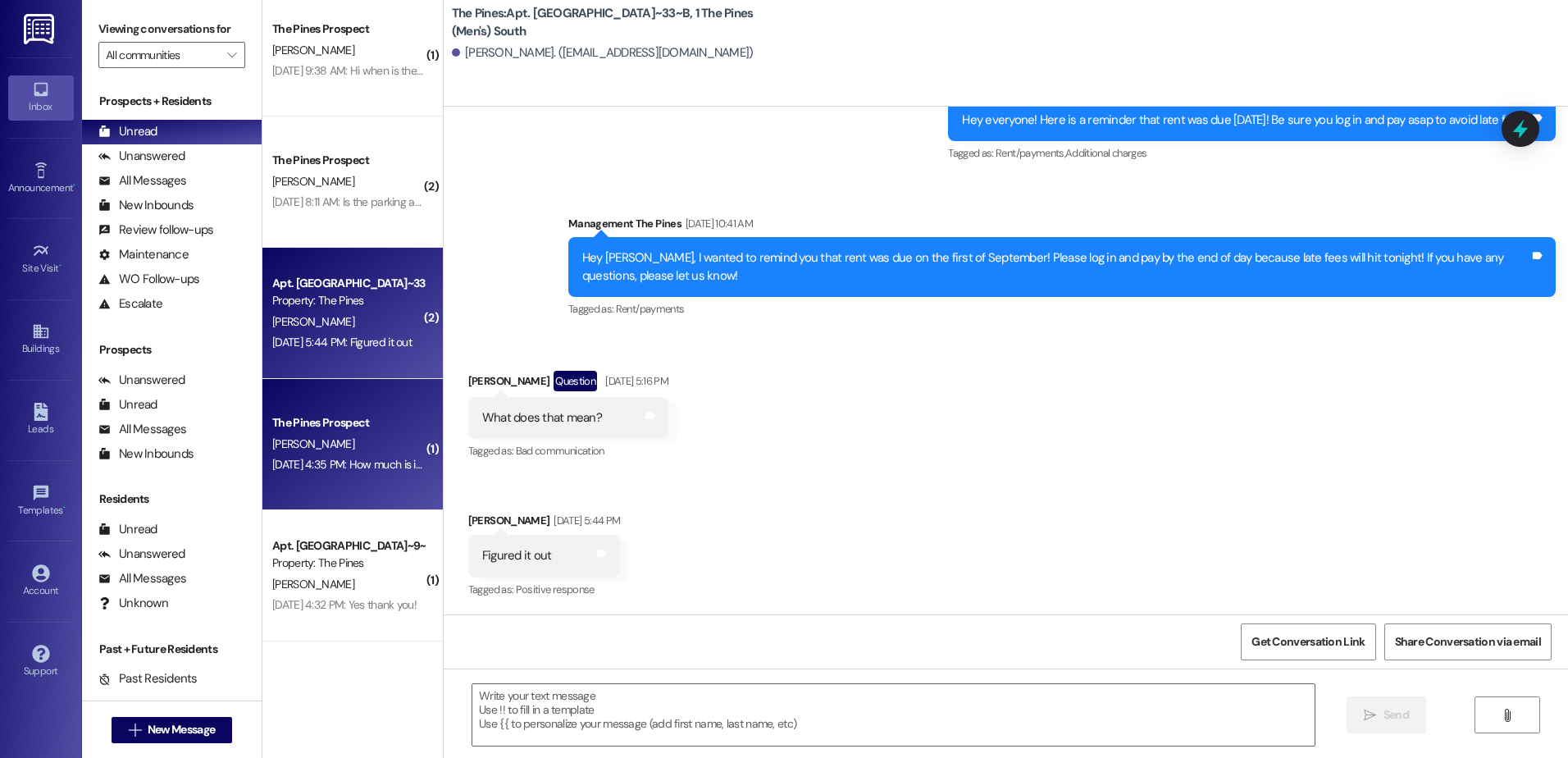
click at [352, 467] on div "Sep 05, 2025 at 4:35 PM: How much is it? Sep 05, 2025 at 4:35 PM: How much is i…" at bounding box center [348, 464] width 152 height 15
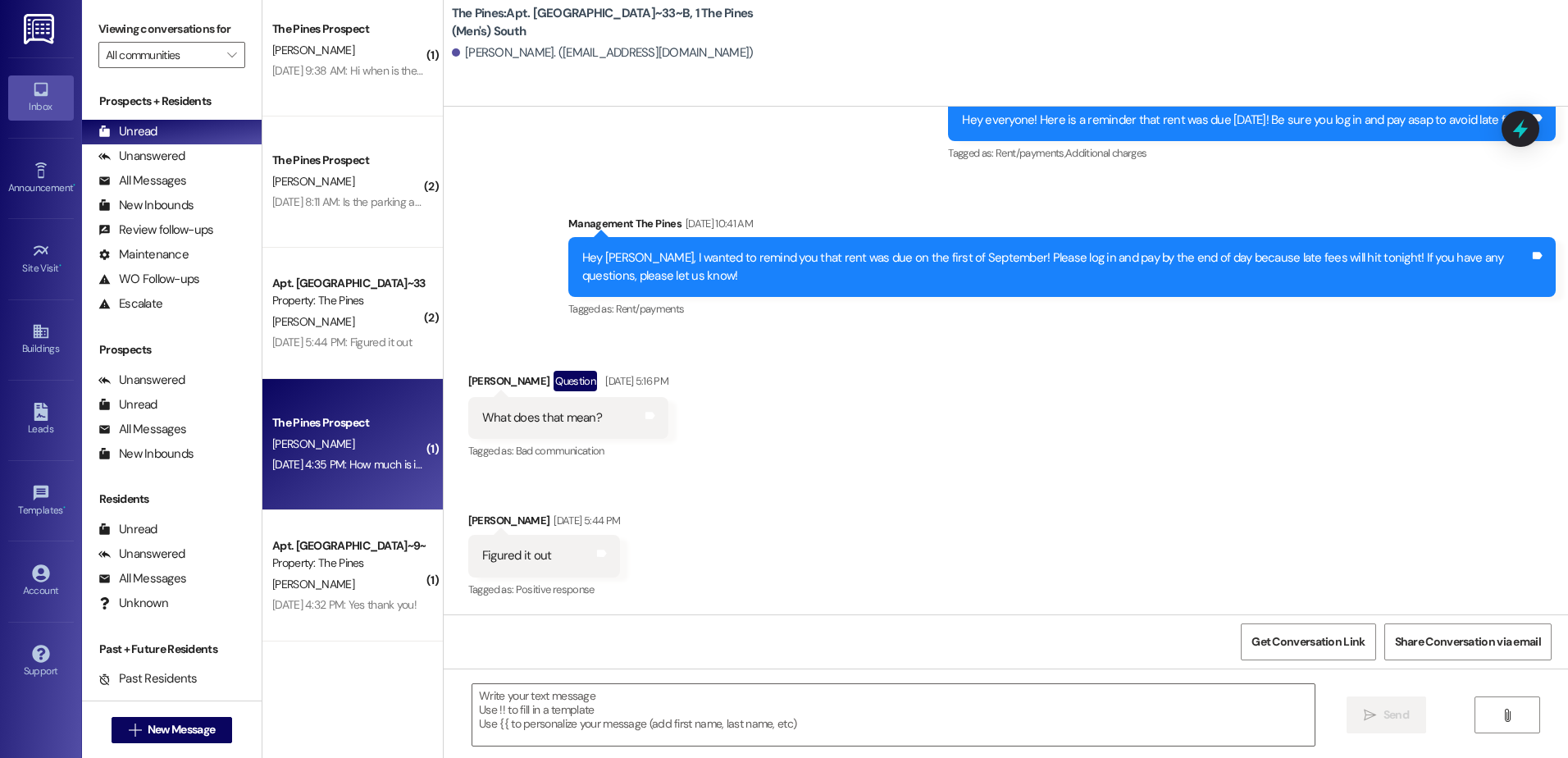
scroll to position [780, 0]
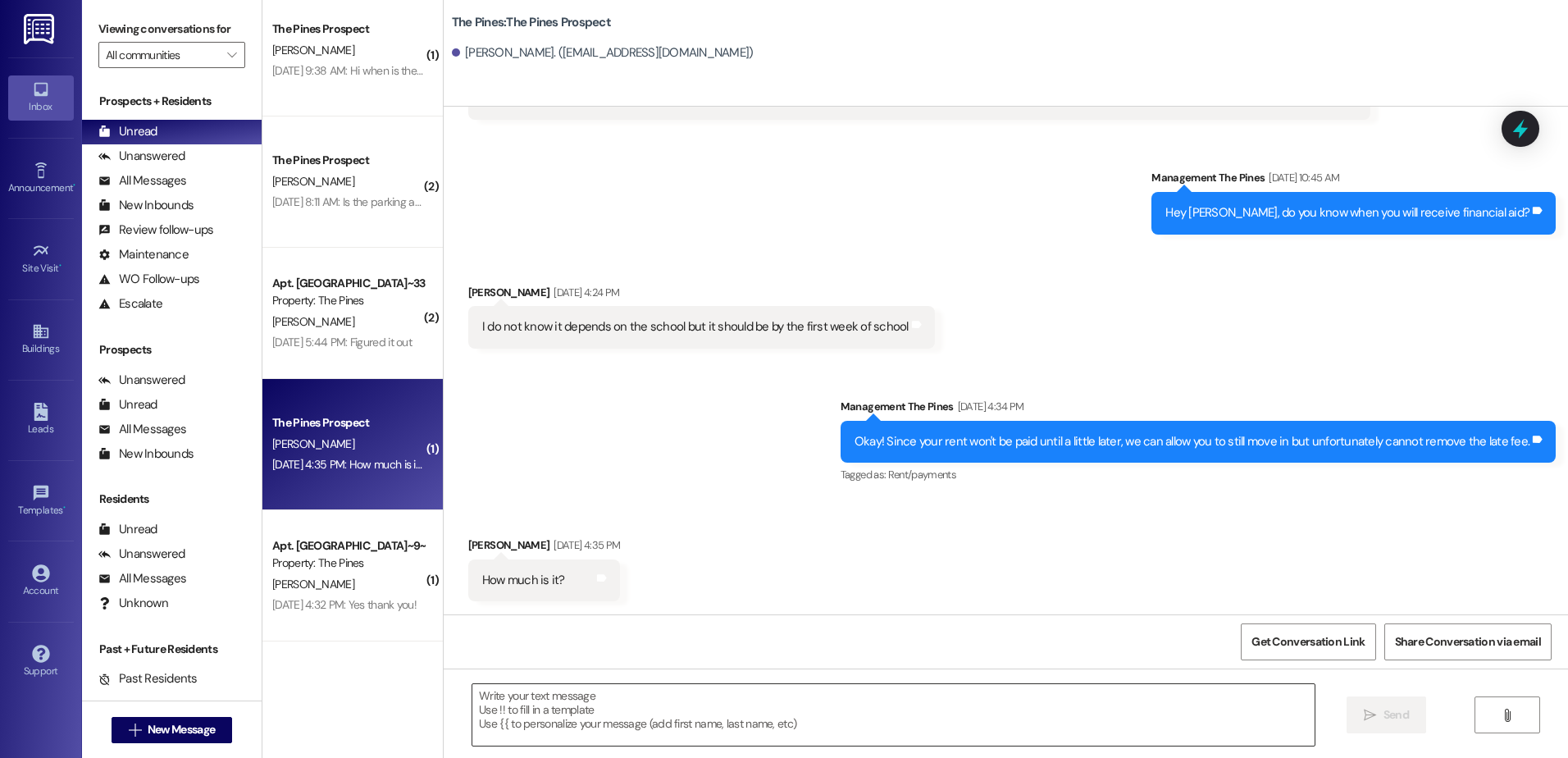
click at [664, 725] on textarea at bounding box center [893, 715] width 842 height 62
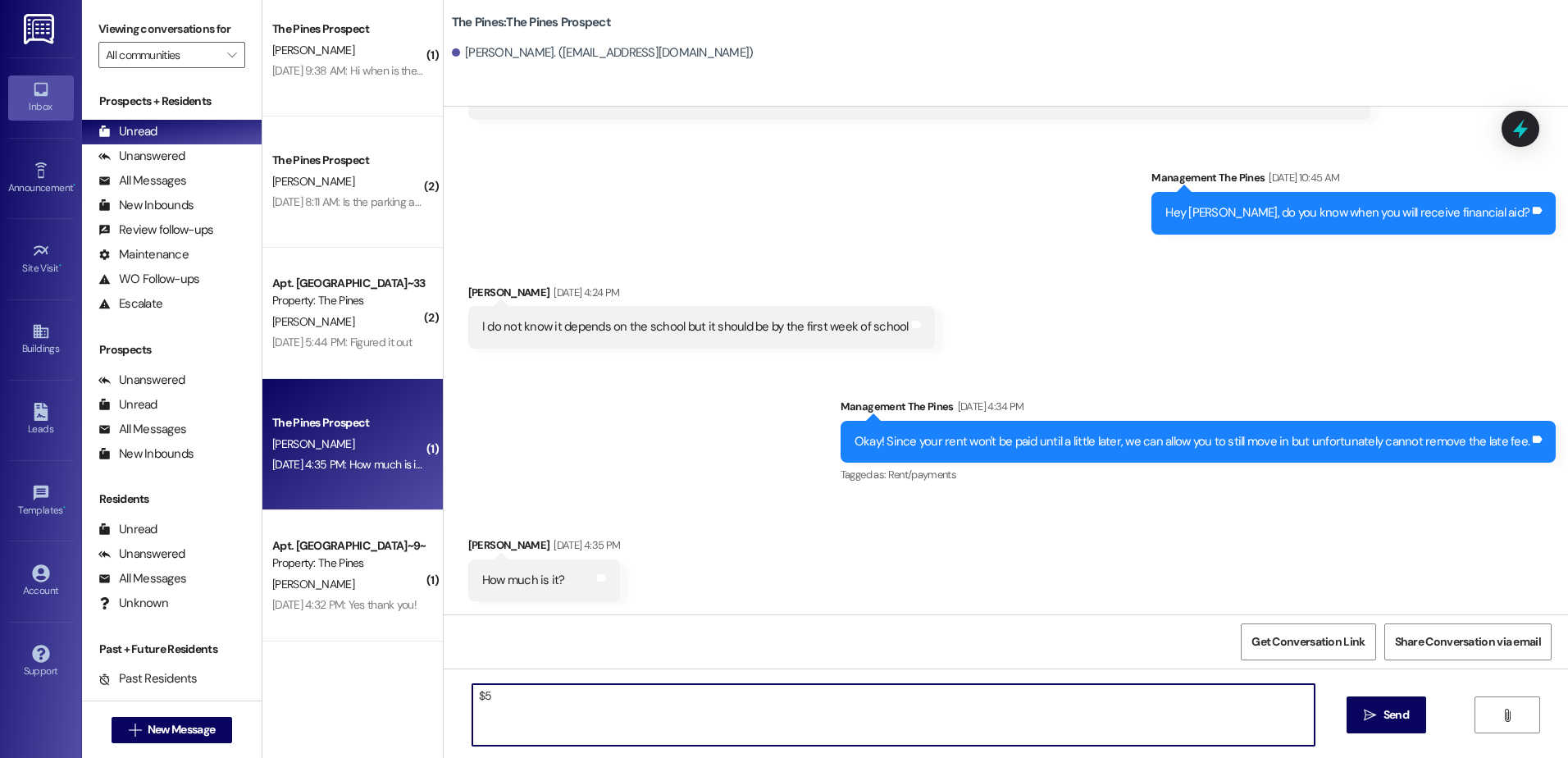
type textarea "$50"
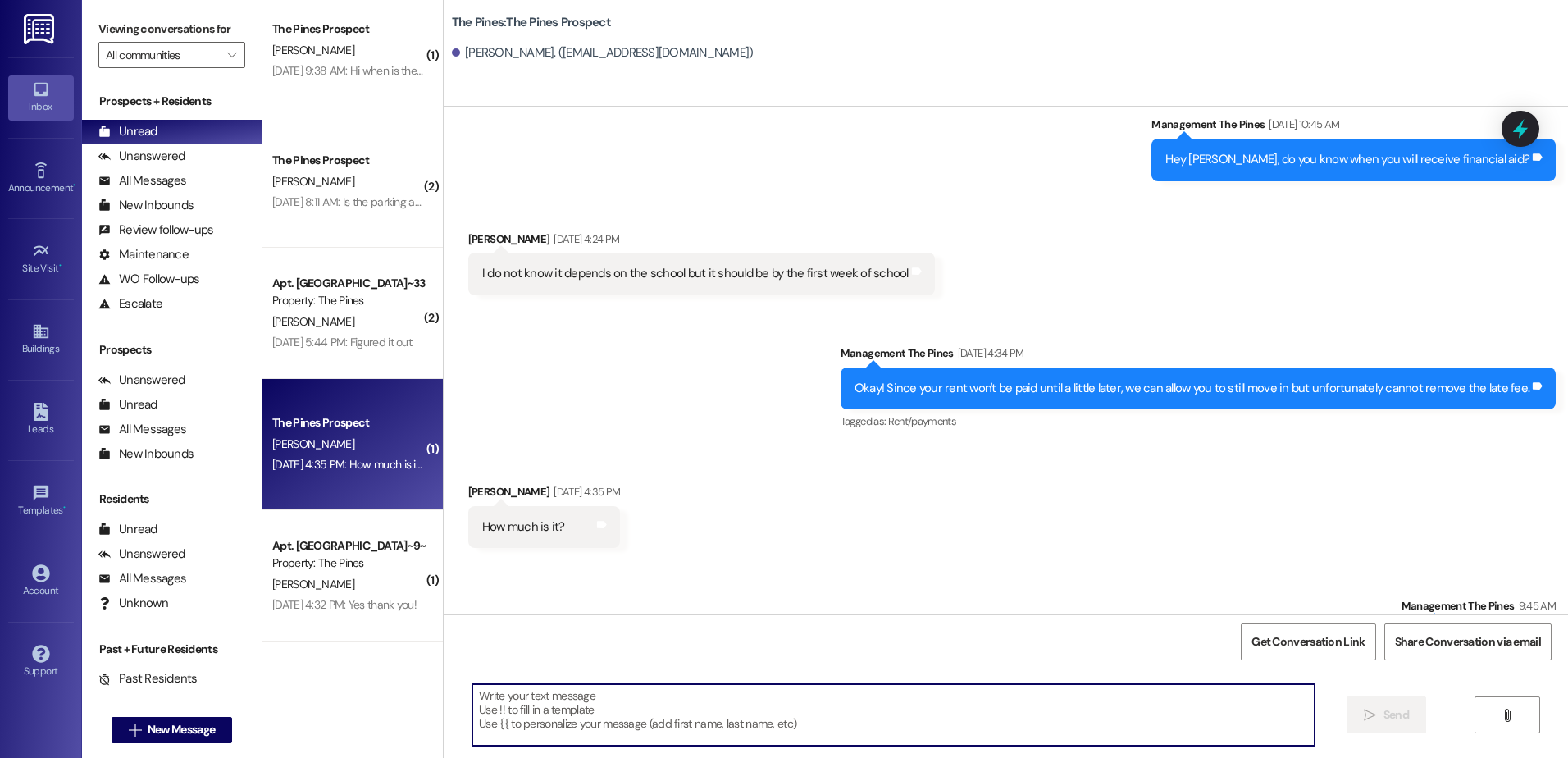
scroll to position [895, 0]
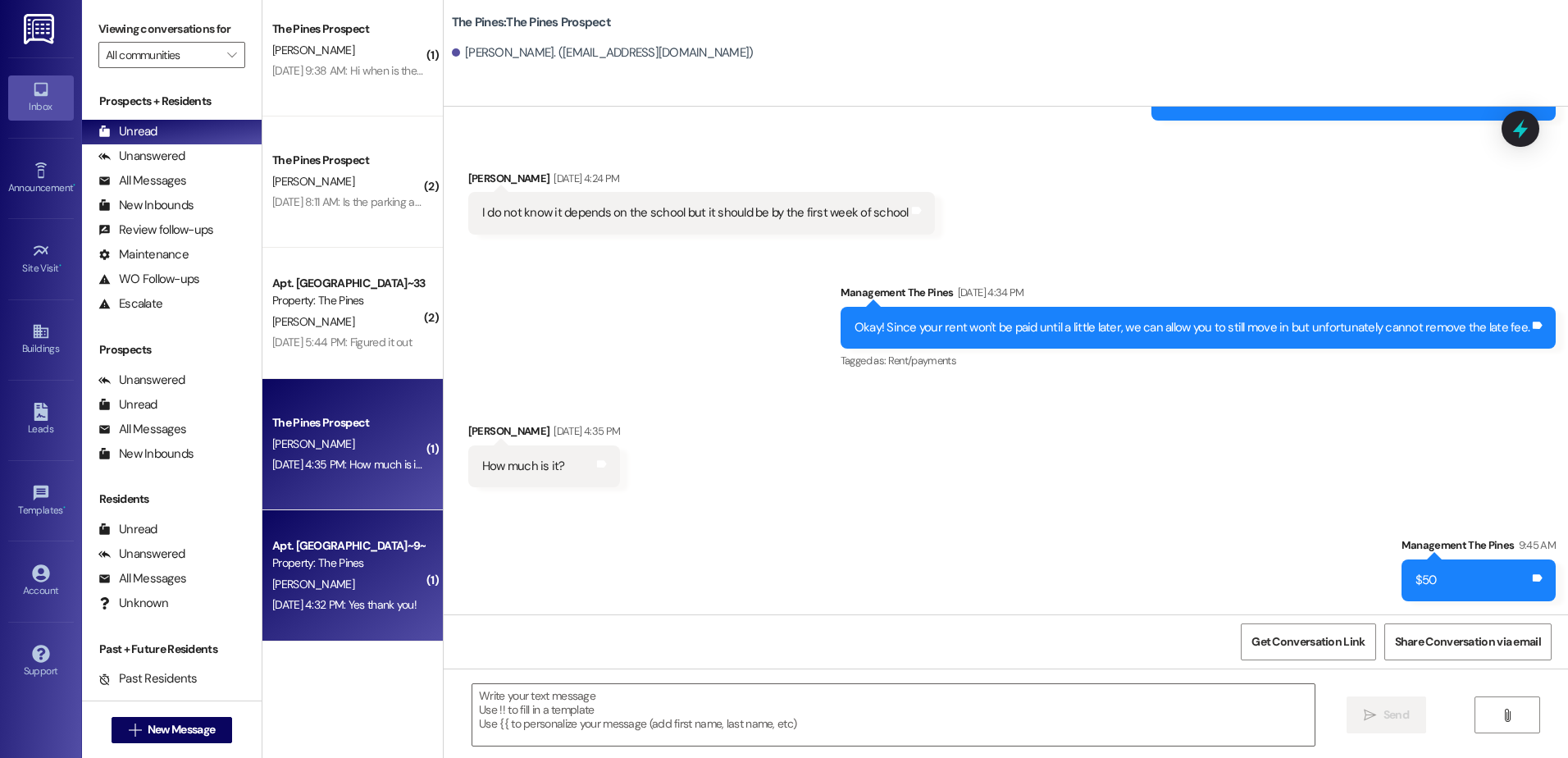
click at [335, 607] on div "Sep 05, 2025 at 4:32 PM: Yes thank you! Sep 05, 2025 at 4:32 PM: Yes thank you!" at bounding box center [344, 605] width 144 height 15
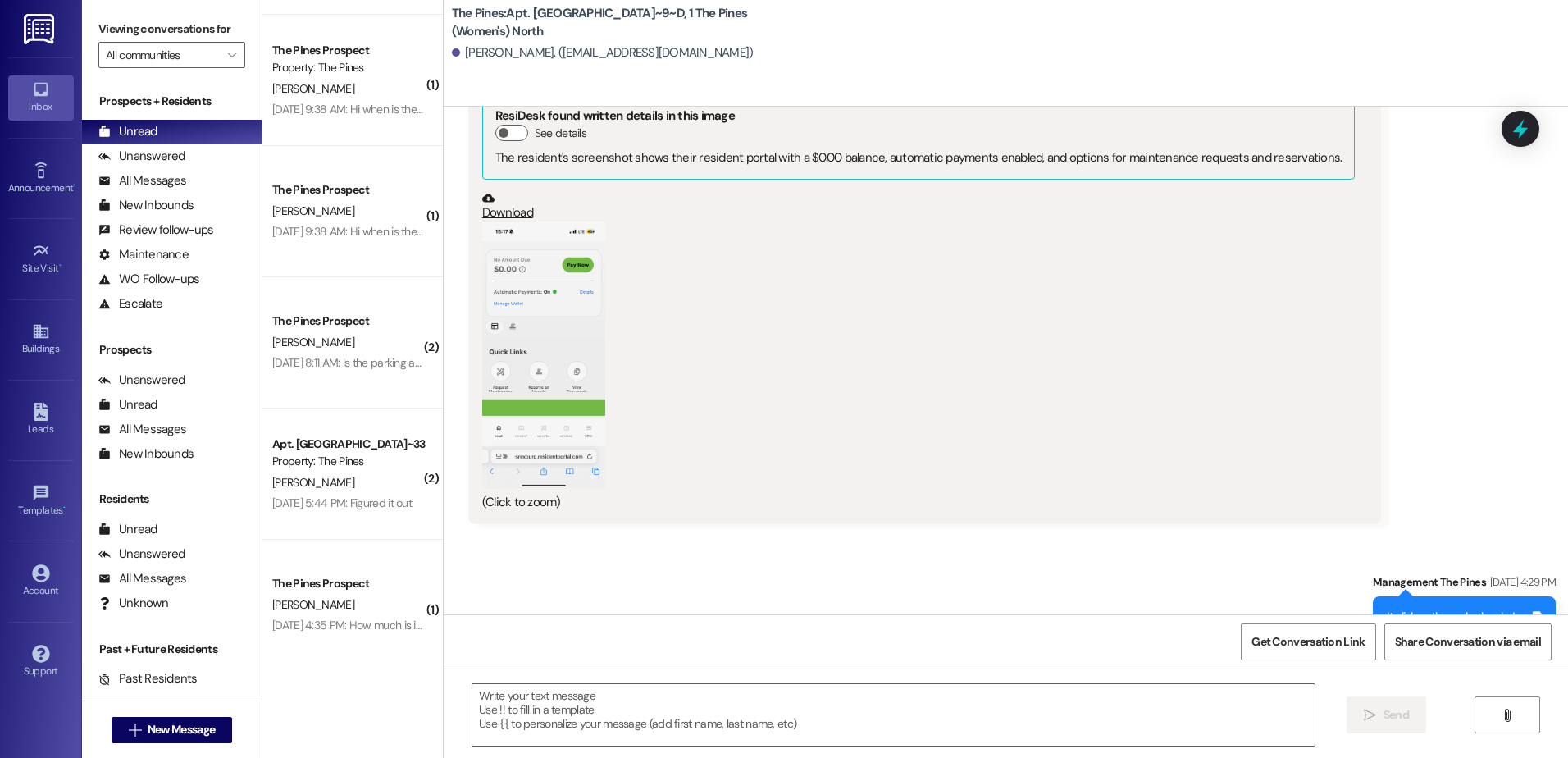
scroll to position [375, 0]
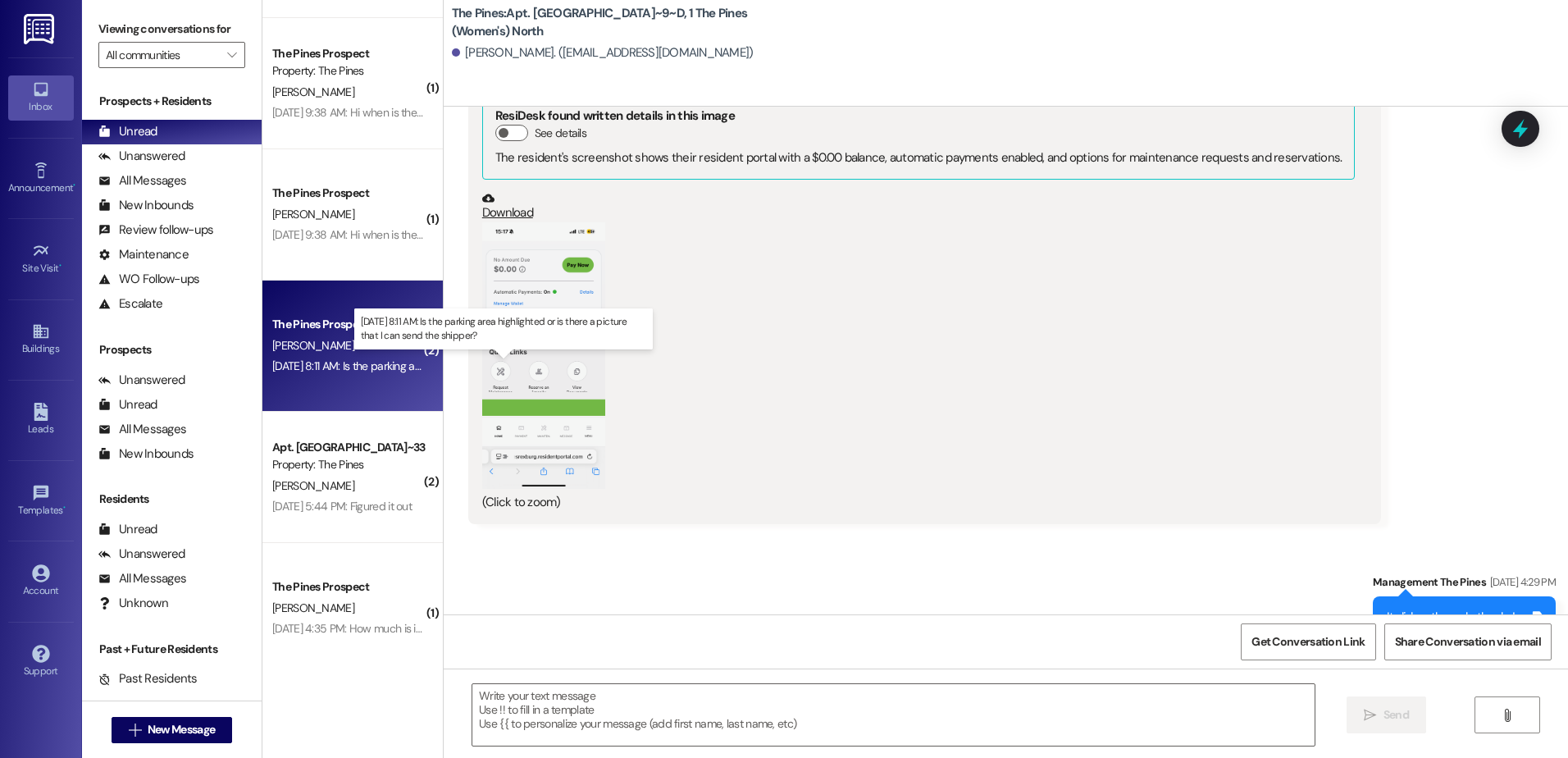
click at [346, 367] on div "Sep 06, 2025 at 8:11 AM: Is the parking area highlighted or is there a picture …" at bounding box center [493, 366] width 443 height 15
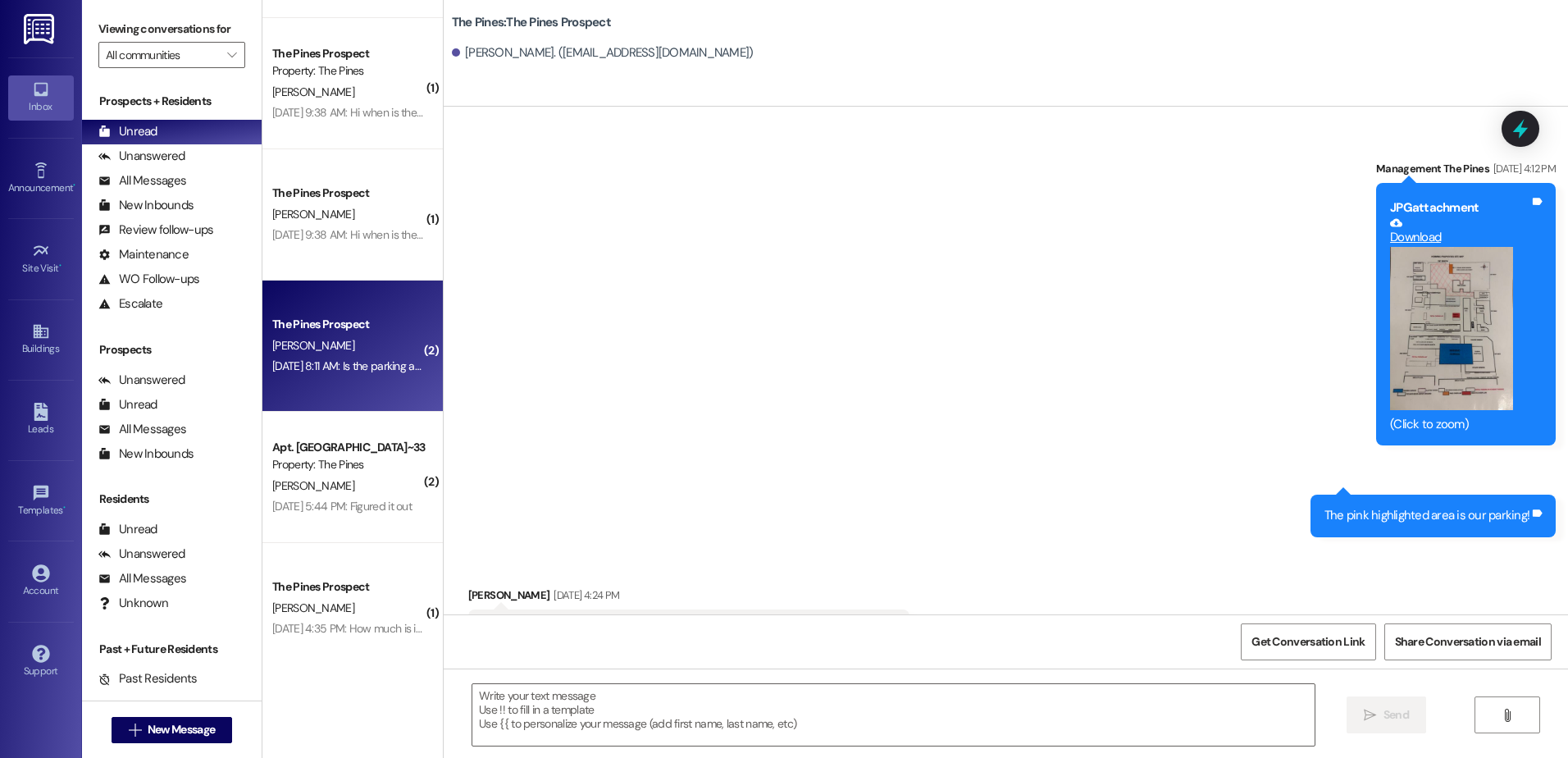
scroll to position [765, 0]
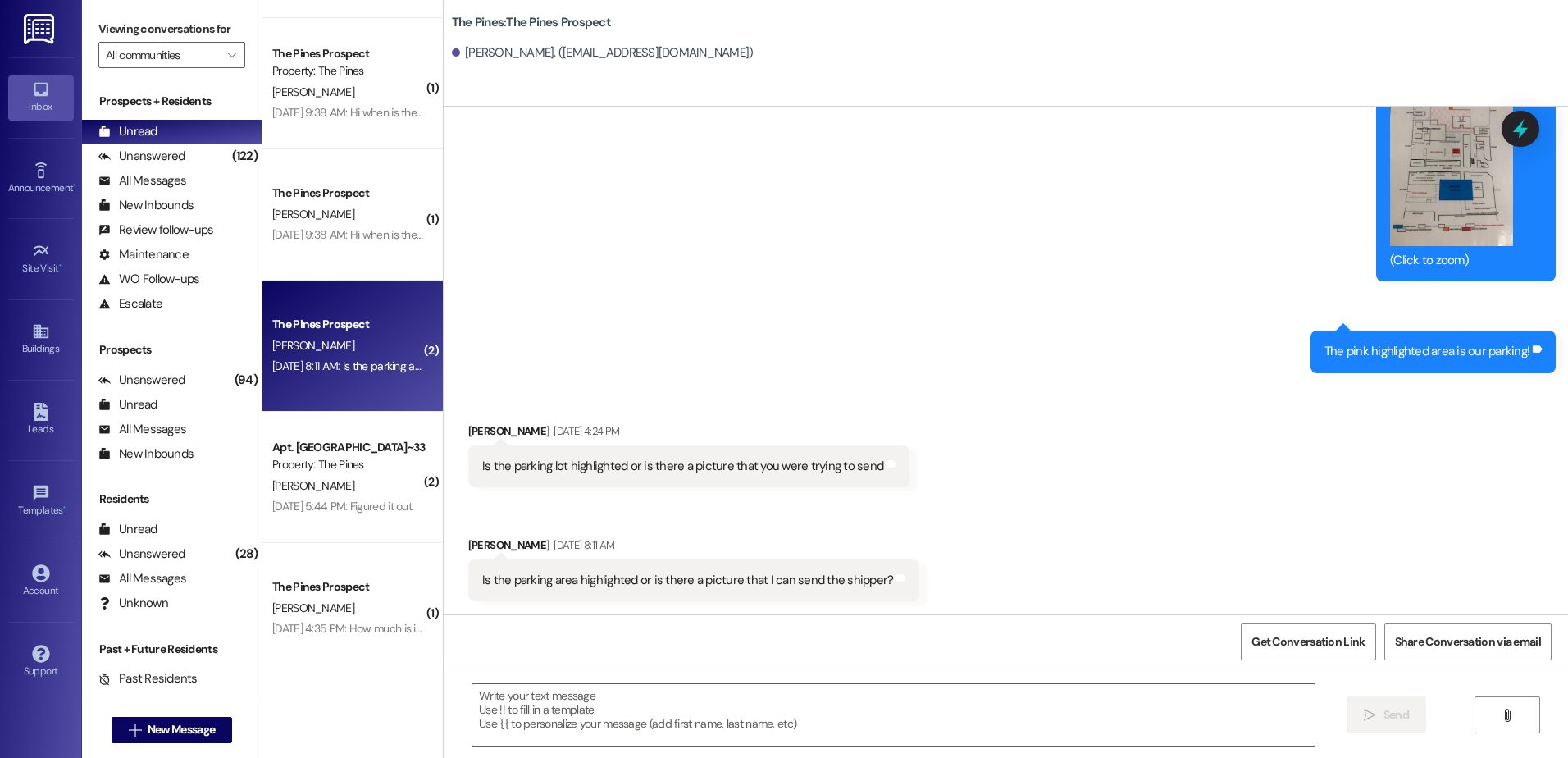
click at [1414, 221] on button "Zoom image" at bounding box center [1451, 164] width 123 height 164
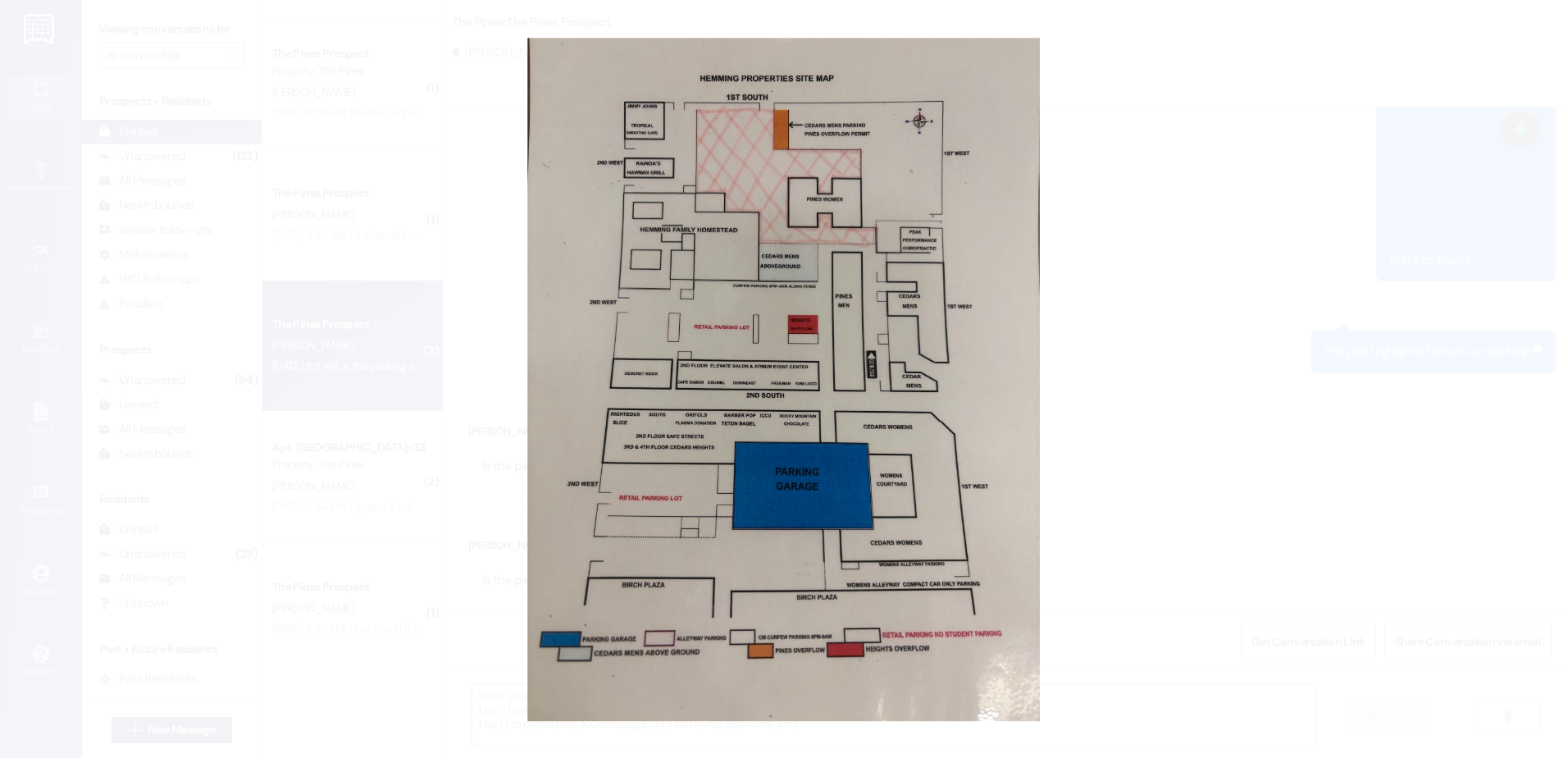
click at [1197, 486] on button "Unzoom image" at bounding box center [784, 379] width 1568 height 758
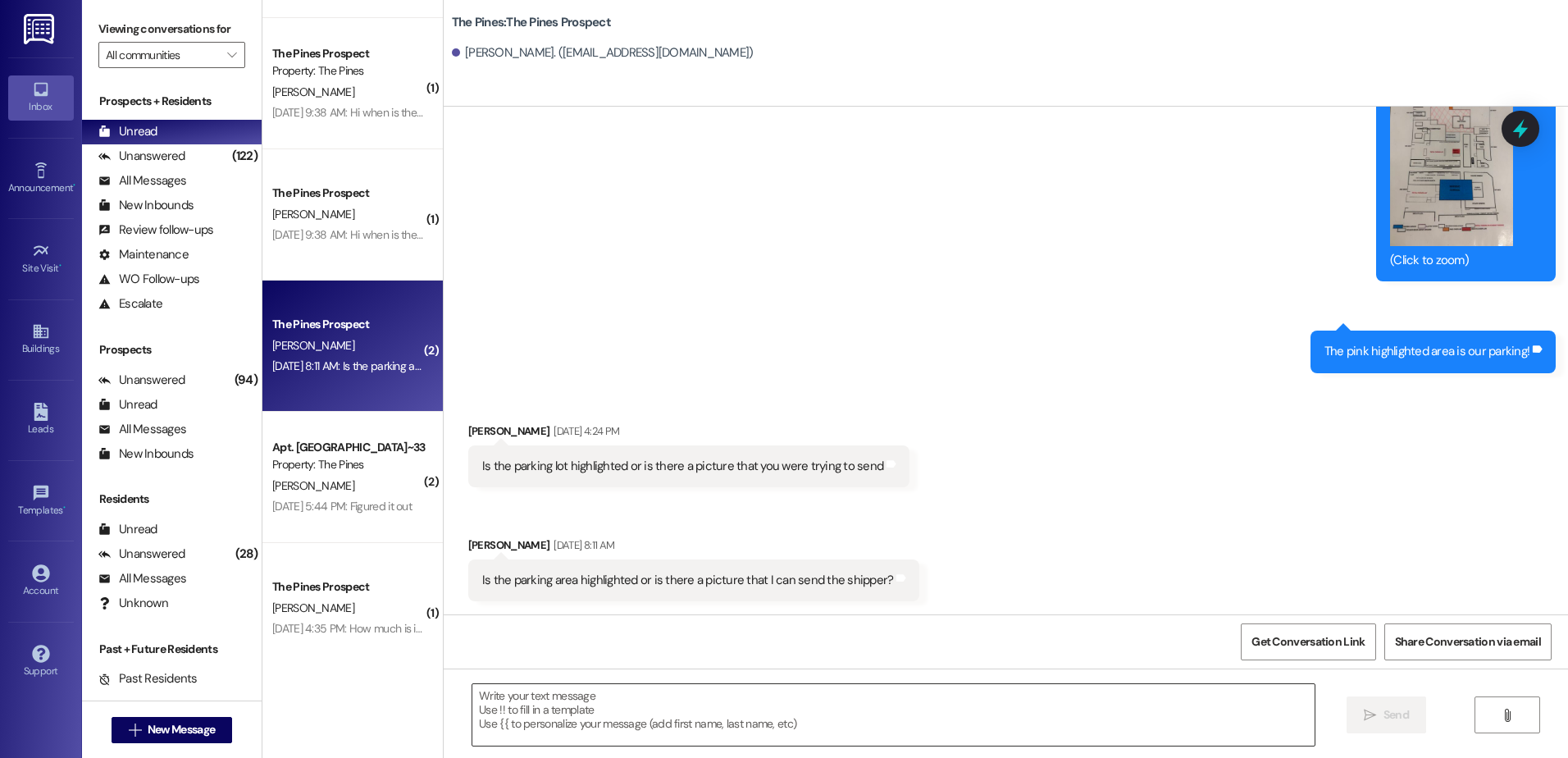
click at [586, 714] on textarea at bounding box center [893, 715] width 842 height 62
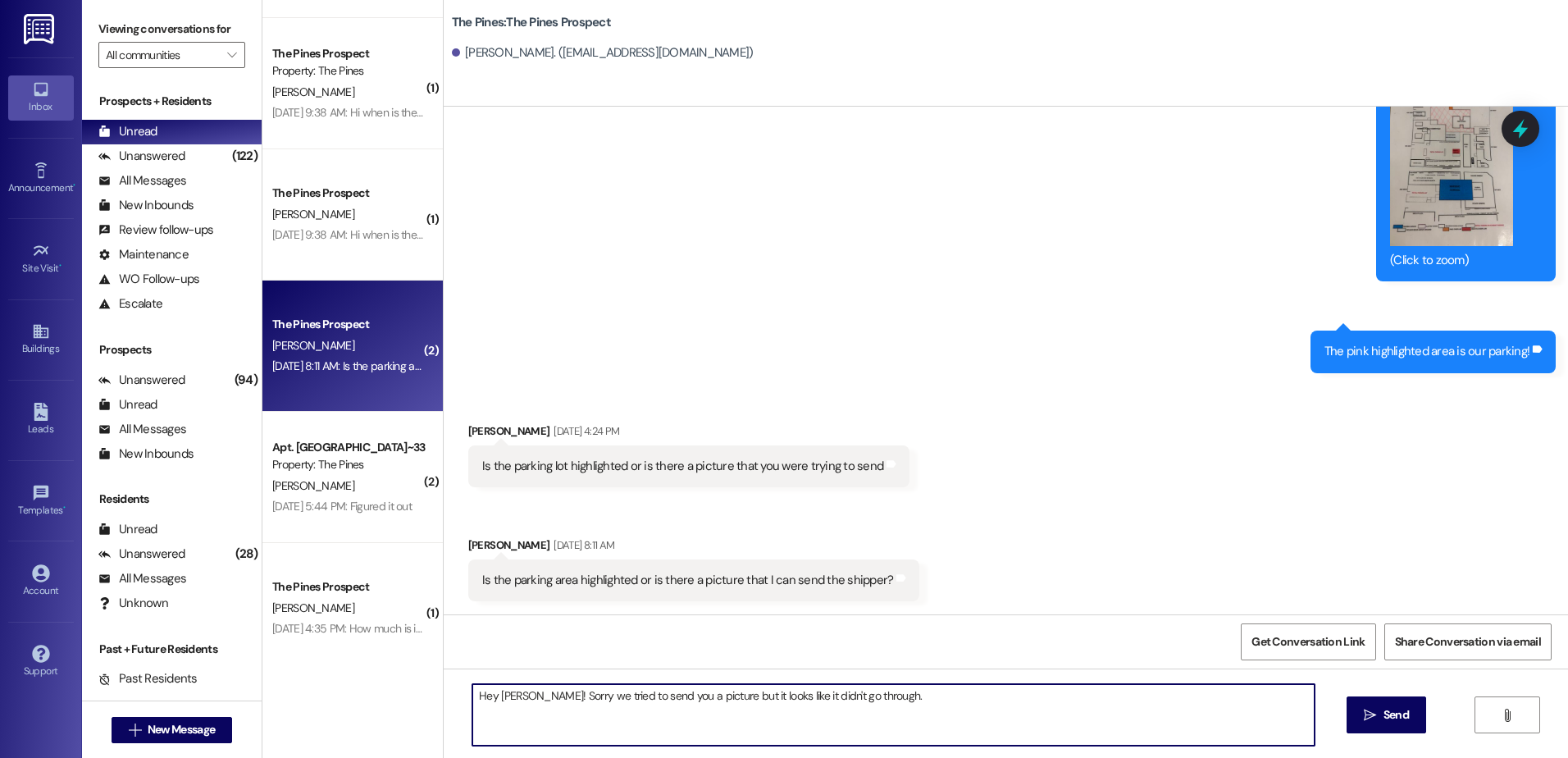
click at [894, 697] on textarea "Hey Chris! Sorry we tried to send you a picture but it looks like it didn't go …" at bounding box center [893, 715] width 842 height 62
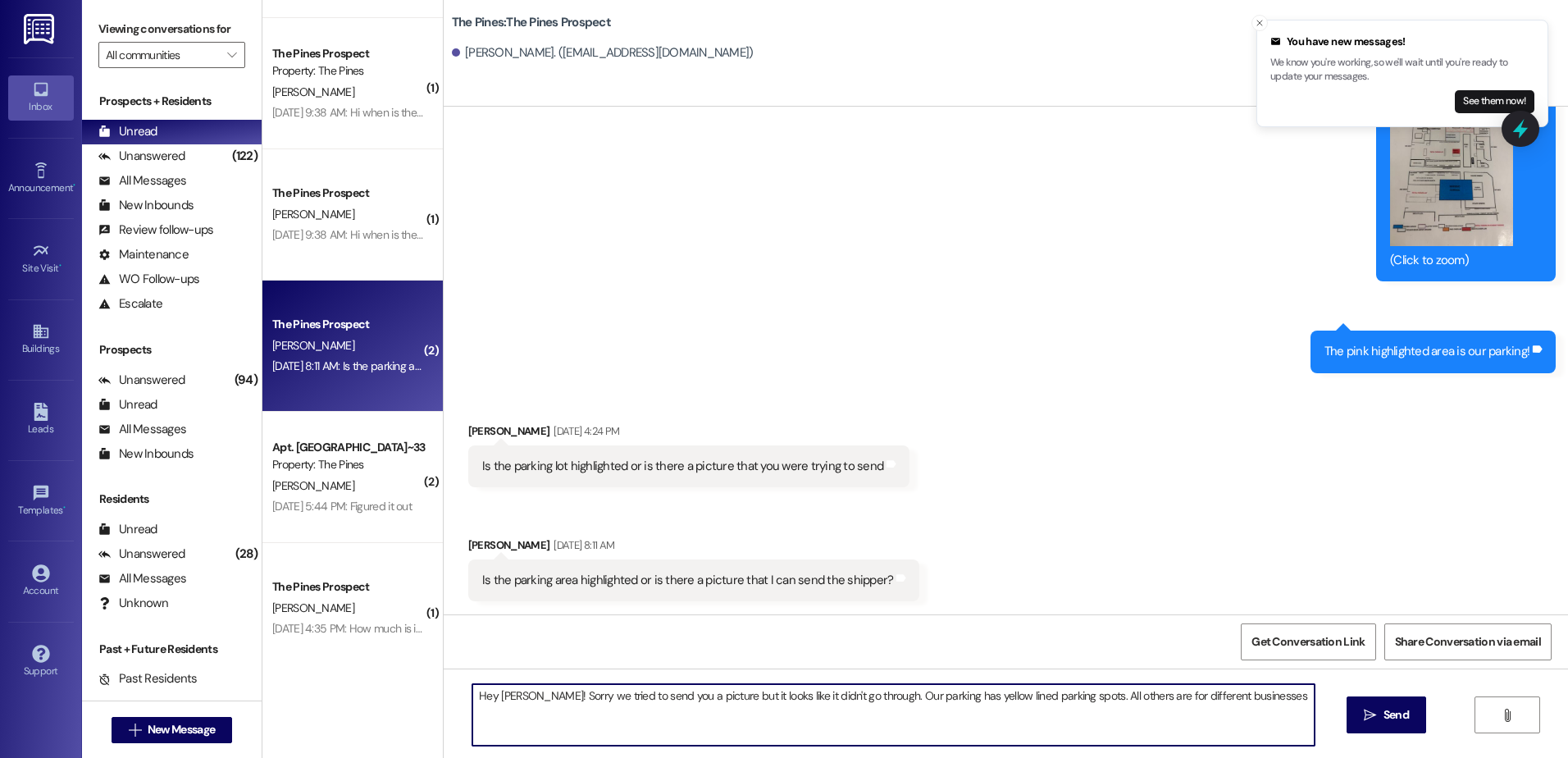
type textarea "Hey Chris! Sorry we tried to send you a picture but it looks like it didn't go …"
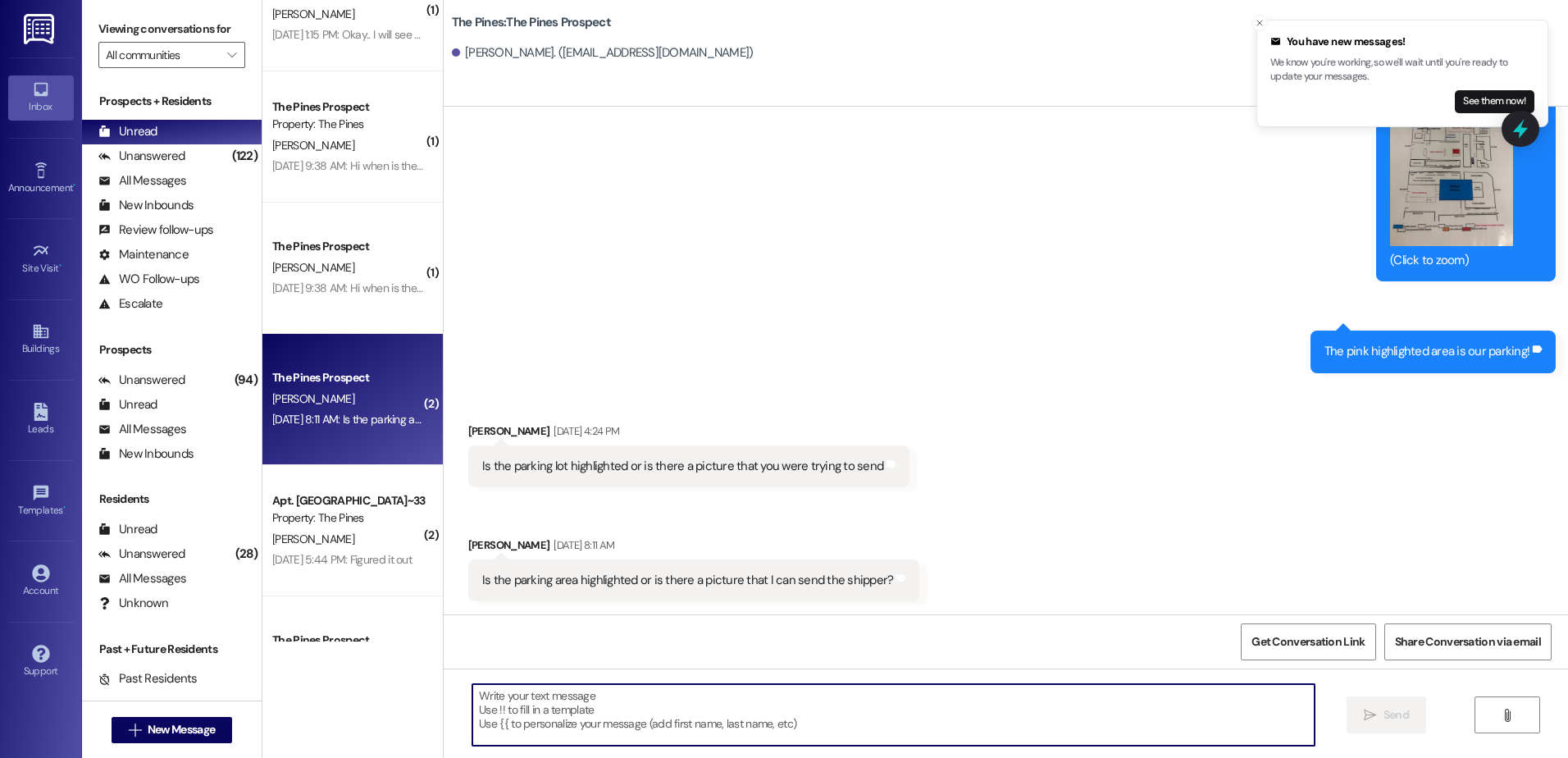
scroll to position [294, 0]
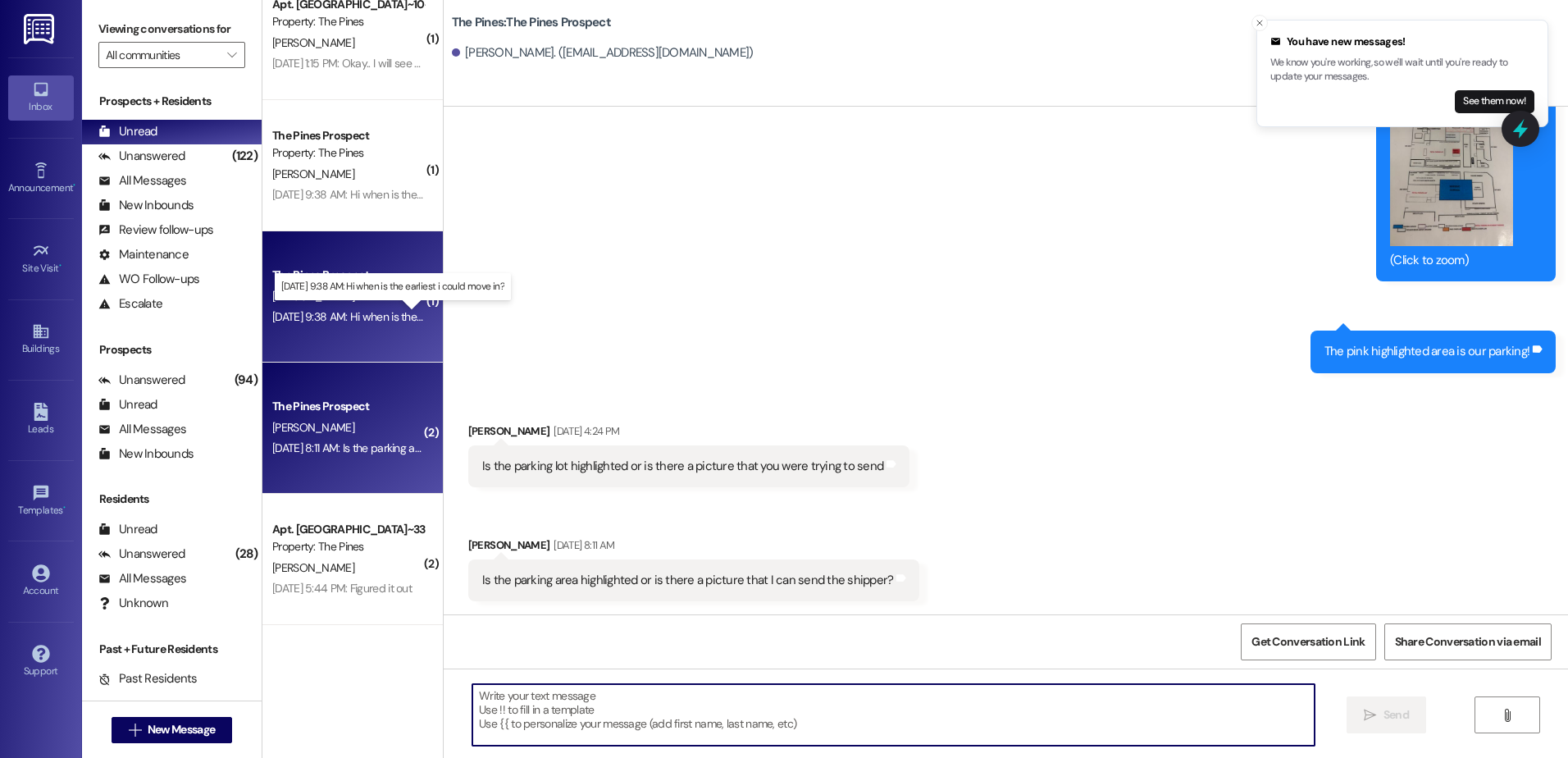
click at [315, 313] on div "Sep 06, 2025 at 9:38 AM: Hi when is the earliest i could move in? Sep 06, 2025 …" at bounding box center [403, 316] width 260 height 15
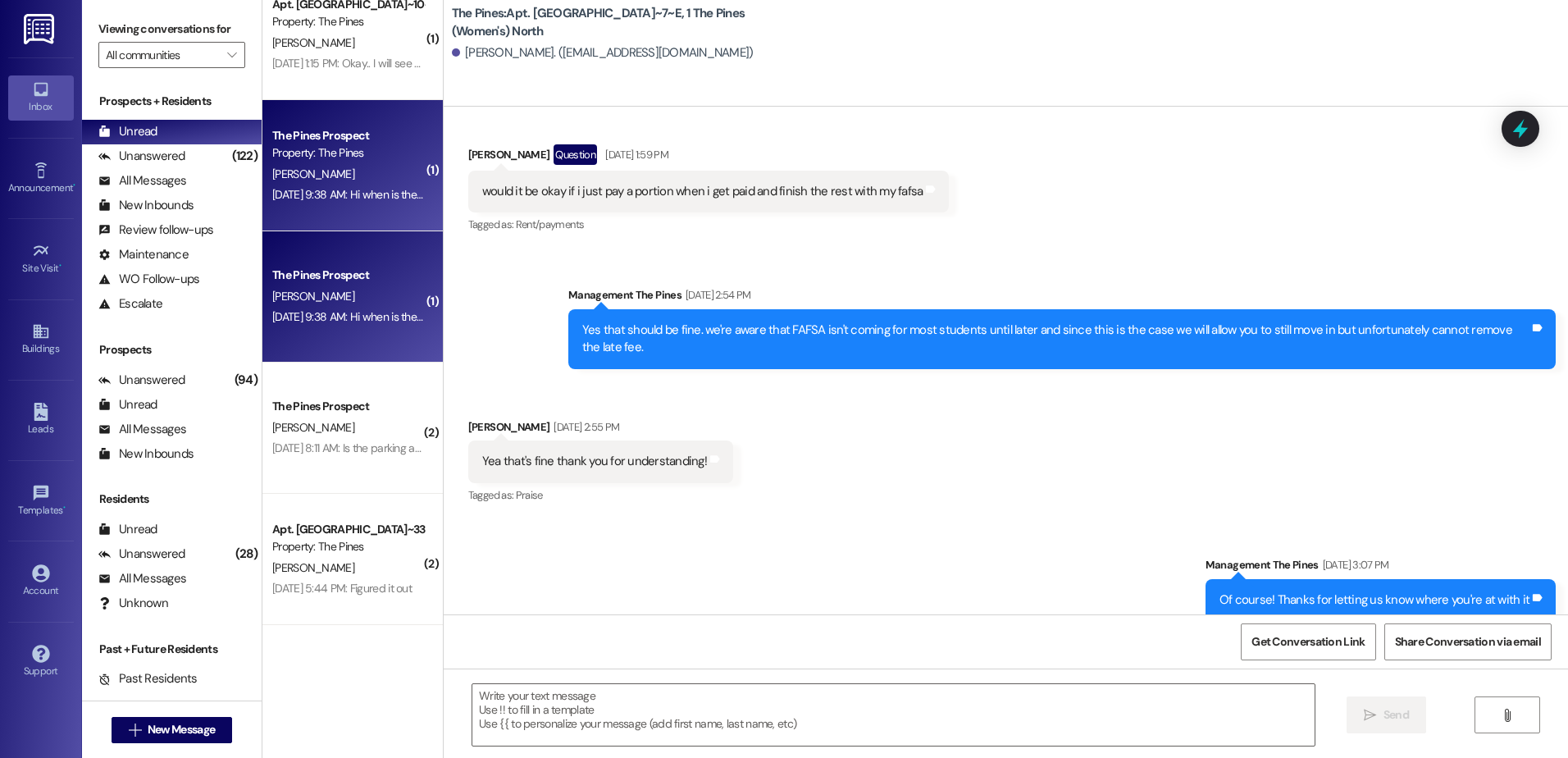
scroll to position [40829, 0]
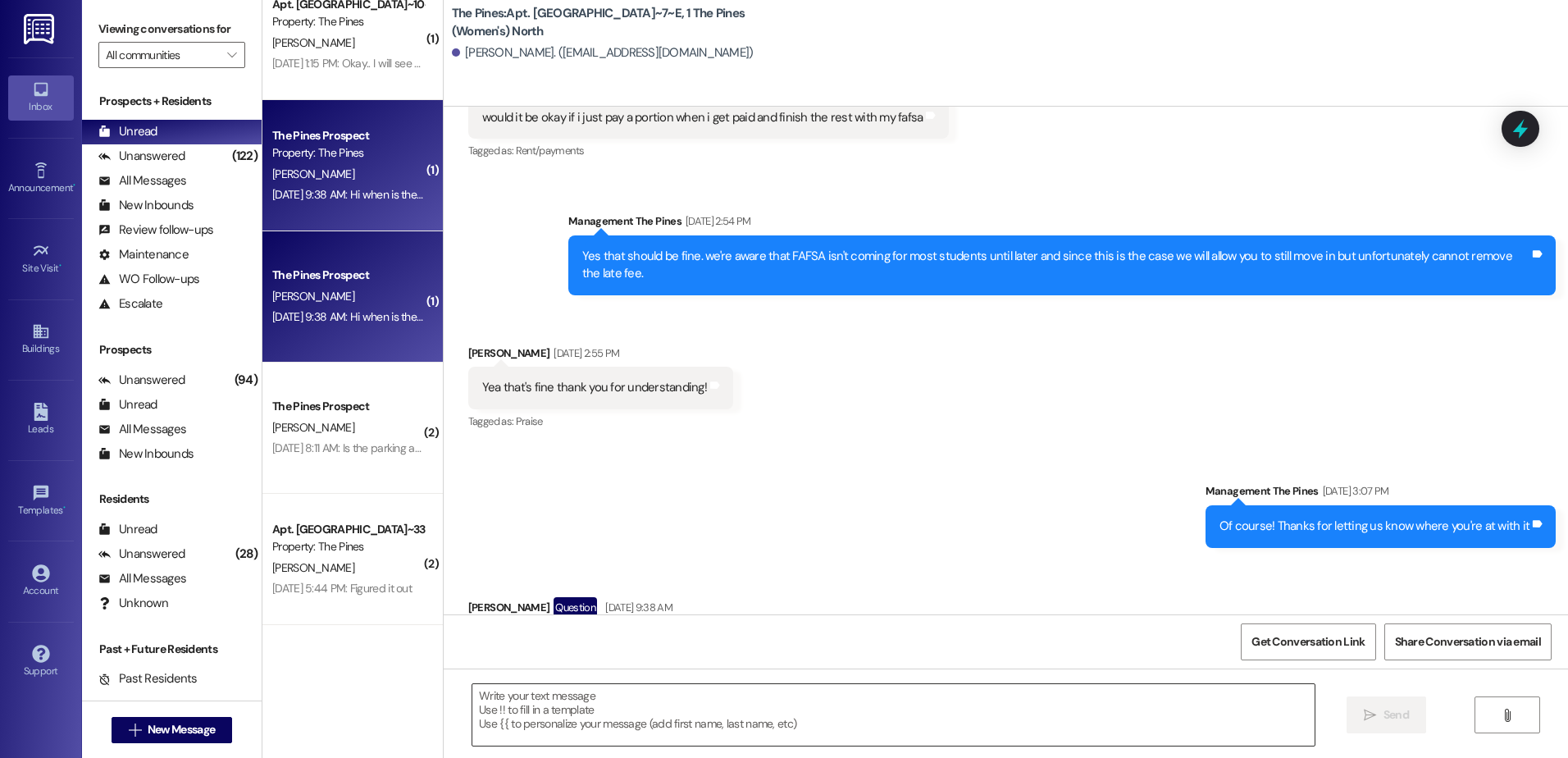
click at [555, 722] on textarea at bounding box center [893, 715] width 842 height 62
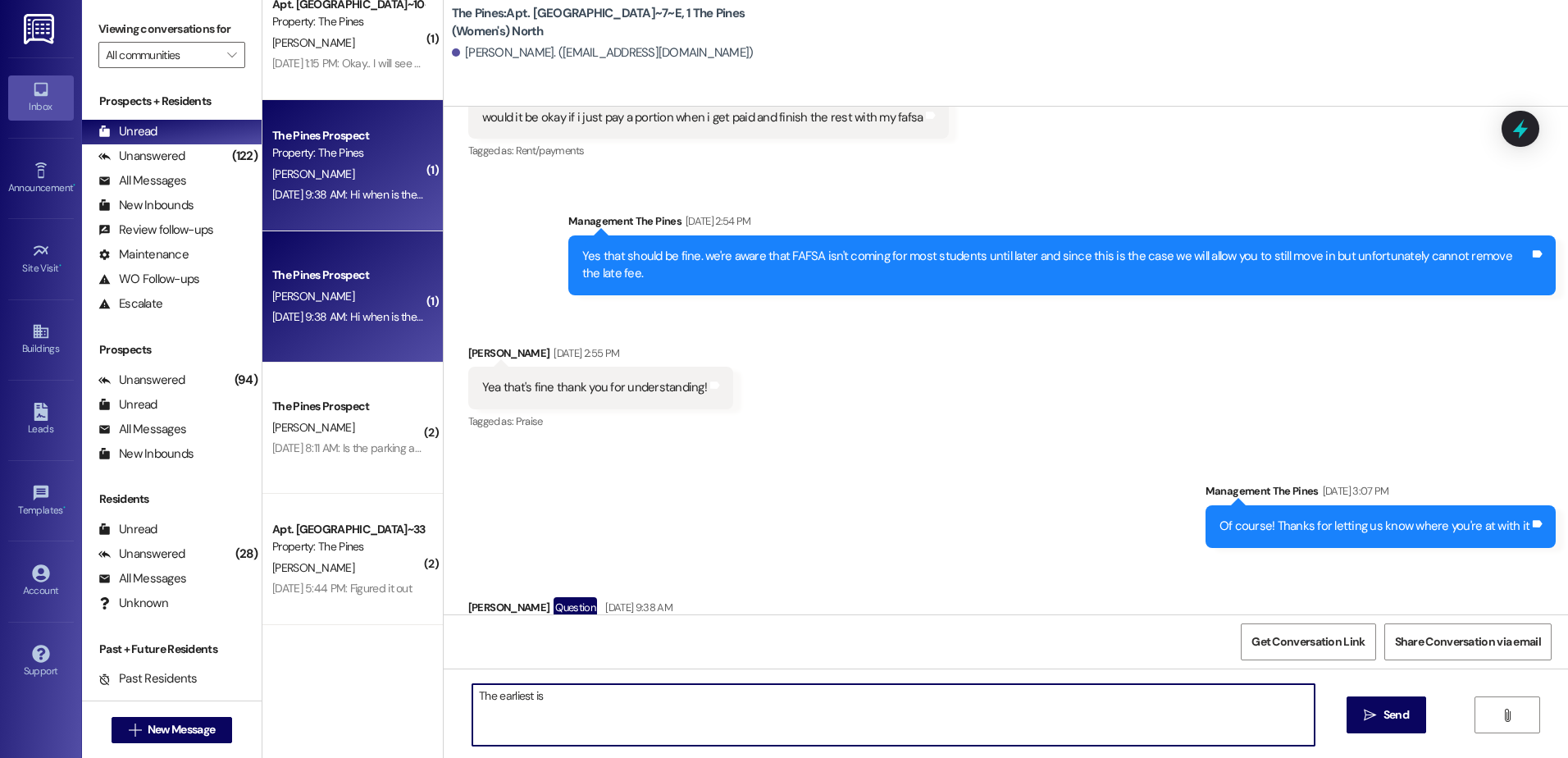
click at [577, 684] on div "The earliest is" at bounding box center [893, 714] width 843 height 63
click at [574, 711] on textarea "The earliest is" at bounding box center [893, 715] width 842 height 62
type textarea "The earliest is today but it will be $20 a night and we will have to send you a…"
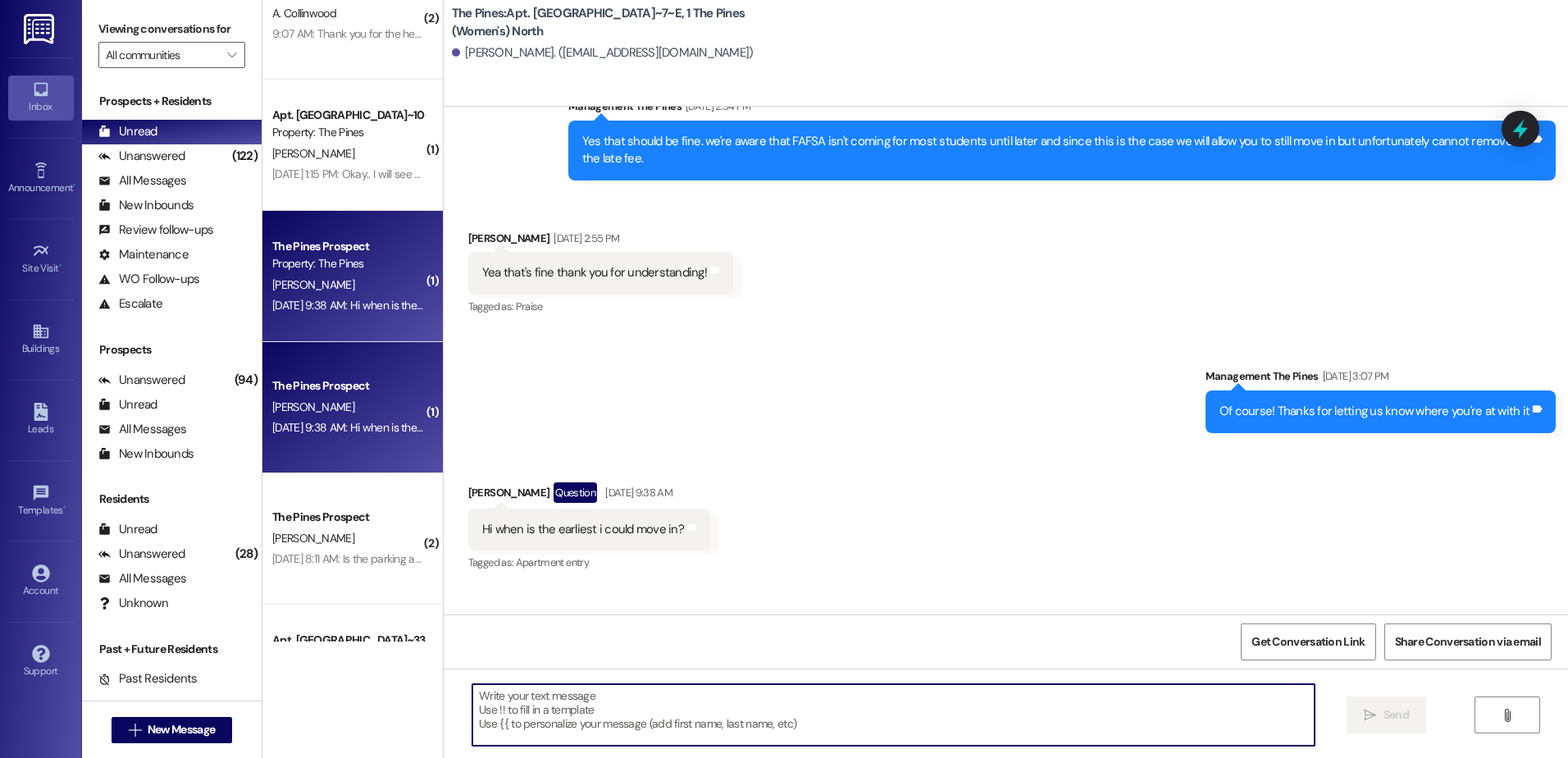
scroll to position [0, 0]
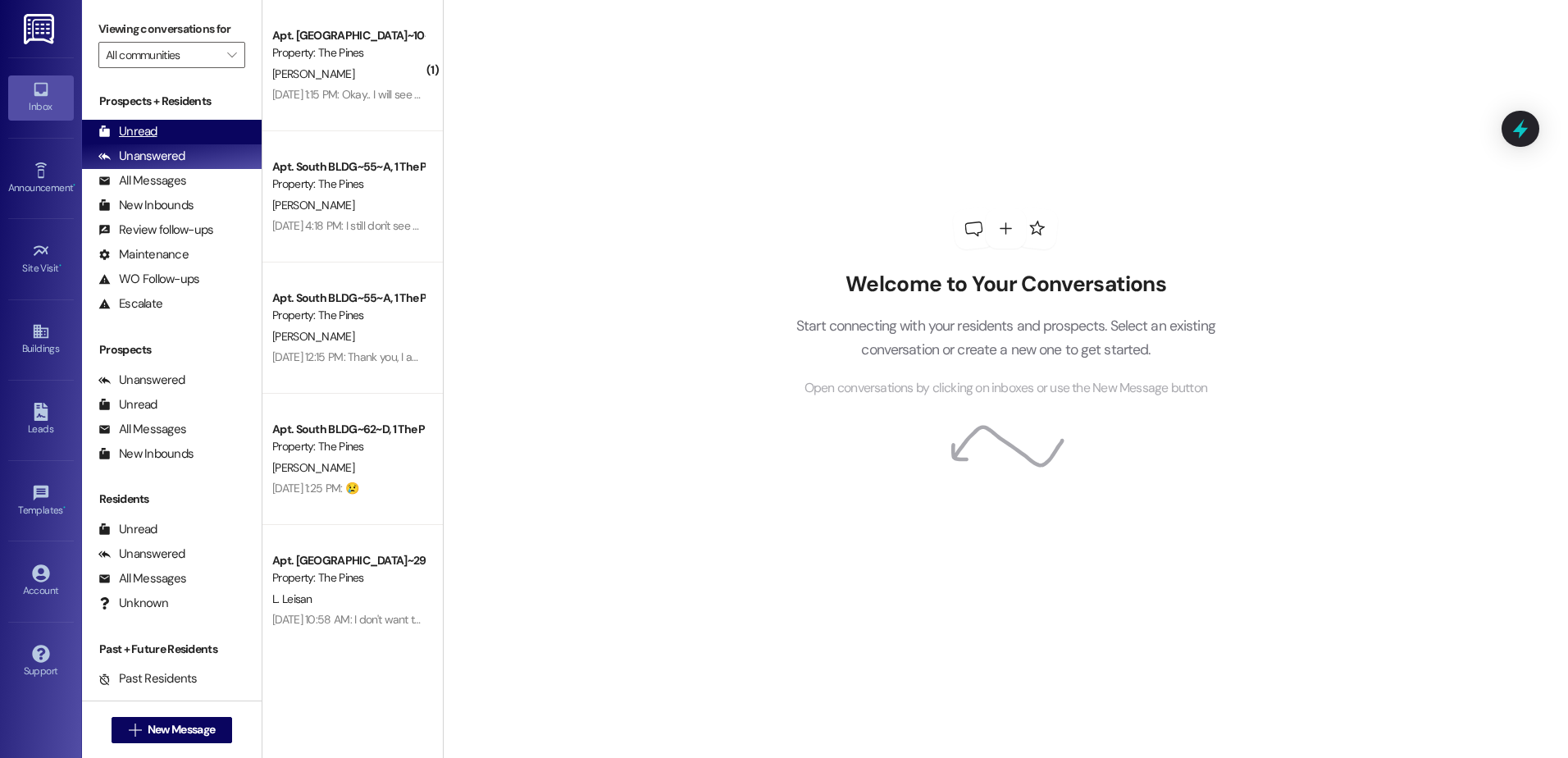
click at [158, 122] on div "Unread (0)" at bounding box center [172, 132] width 180 height 24
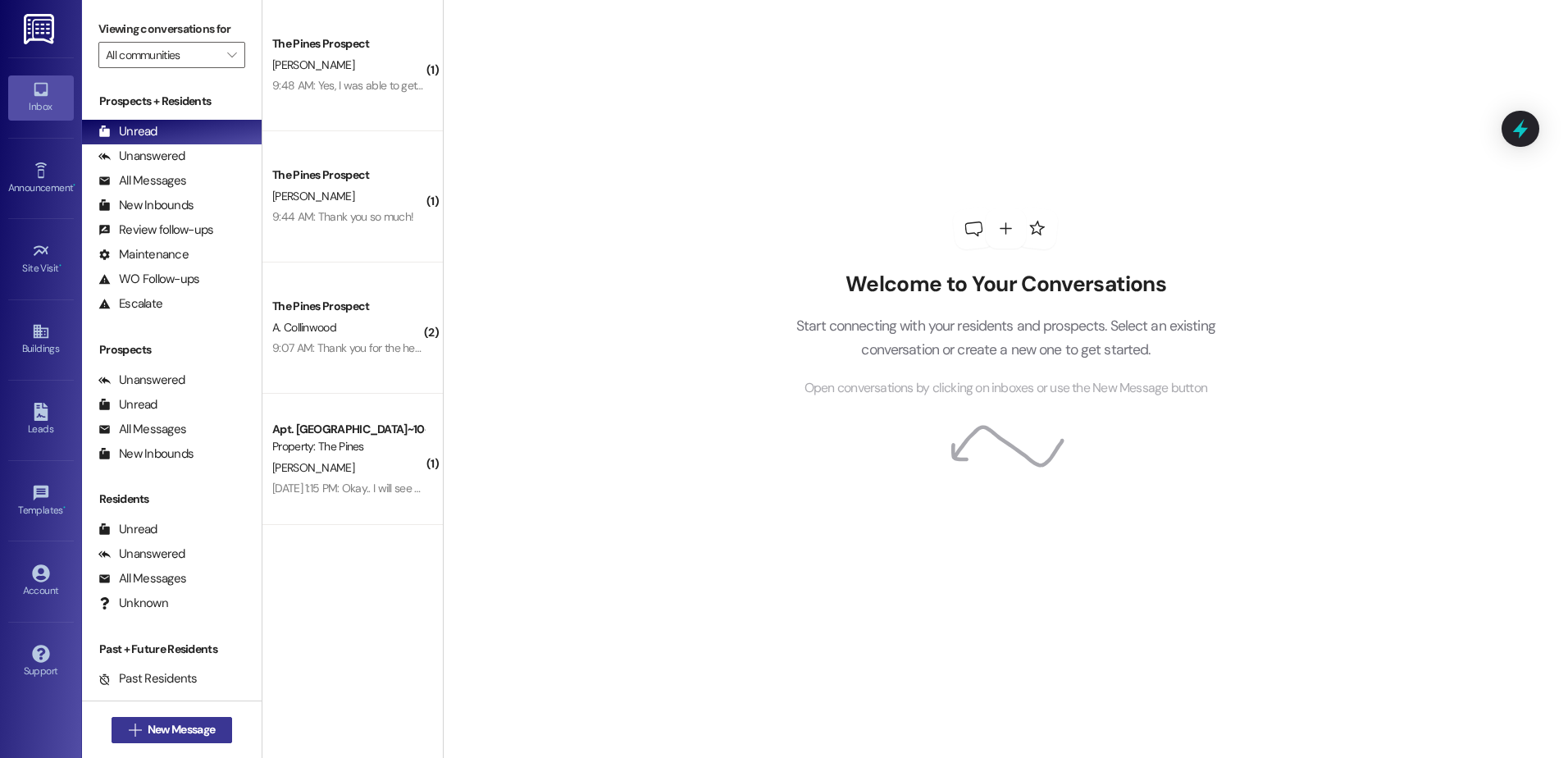
click at [198, 730] on span "New Message" at bounding box center [182, 729] width 67 height 17
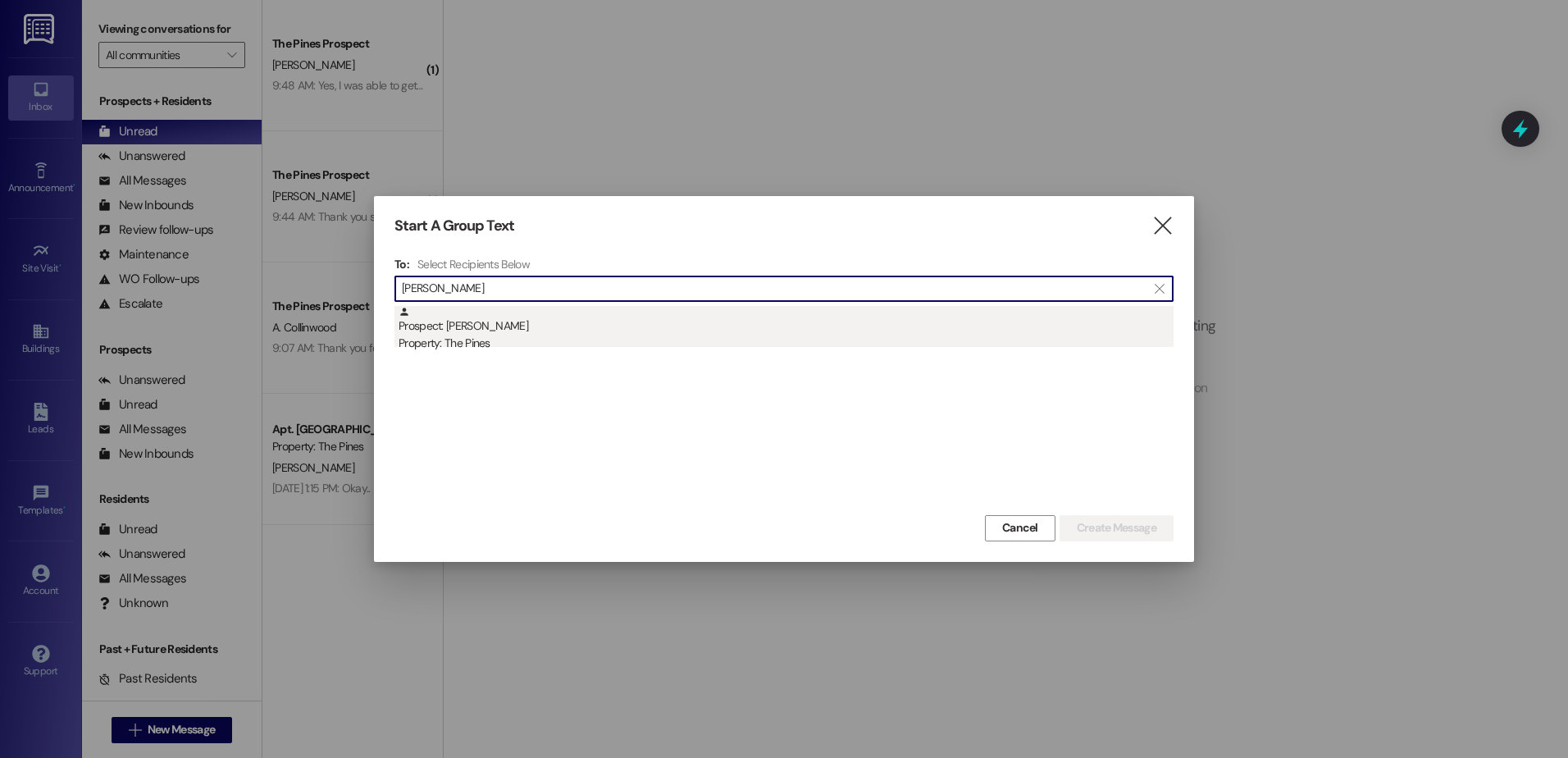
type input "[PERSON_NAME]"
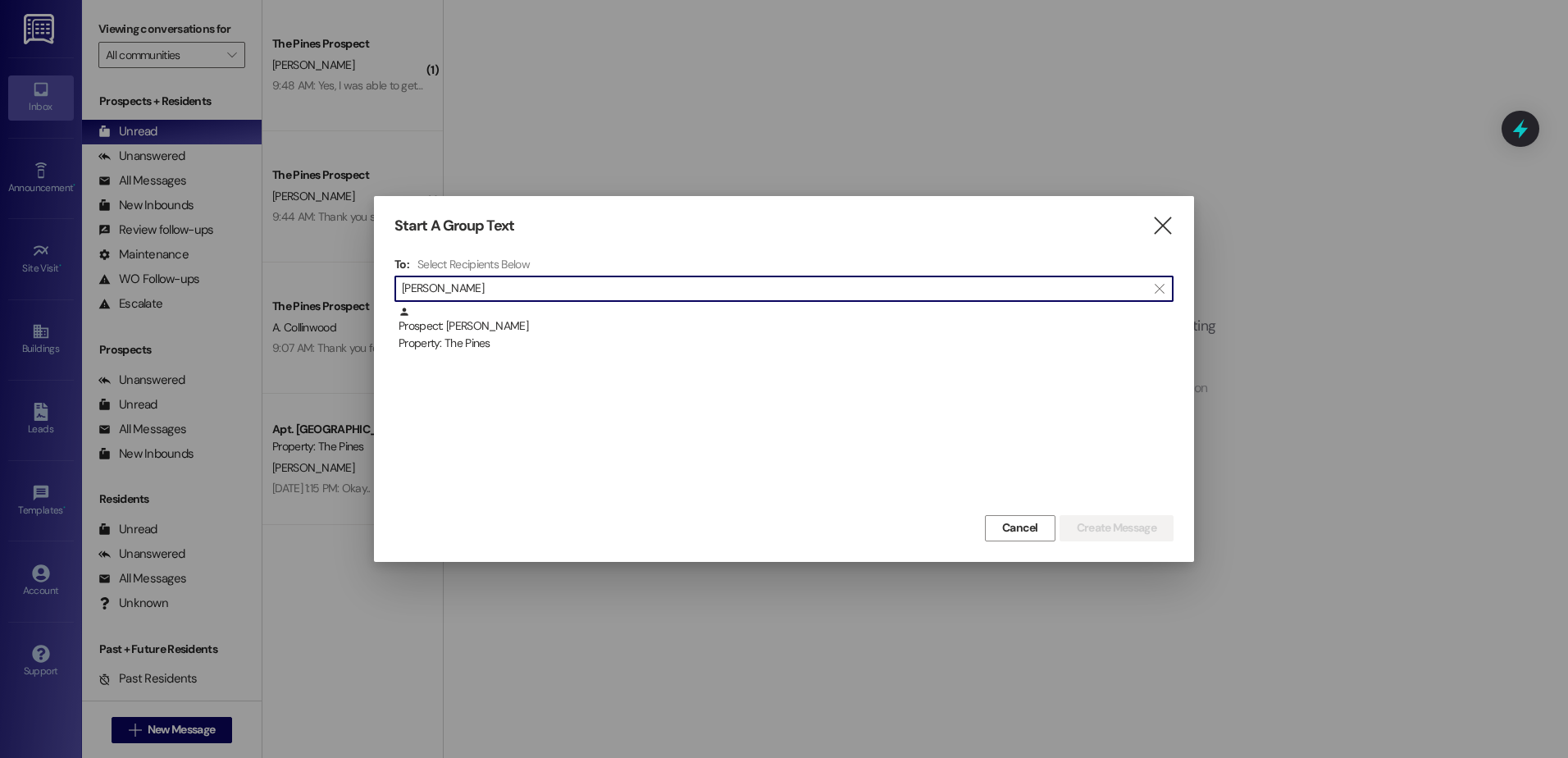
click at [520, 322] on div "Prospect: [PERSON_NAME] Property: The Pines" at bounding box center [786, 329] width 775 height 47
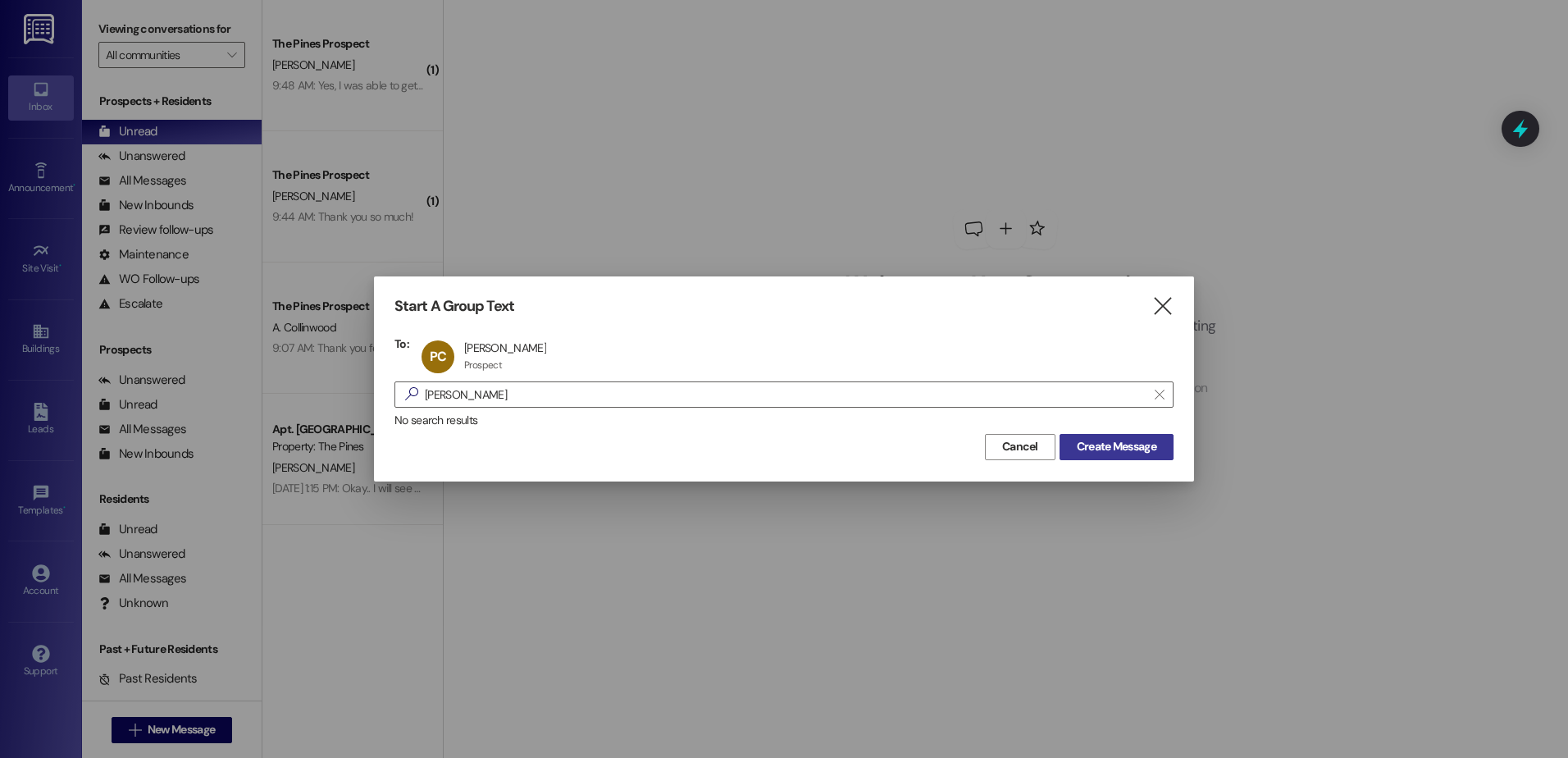
click at [1122, 446] on span "Create Message" at bounding box center [1116, 446] width 80 height 17
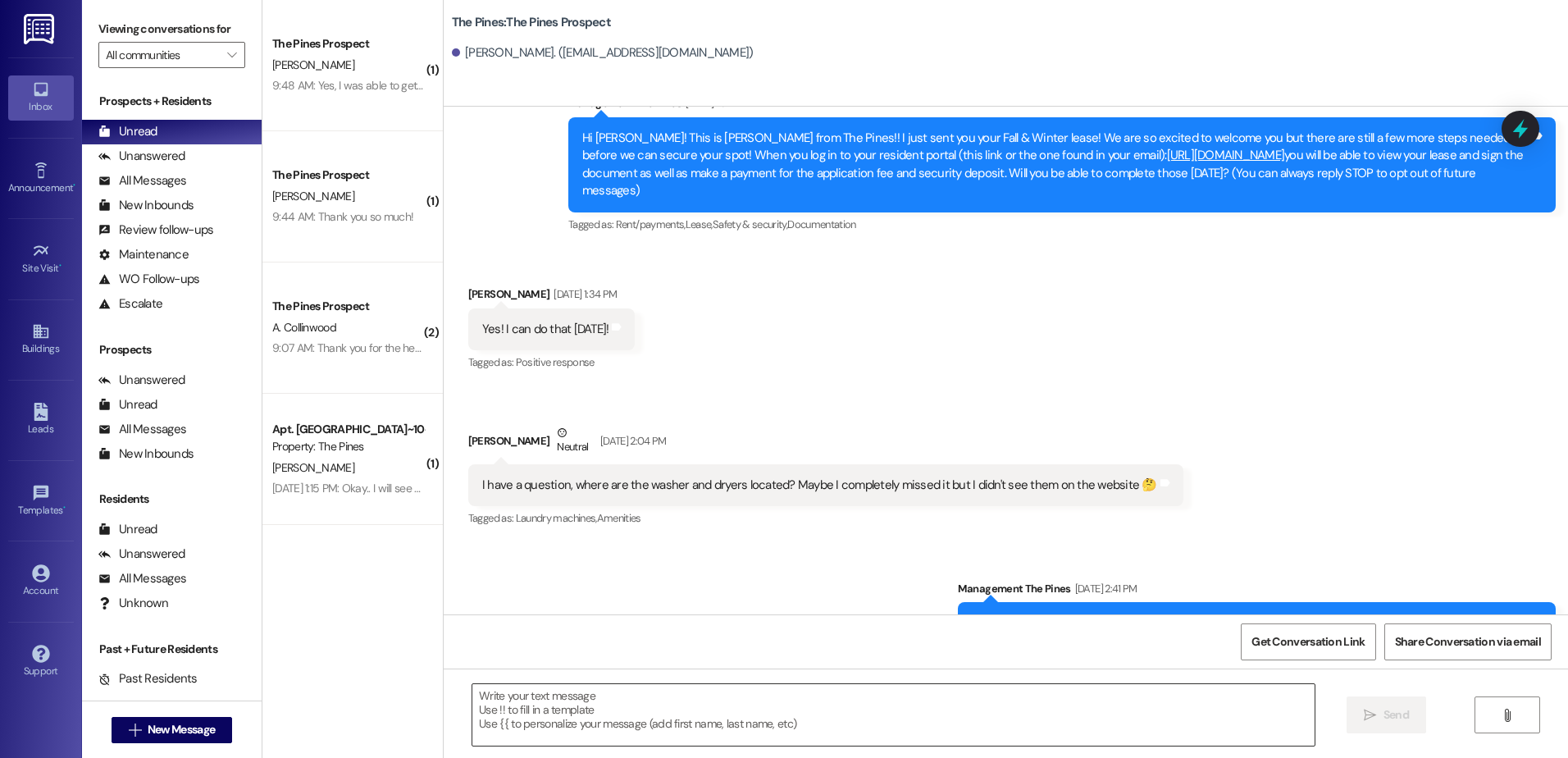
scroll to position [244, 0]
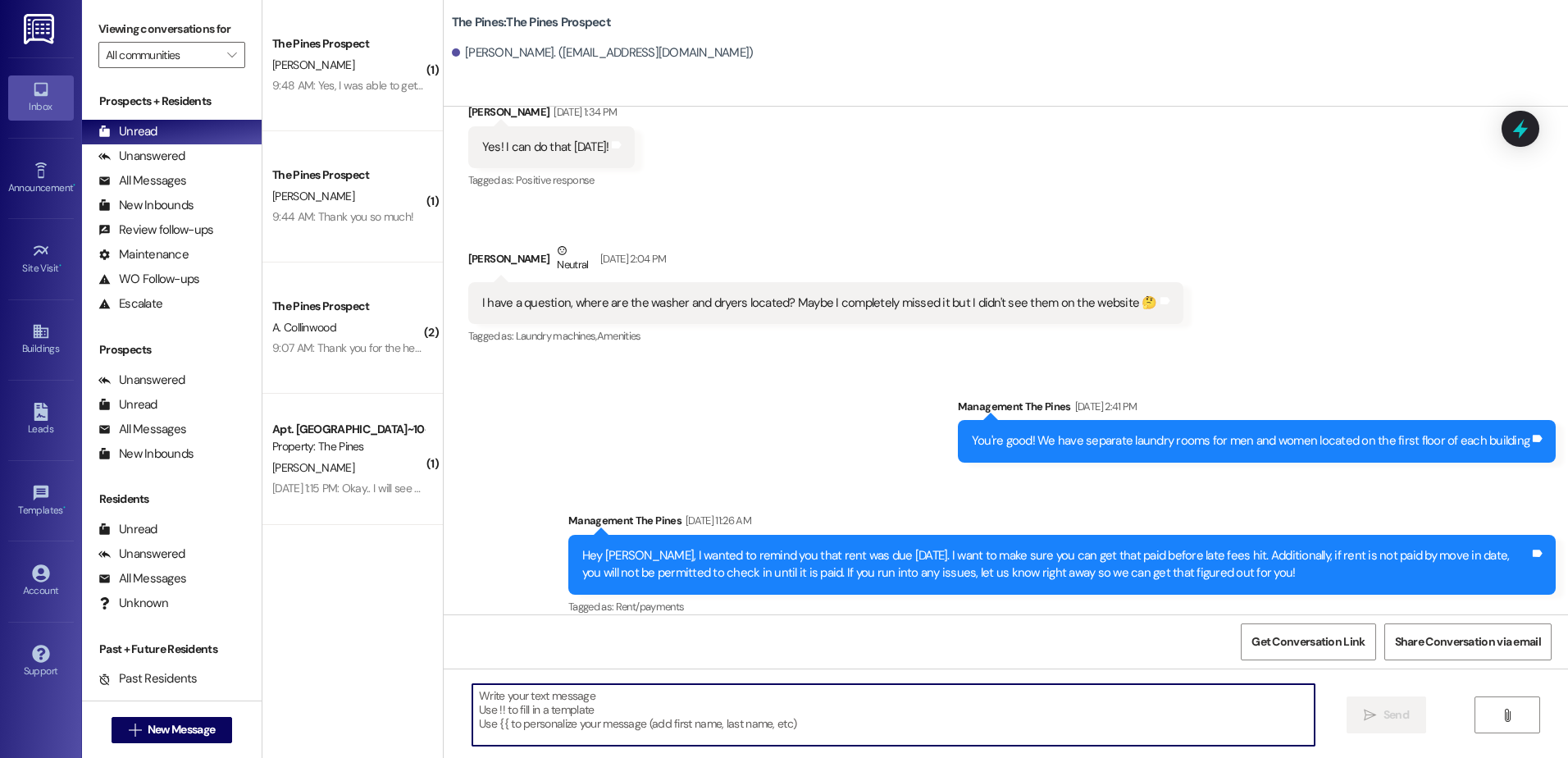
click at [623, 707] on textarea at bounding box center [893, 715] width 842 height 62
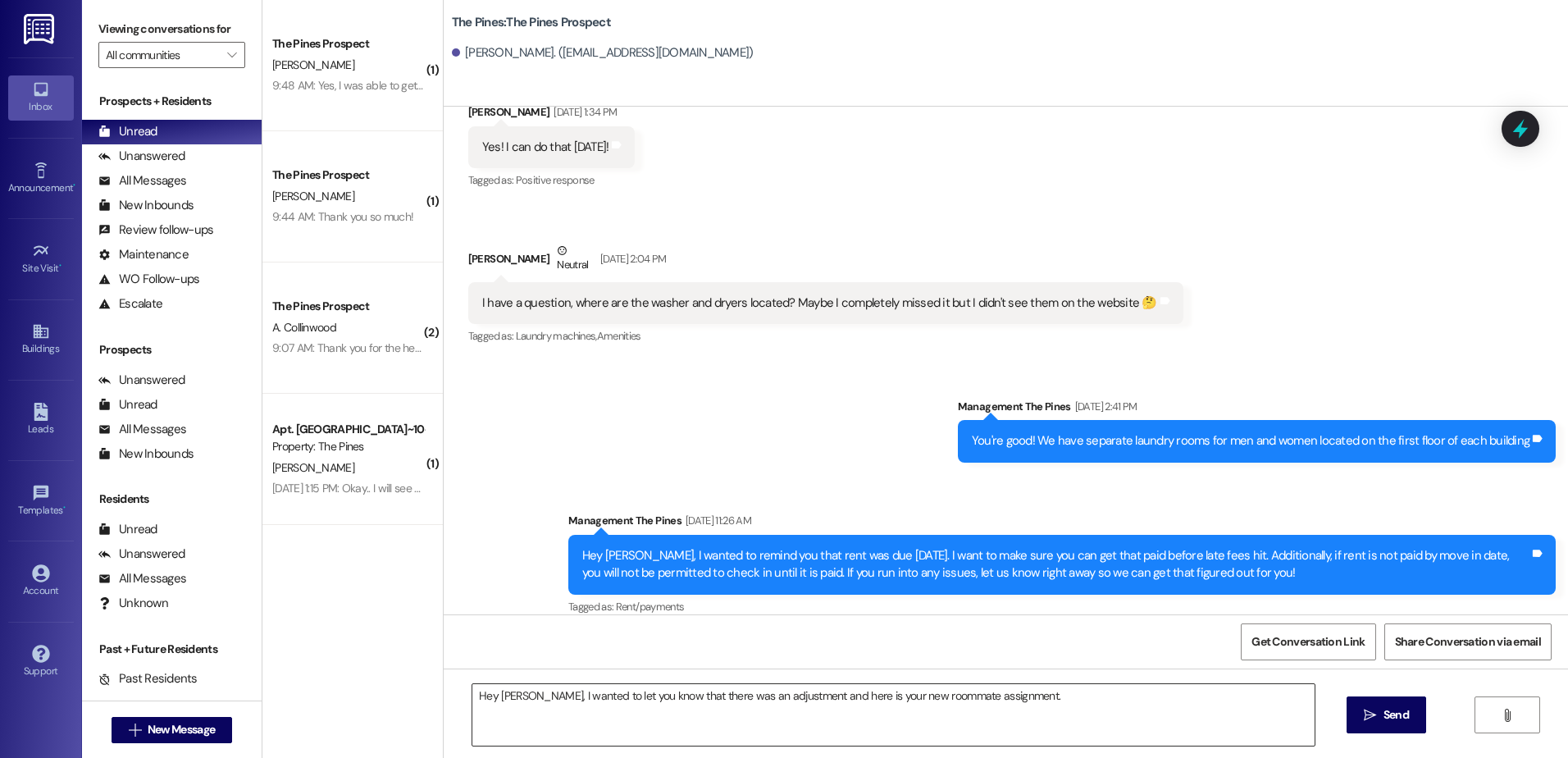
click at [1016, 692] on textarea "Hey [PERSON_NAME], I wanted to let you know that there was an adjustment and he…" at bounding box center [893, 715] width 842 height 62
paste textarea "7-A 3x2 [PERSON_NAME] 7-B 3x2 [PERSON_NAME] 7-C 3x2 [PERSON_NAME] [PERSON_NAME]…"
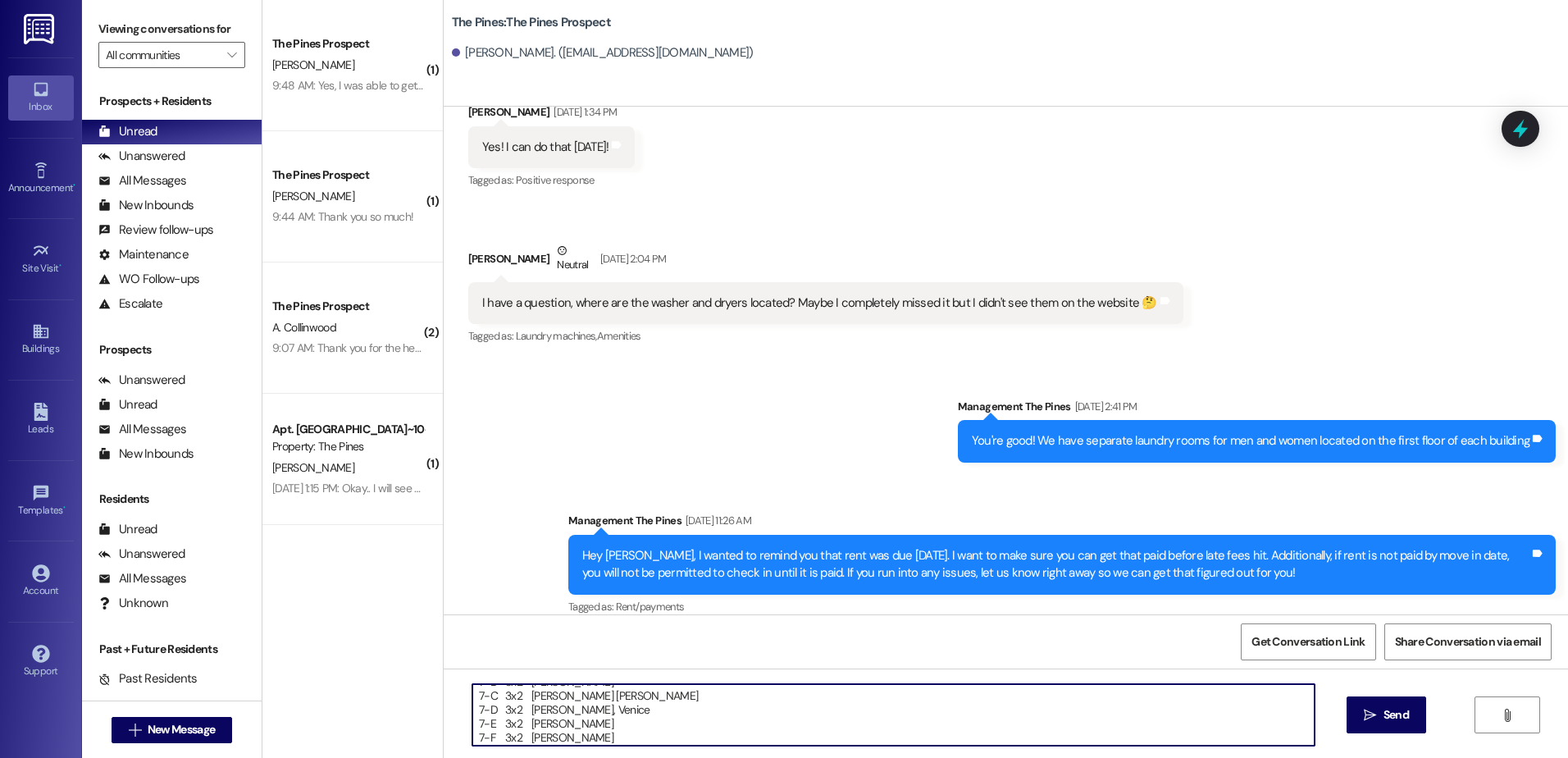
scroll to position [0, 0]
click at [1008, 698] on textarea "Hey [PERSON_NAME], I wanted to let you know that there was an adjustment and he…" at bounding box center [893, 715] width 842 height 62
type textarea "Hey [PERSON_NAME], I wanted to let you know that there was an adjustment and he…"
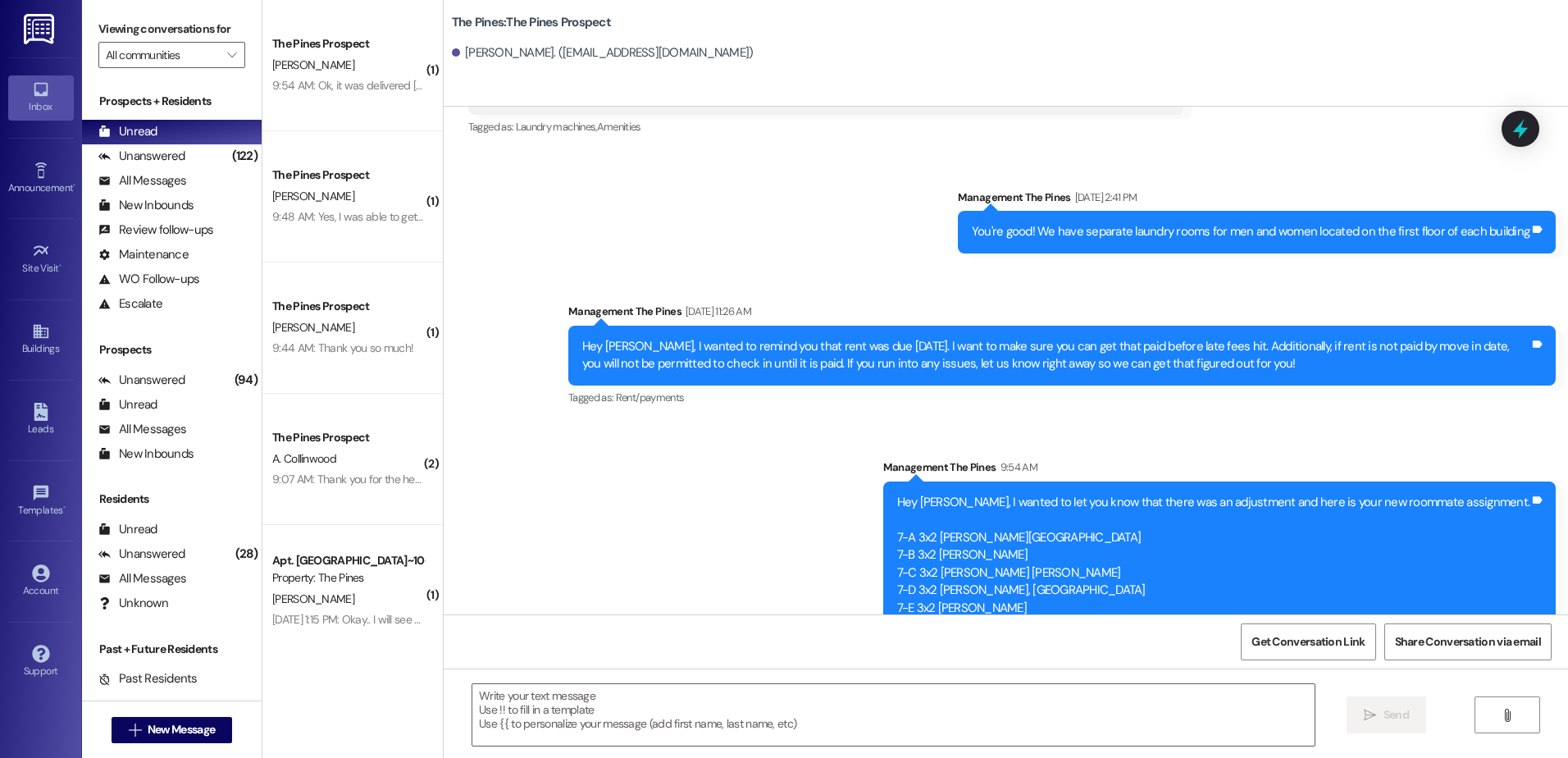
scroll to position [481, 0]
